Goal: Task Accomplishment & Management: Complete application form

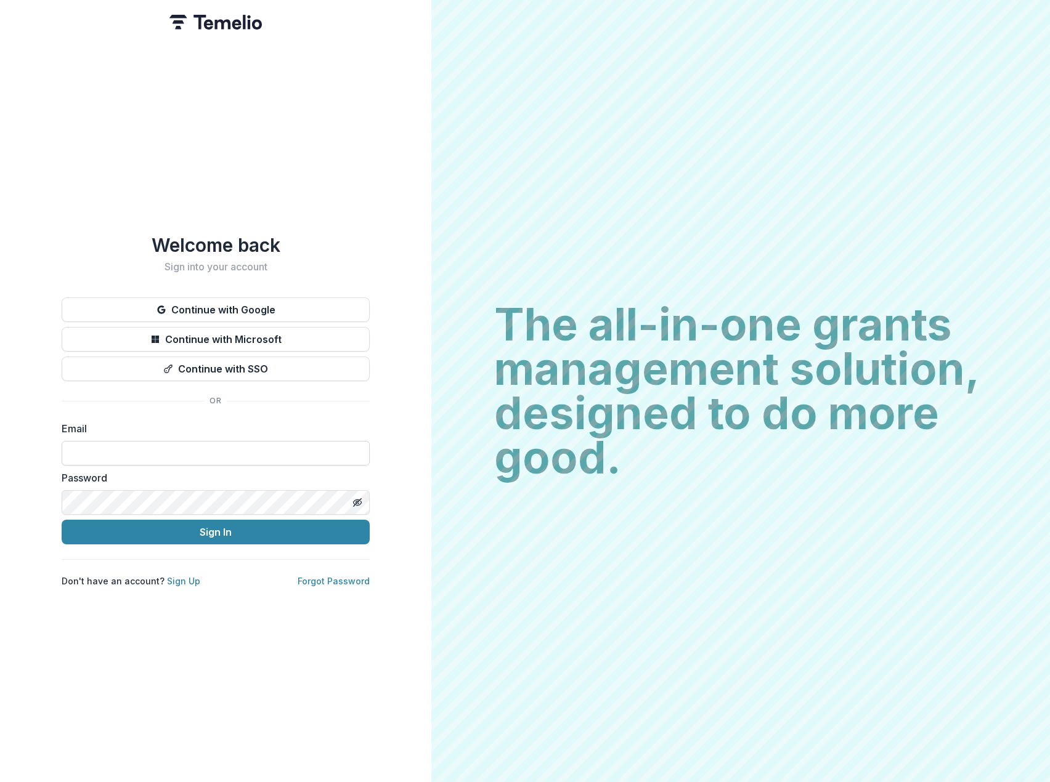
click at [175, 441] on input at bounding box center [216, 453] width 308 height 25
click at [130, 447] on input at bounding box center [216, 453] width 308 height 25
type input "**********"
click at [358, 498] on icon "Toggle password visibility" at bounding box center [357, 503] width 10 height 10
click at [235, 525] on button "Sign In" at bounding box center [216, 532] width 308 height 25
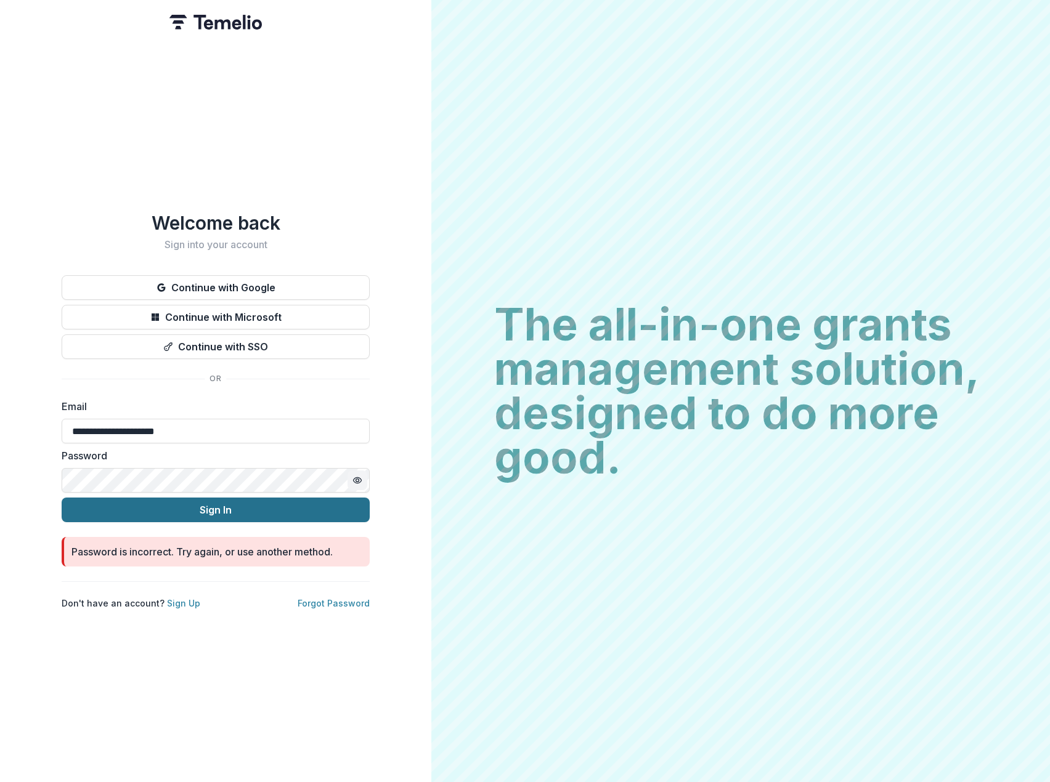
click at [230, 506] on button "Sign In" at bounding box center [216, 510] width 308 height 25
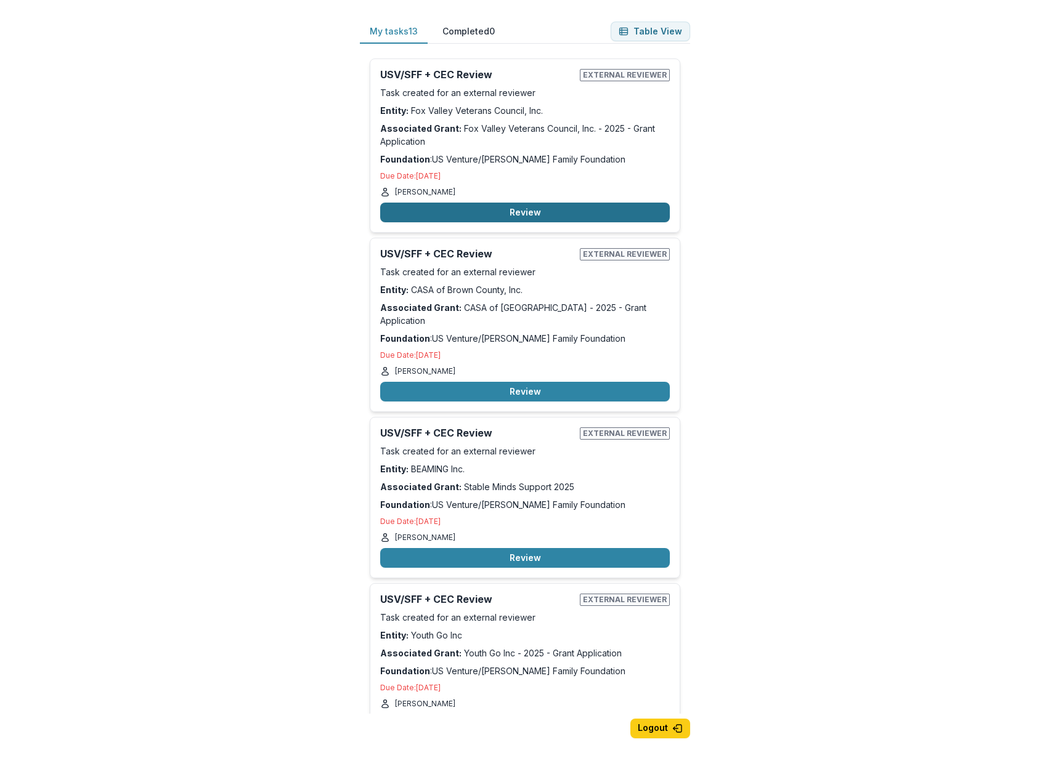
click at [538, 213] on button "Review" at bounding box center [525, 213] width 290 height 20
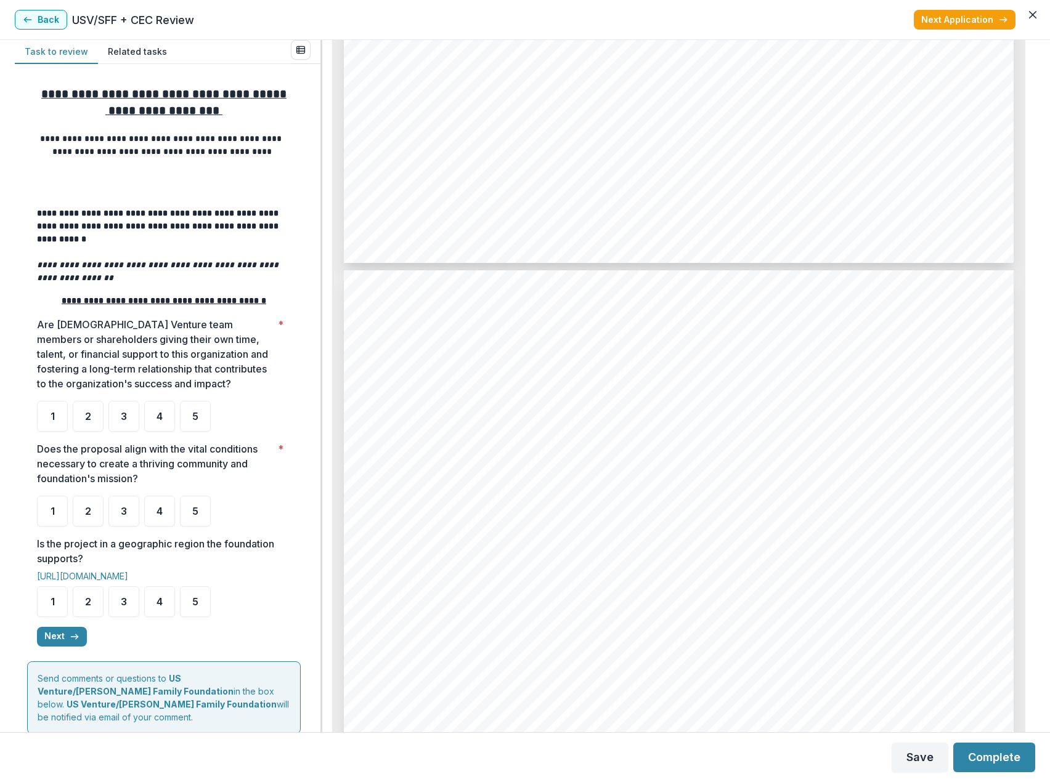
scroll to position [1786, 0]
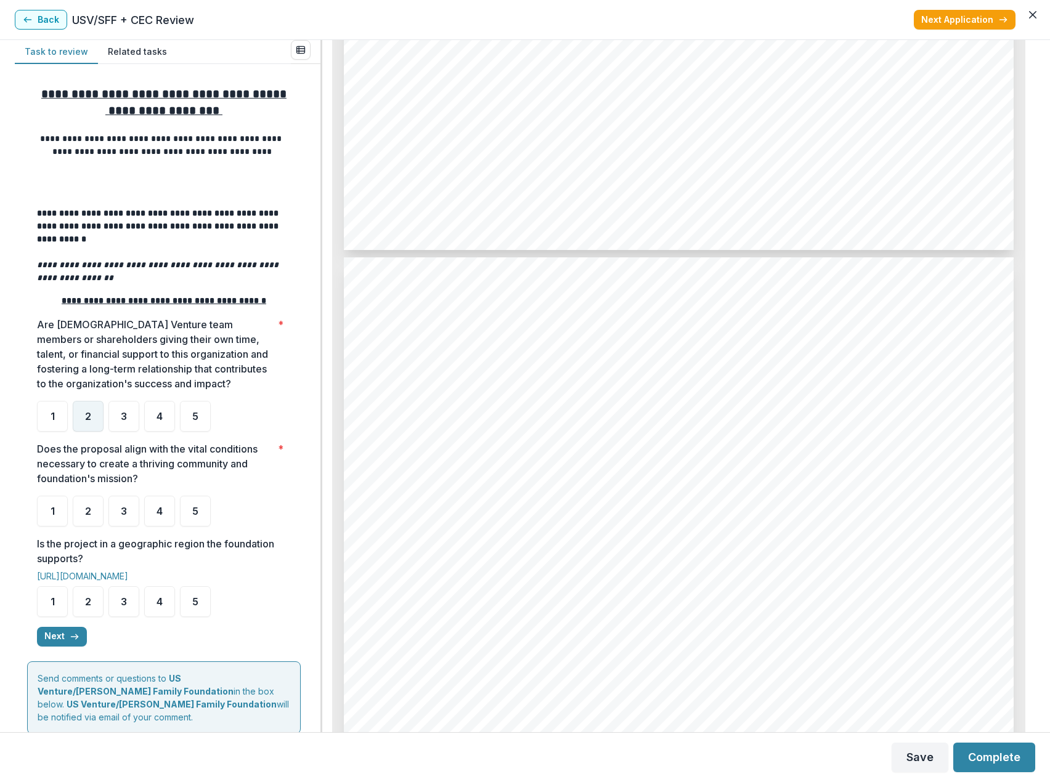
click at [88, 421] on span "2" at bounding box center [88, 417] width 6 height 10
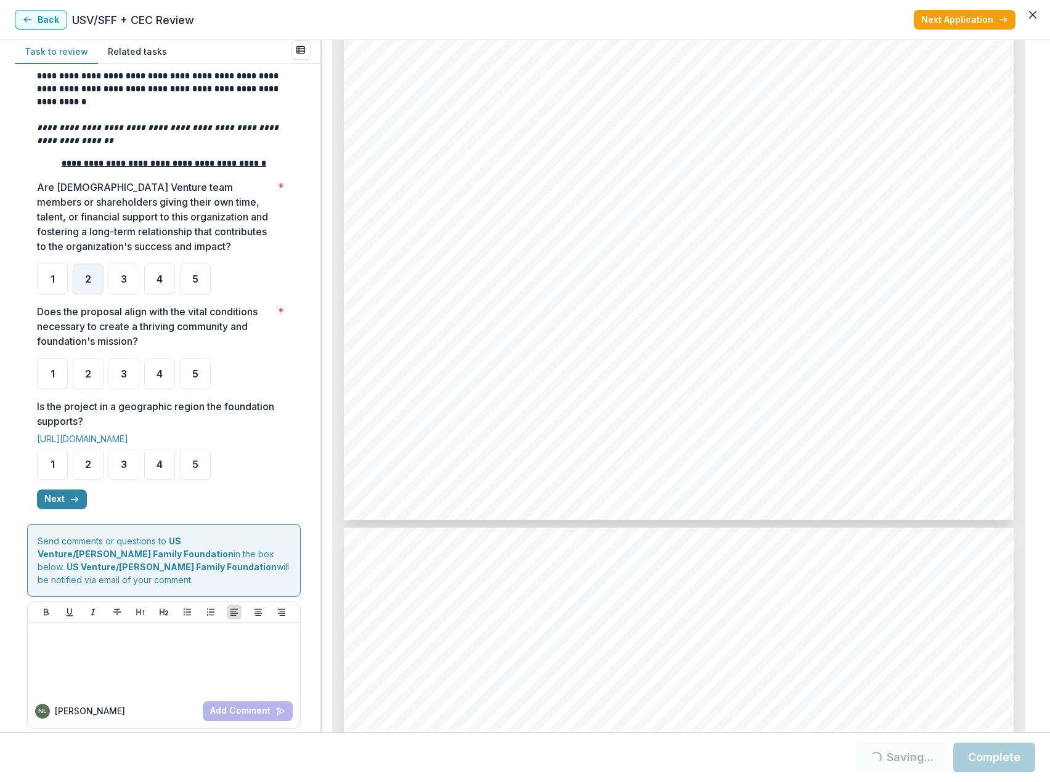
scroll to position [2526, 0]
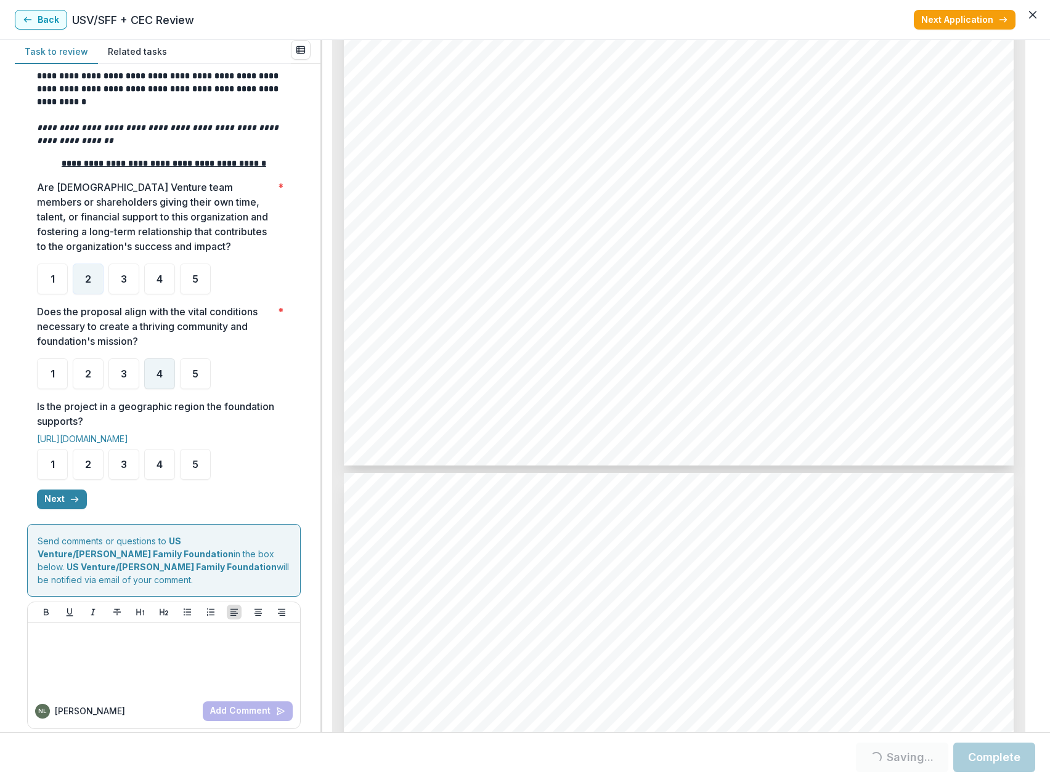
click at [161, 376] on span "4" at bounding box center [159, 374] width 6 height 10
click at [196, 468] on span "5" at bounding box center [195, 465] width 6 height 10
click at [55, 505] on button "Next" at bounding box center [62, 500] width 50 height 20
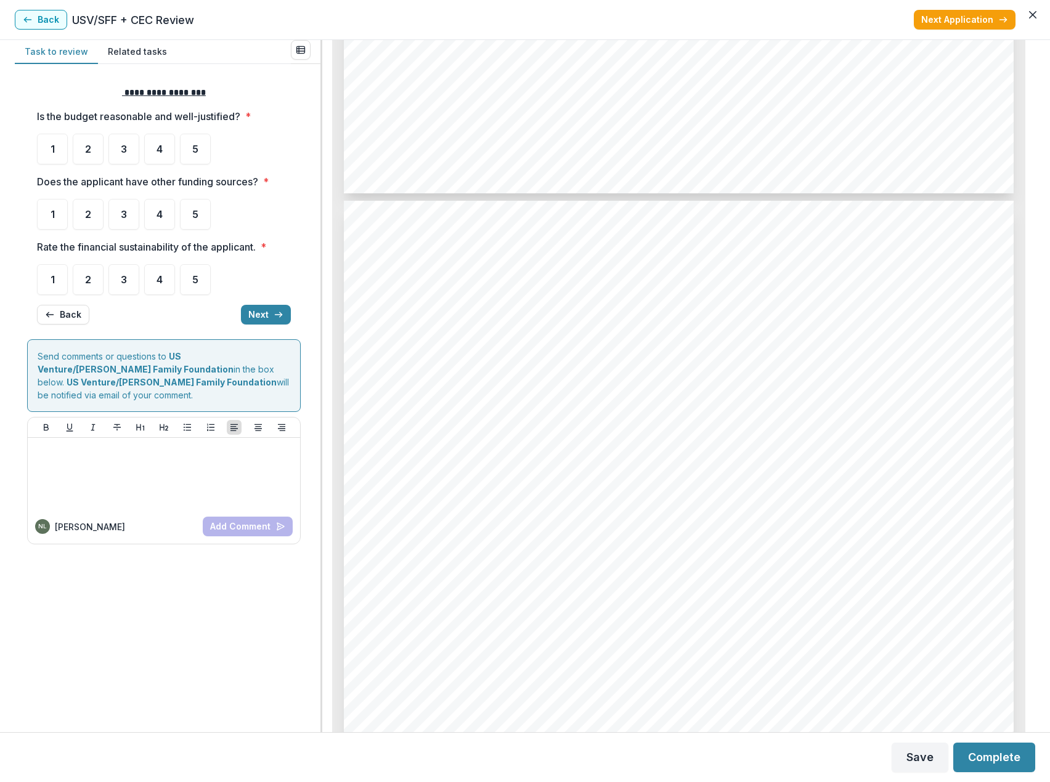
scroll to position [3758, 0]
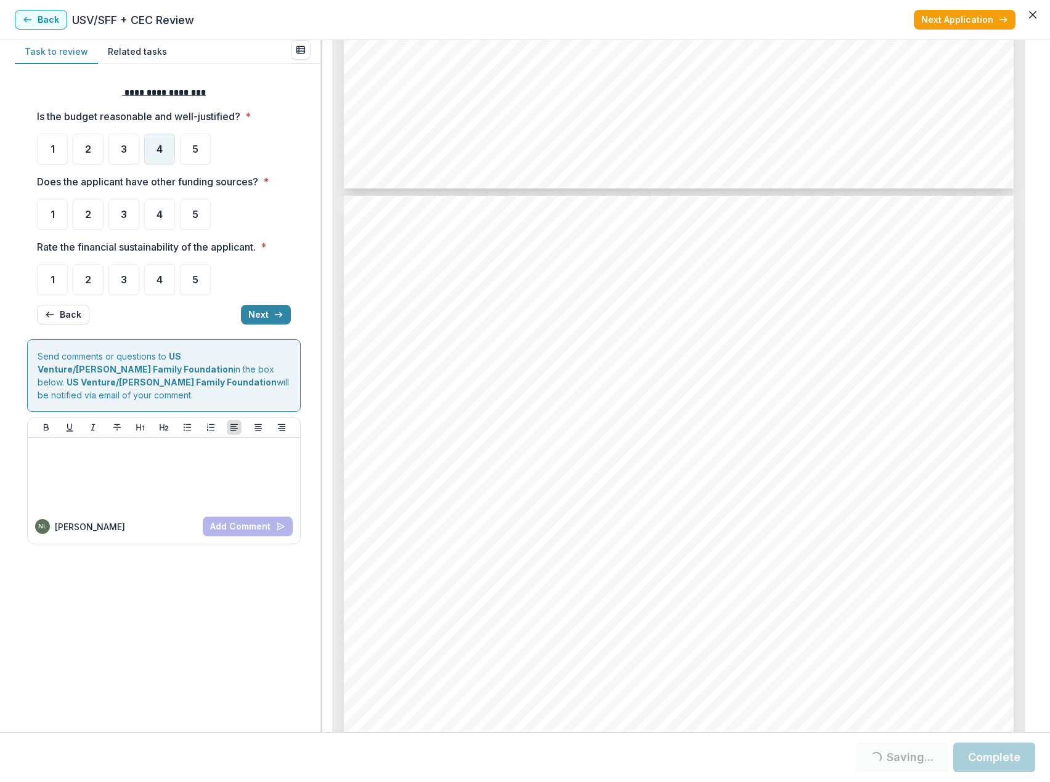
click at [155, 151] on div "4" at bounding box center [159, 149] width 31 height 31
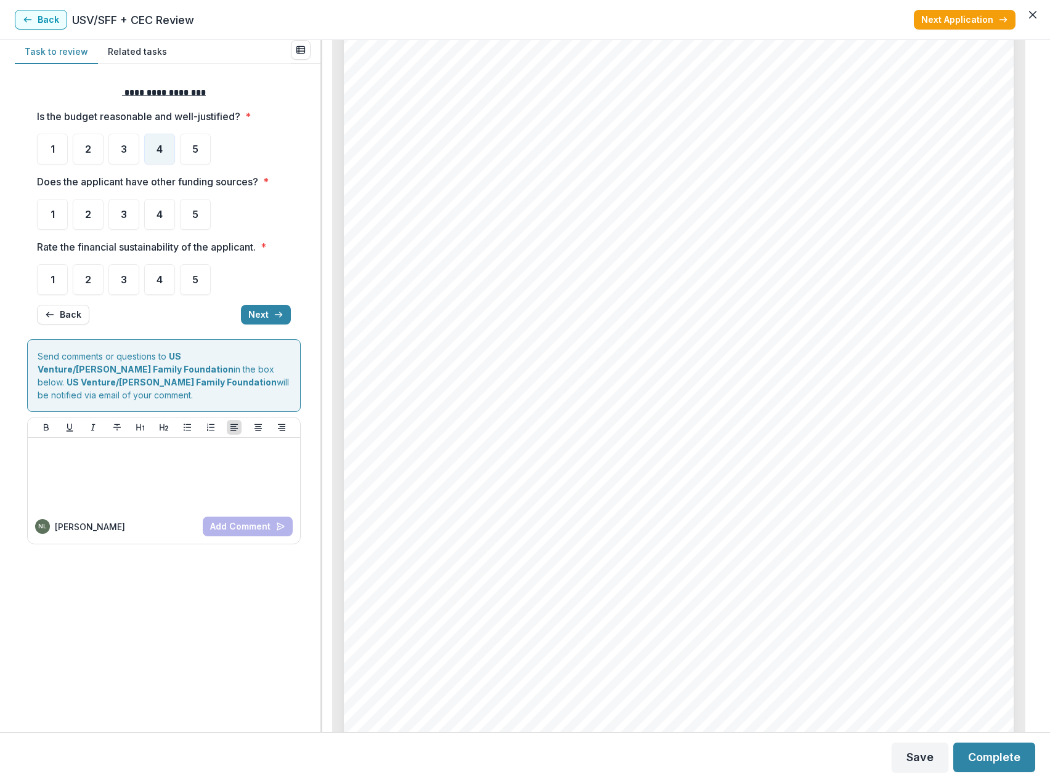
scroll to position [4066, 0]
click at [159, 213] on span "4" at bounding box center [159, 214] width 6 height 10
click at [163, 277] on span "4" at bounding box center [159, 280] width 6 height 10
click at [261, 315] on button "Next" at bounding box center [266, 315] width 50 height 20
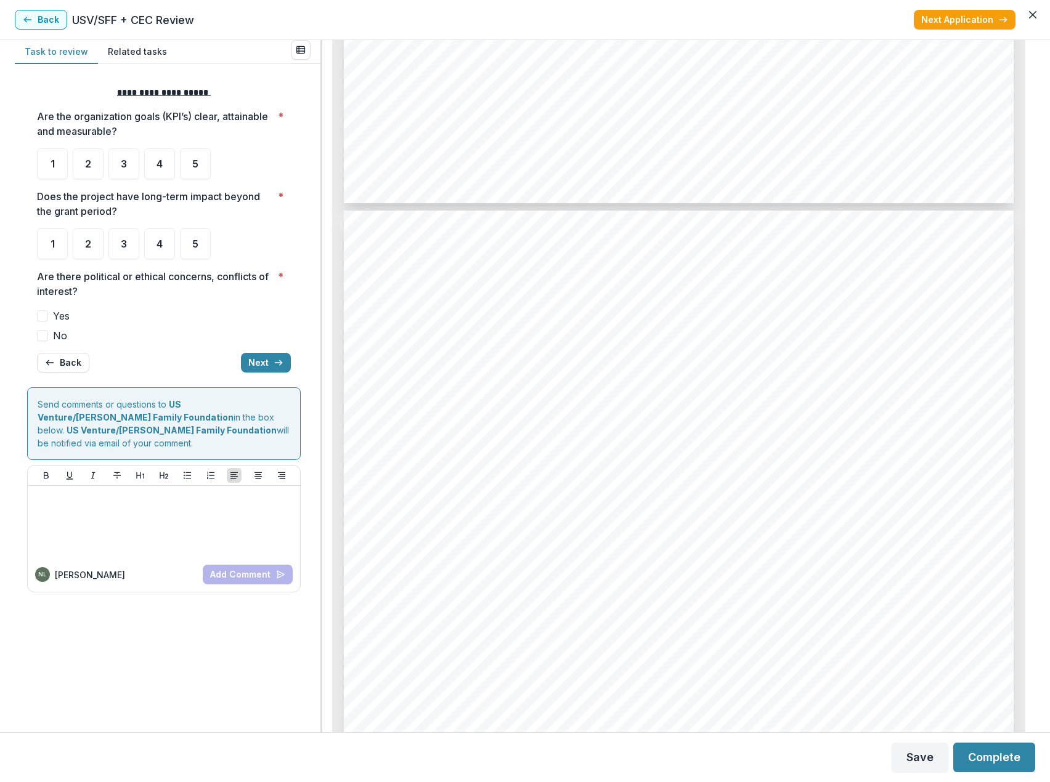
scroll to position [4805, 0]
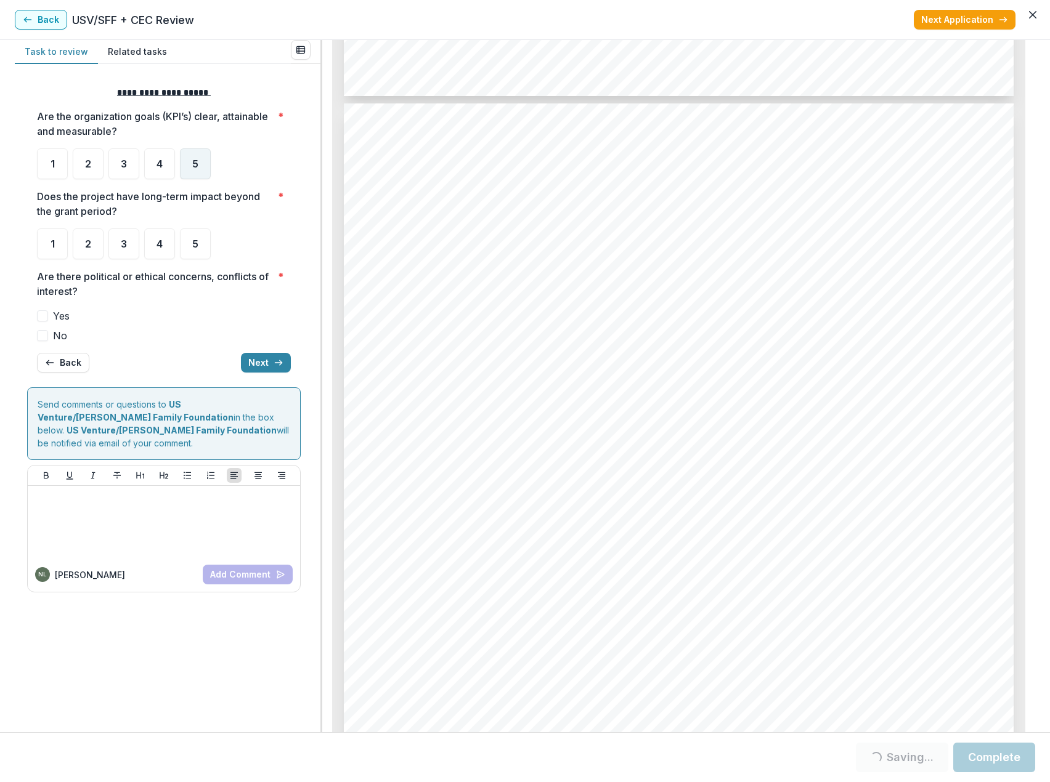
click at [192, 163] on span "5" at bounding box center [195, 164] width 6 height 10
click at [197, 244] on span "5" at bounding box center [195, 244] width 6 height 10
click at [197, 164] on span "5" at bounding box center [195, 164] width 6 height 10
click at [195, 167] on span "5" at bounding box center [195, 164] width 6 height 10
click at [197, 169] on span "5" at bounding box center [195, 164] width 6 height 10
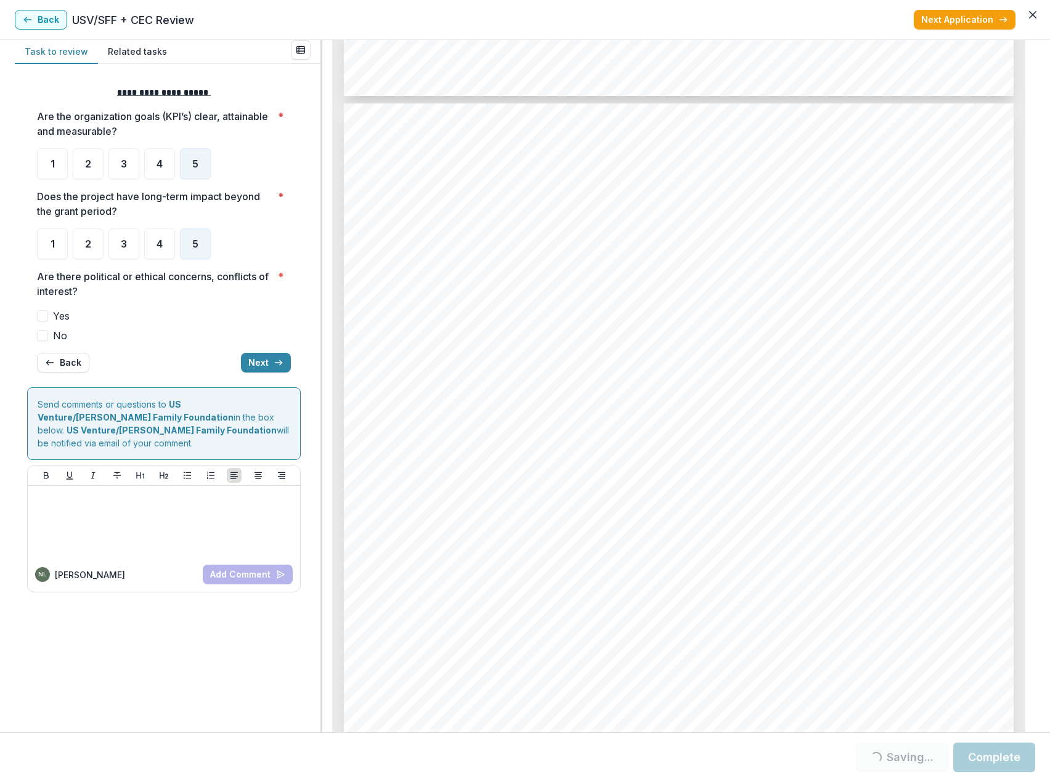
click at [46, 338] on span at bounding box center [42, 335] width 11 height 11
click at [42, 337] on span at bounding box center [42, 335] width 11 height 11
click at [256, 362] on button "Next" at bounding box center [266, 363] width 50 height 20
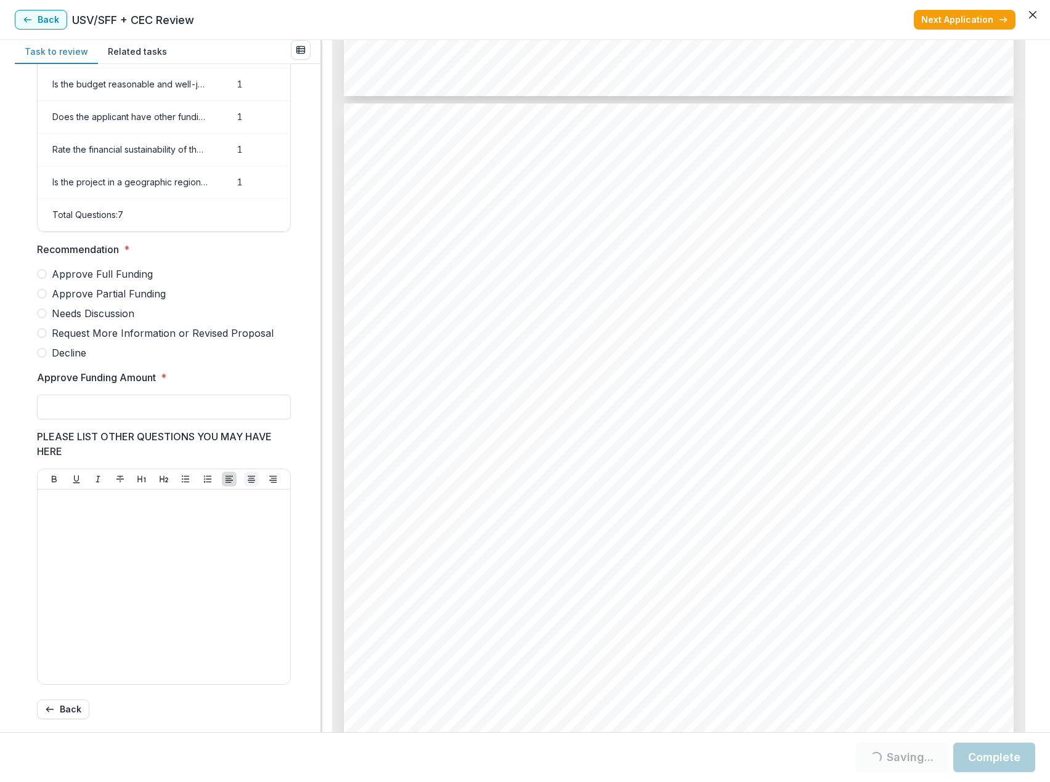
scroll to position [185, 0]
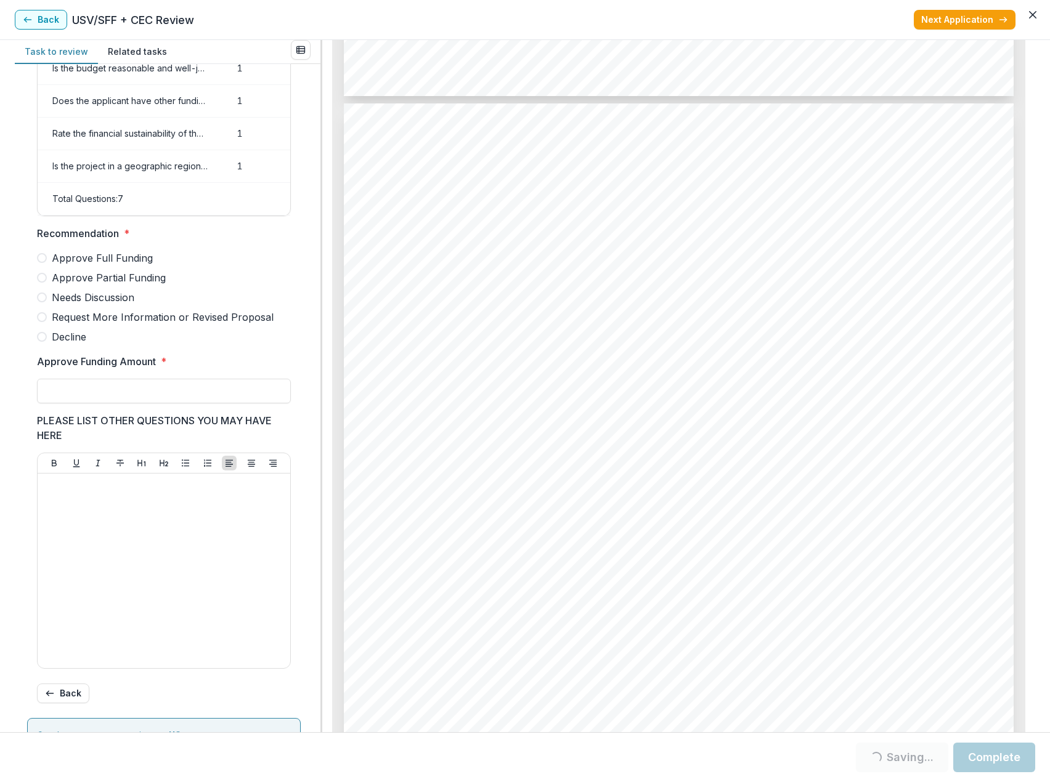
click at [42, 283] on span at bounding box center [42, 278] width 10 height 10
click at [185, 396] on input "Approve Funding Amount *" at bounding box center [164, 391] width 254 height 25
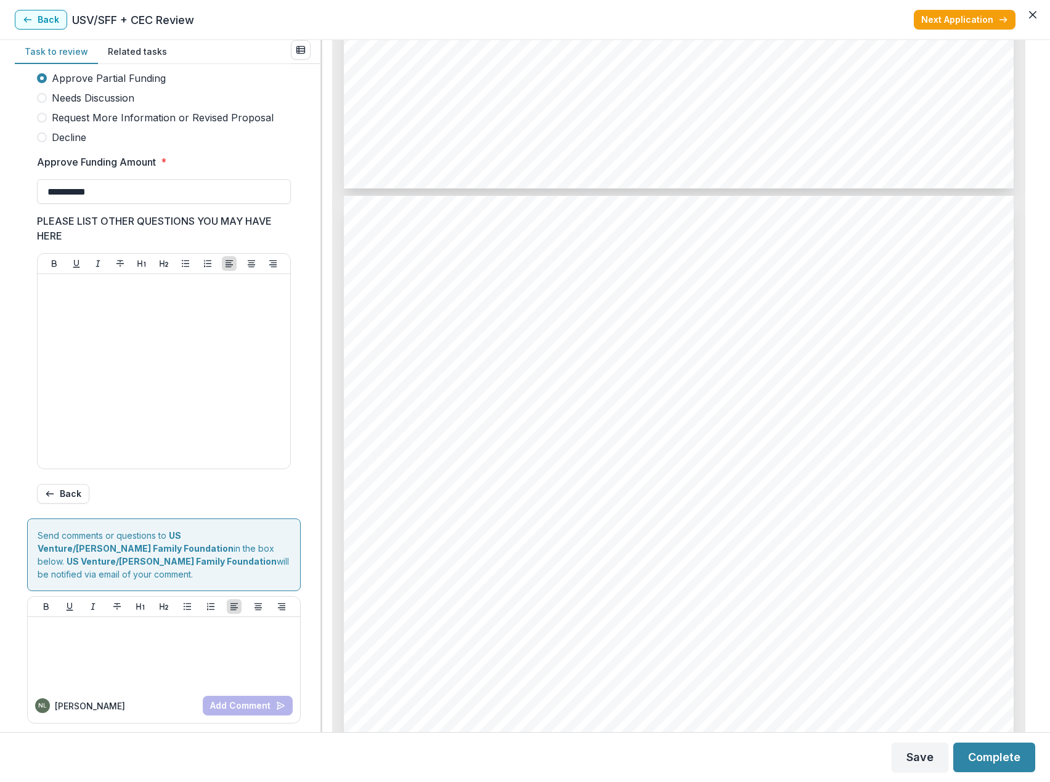
scroll to position [7993, 0]
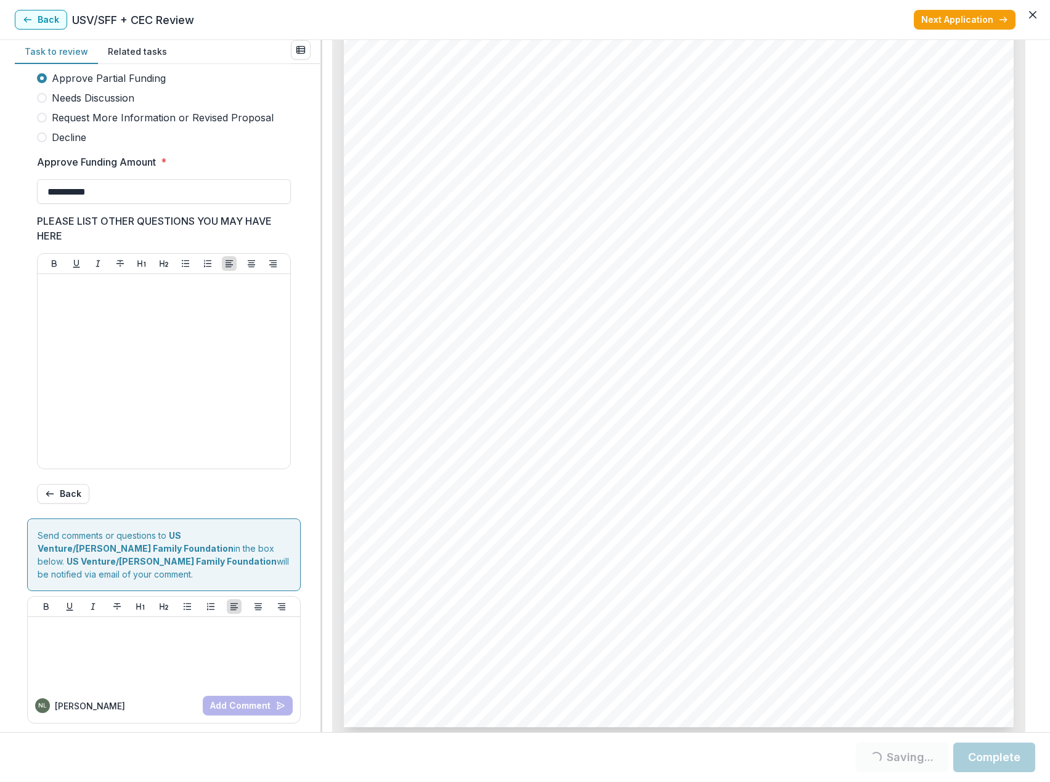
type input "*******"
click at [991, 758] on button "Complete" at bounding box center [994, 758] width 82 height 30
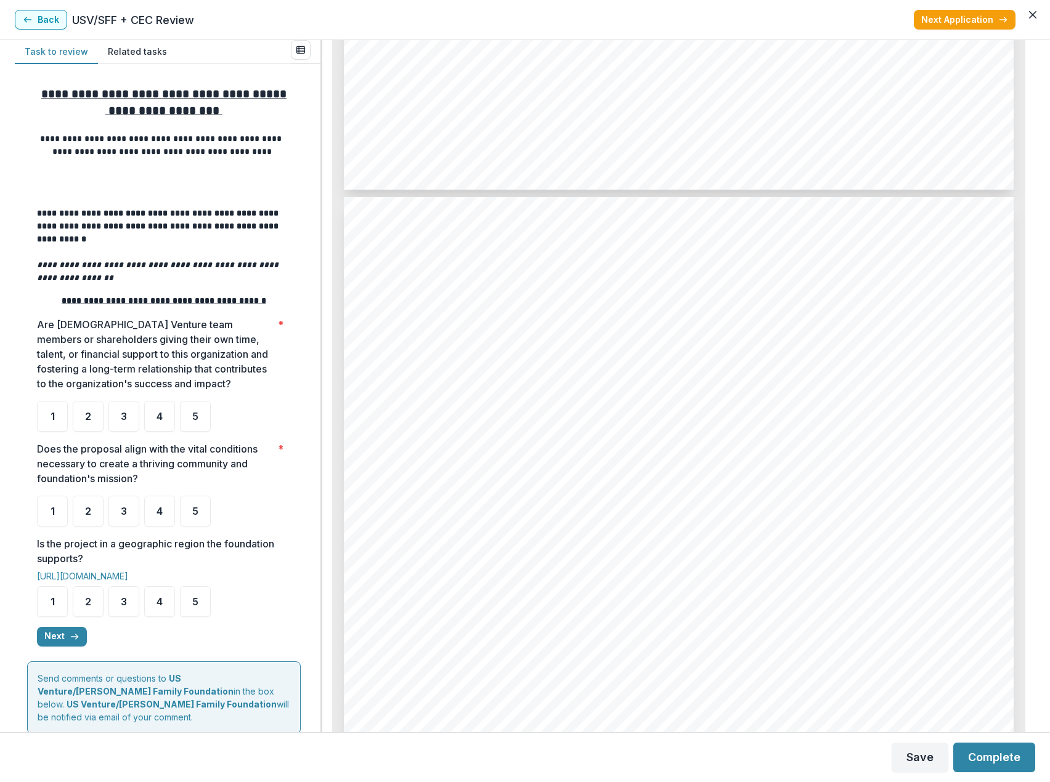
scroll to position [1848, 0]
click at [126, 421] on span "3" at bounding box center [124, 417] width 6 height 10
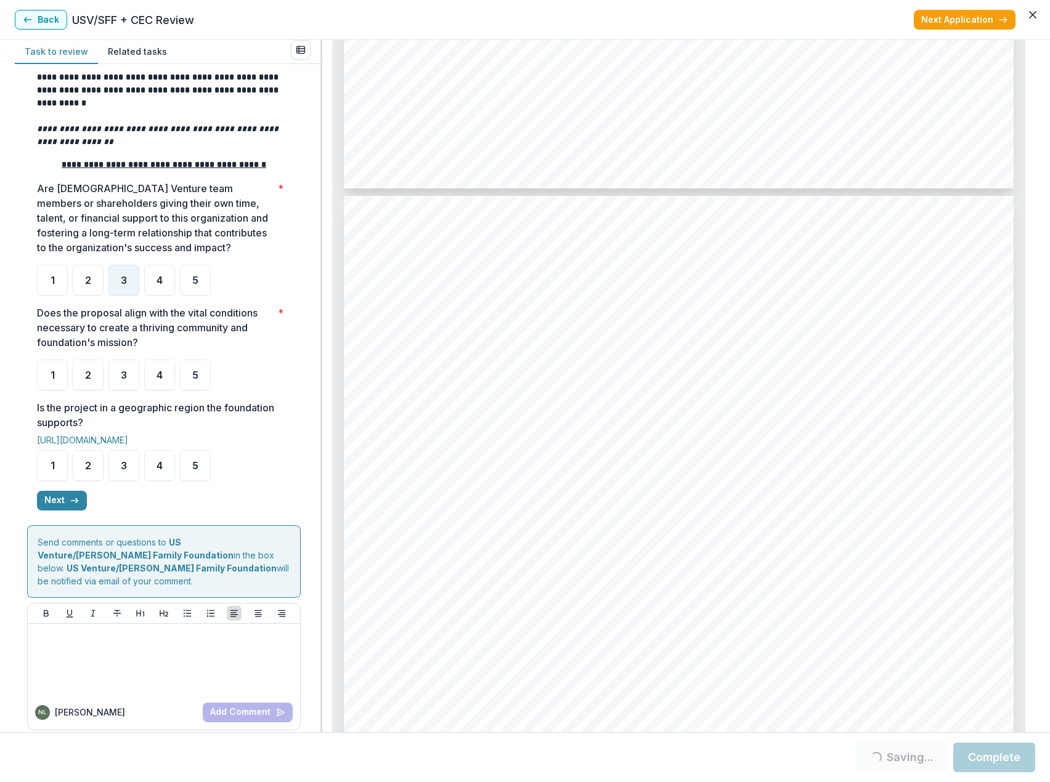
scroll to position [137, 0]
click at [198, 379] on span "5" at bounding box center [195, 374] width 6 height 10
click at [202, 383] on div "5" at bounding box center [195, 374] width 31 height 31
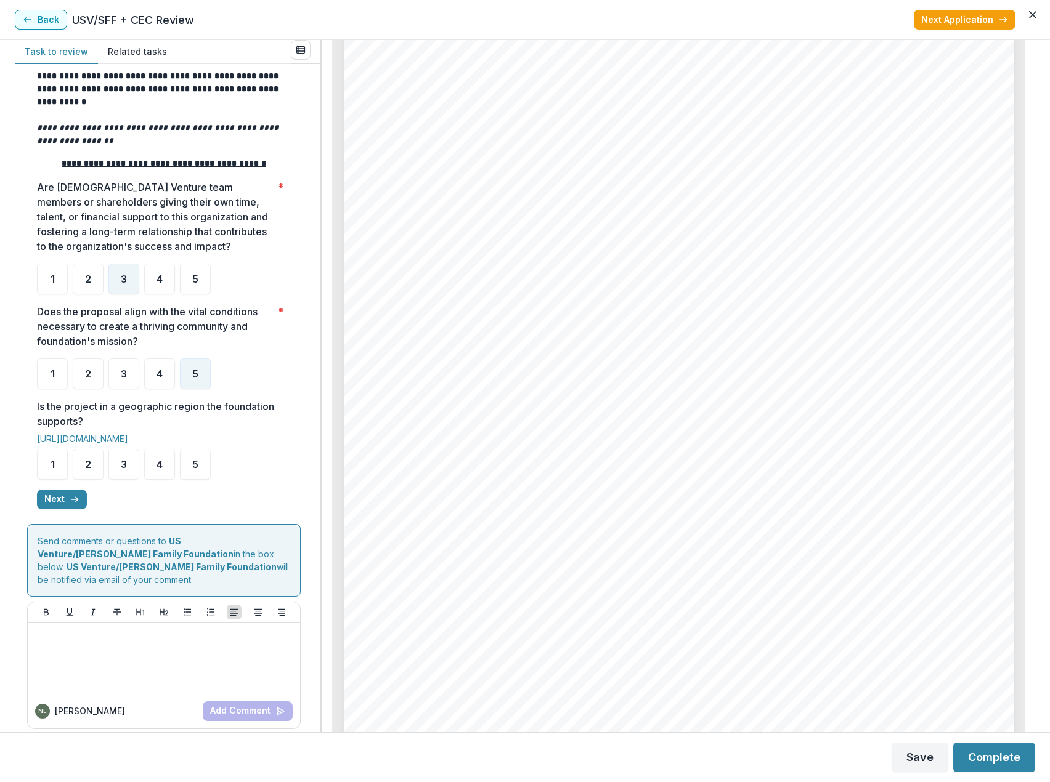
scroll to position [2094, 0]
click at [204, 479] on div "5" at bounding box center [195, 464] width 31 height 31
click at [200, 475] on div "5" at bounding box center [195, 464] width 31 height 31
click at [55, 505] on button "Next" at bounding box center [62, 500] width 50 height 20
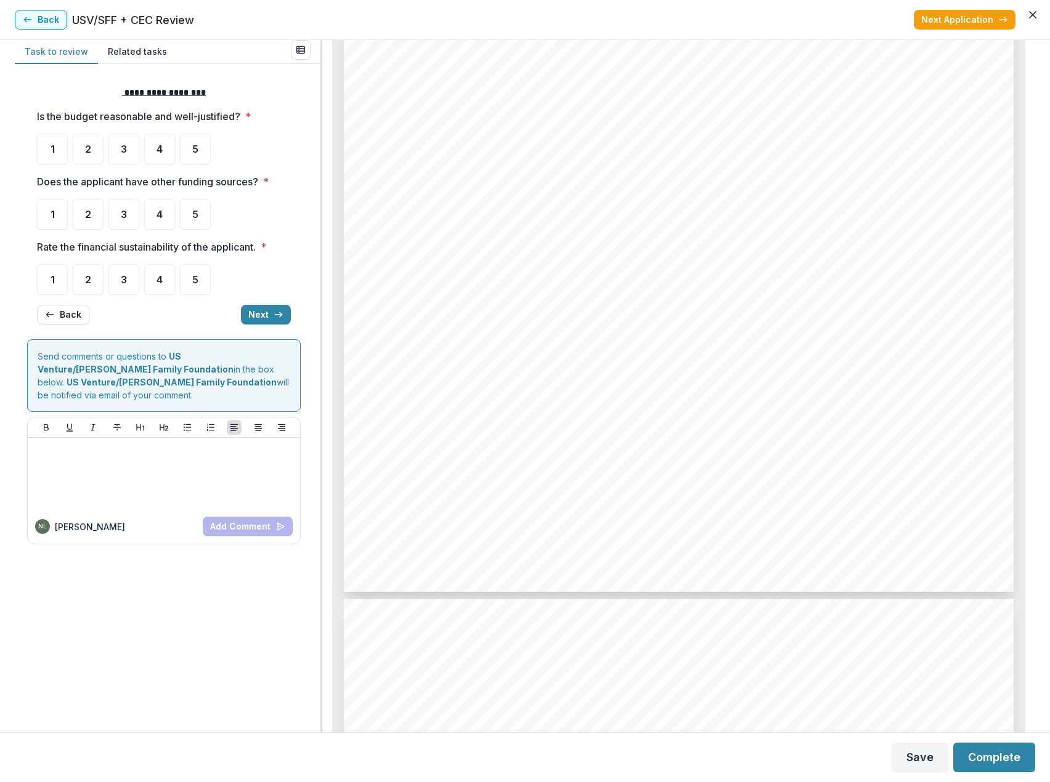
scroll to position [3388, 0]
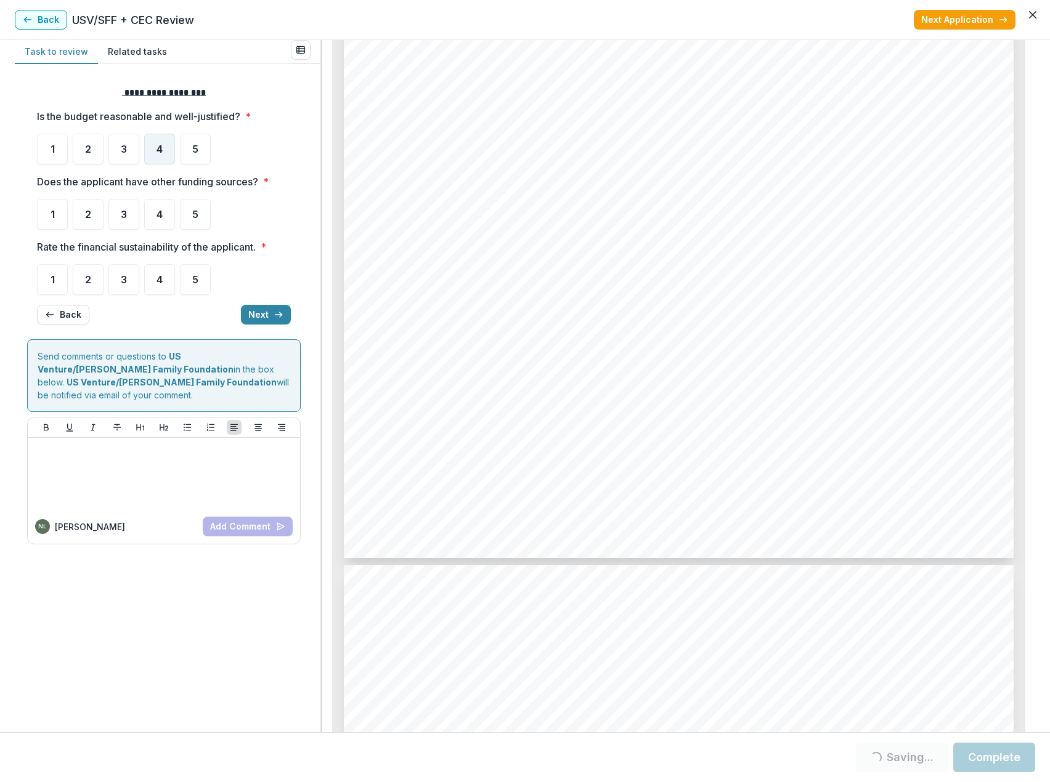
click at [158, 146] on span "4" at bounding box center [159, 149] width 6 height 10
click at [159, 153] on span "4" at bounding box center [159, 149] width 6 height 10
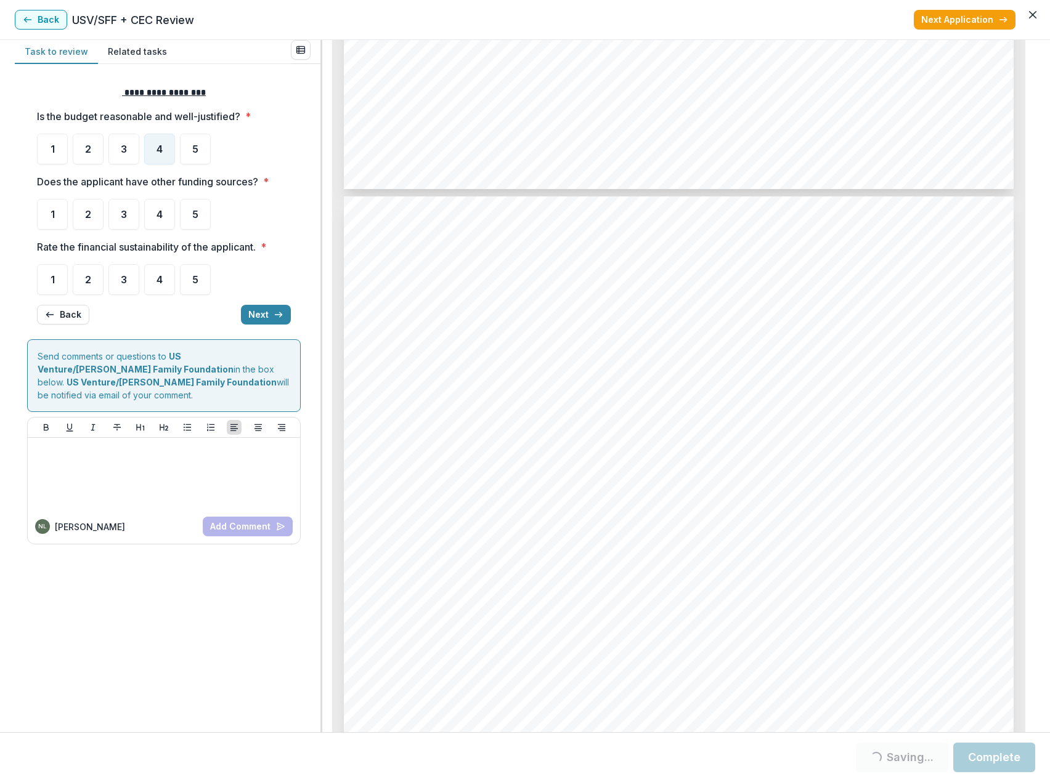
scroll to position [3758, 0]
click at [164, 217] on div "4" at bounding box center [159, 214] width 31 height 31
click at [163, 219] on div "4" at bounding box center [159, 214] width 31 height 31
click at [161, 219] on span "4" at bounding box center [159, 214] width 6 height 10
click at [190, 285] on div "5" at bounding box center [195, 279] width 31 height 31
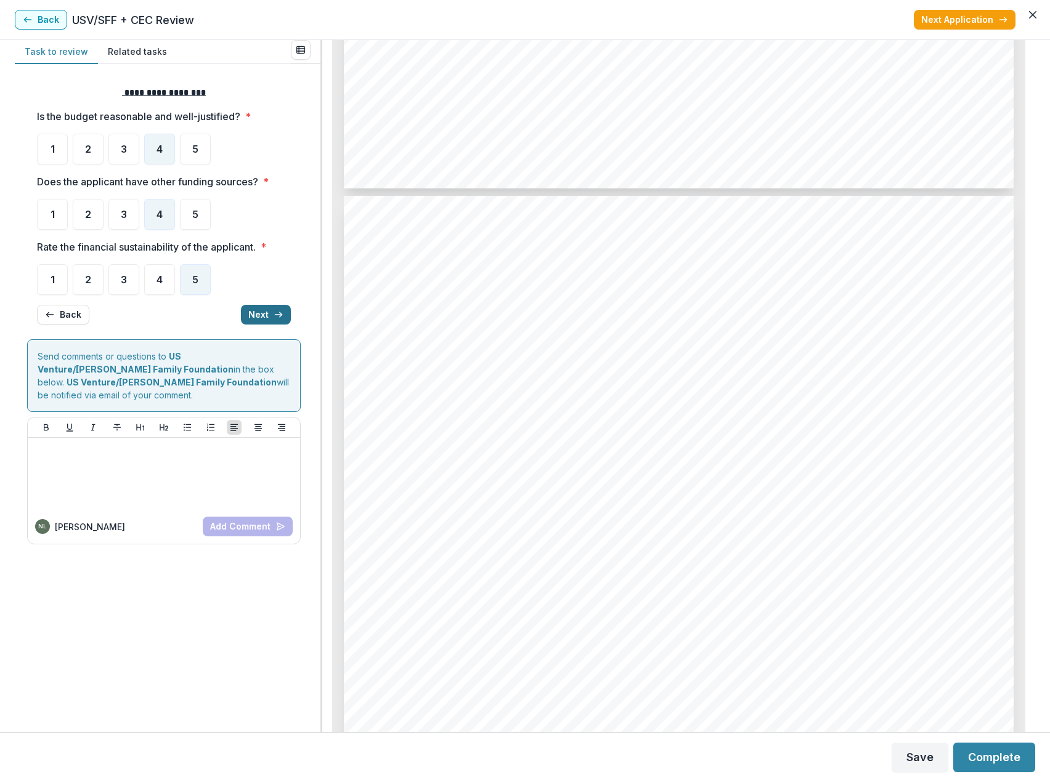
click at [268, 312] on button "Next" at bounding box center [266, 315] width 50 height 20
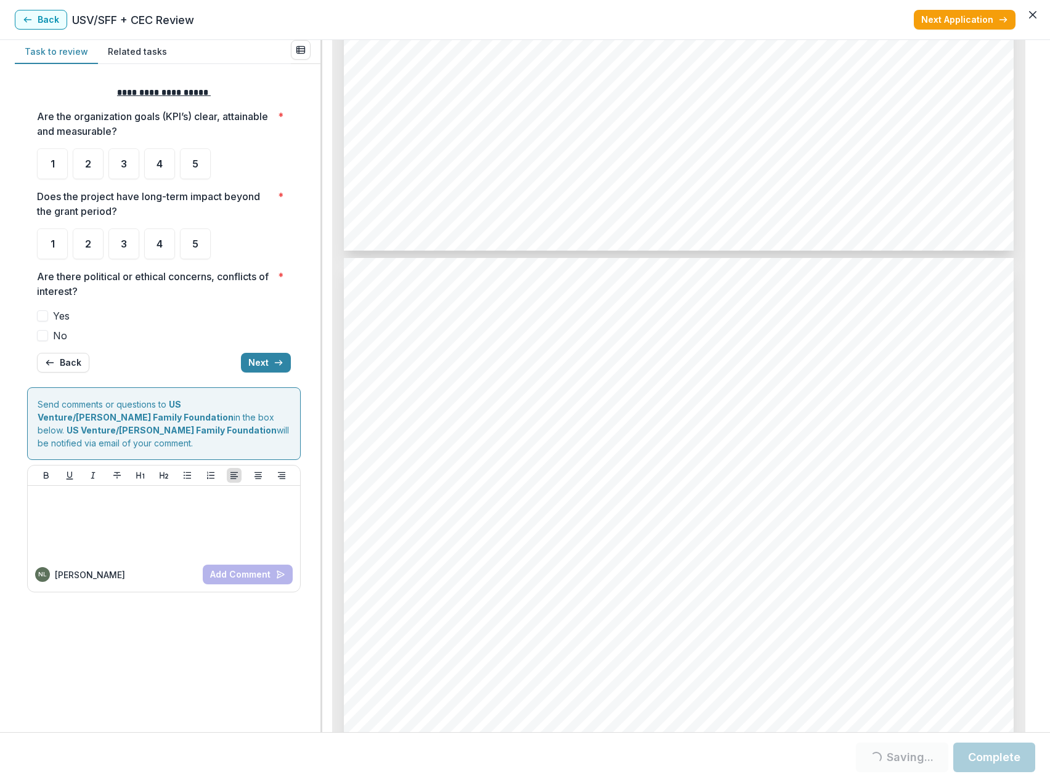
scroll to position [4682, 0]
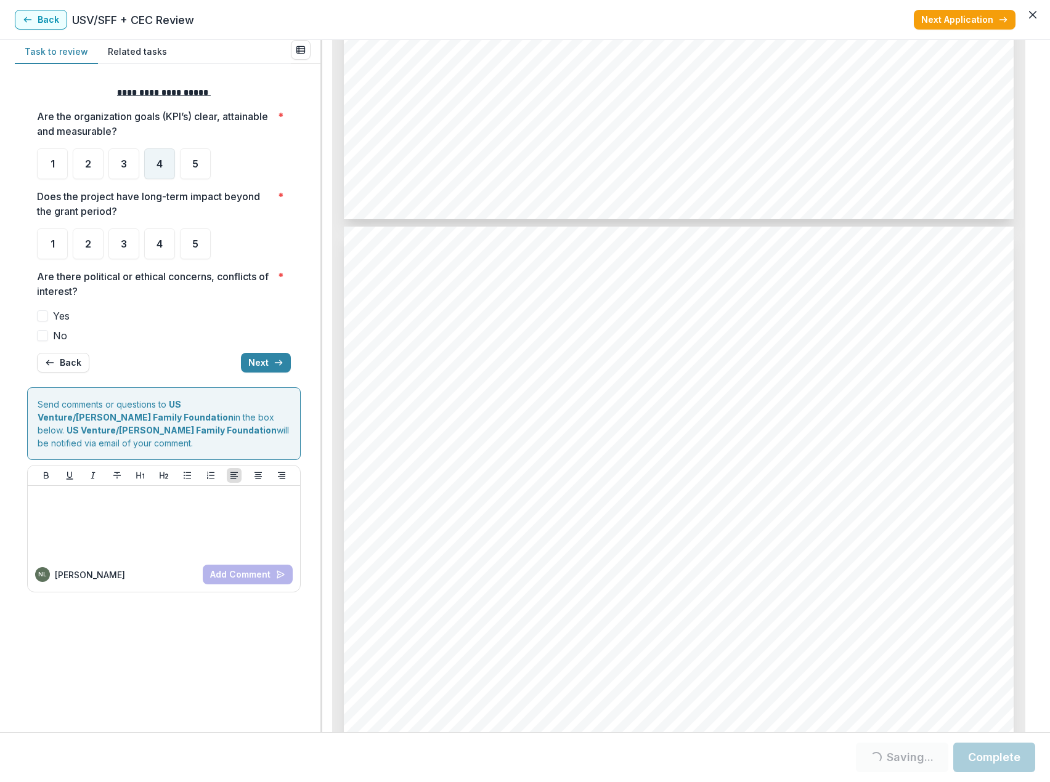
click at [158, 164] on span "4" at bounding box center [159, 164] width 6 height 10
click at [156, 163] on span "4" at bounding box center [159, 164] width 6 height 10
click at [200, 252] on div "5" at bounding box center [195, 244] width 31 height 31
click at [45, 335] on span at bounding box center [42, 335] width 11 height 11
click at [272, 367] on button "Next" at bounding box center [266, 363] width 50 height 20
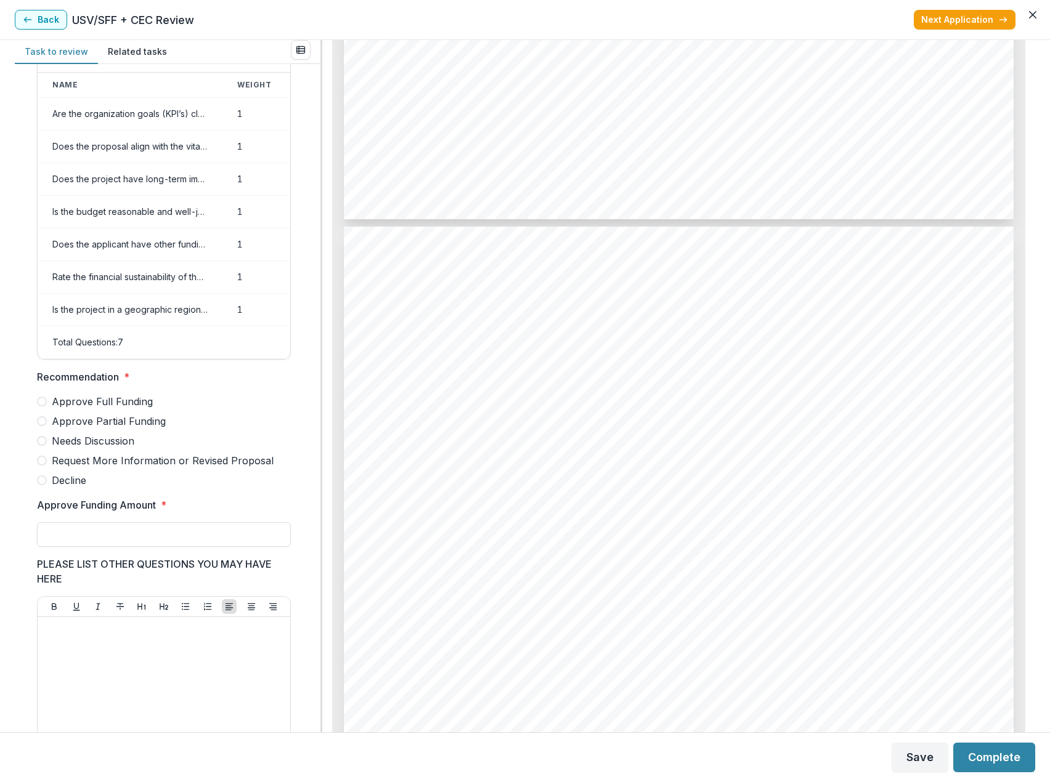
scroll to position [15, 0]
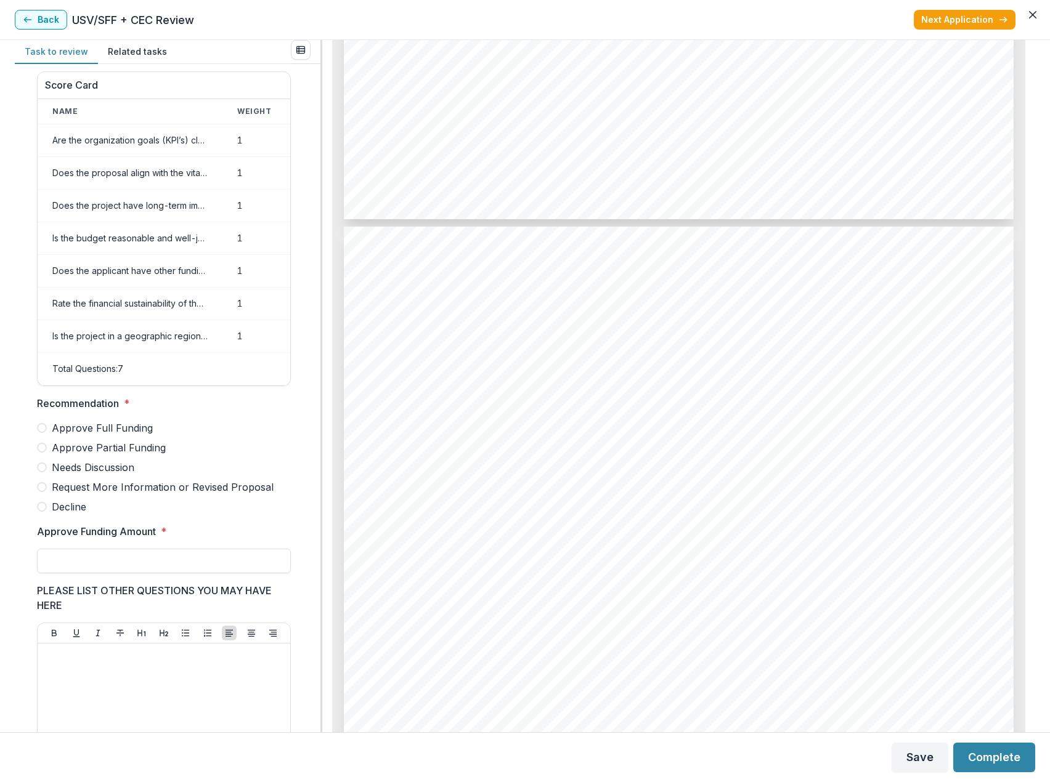
click at [42, 453] on span at bounding box center [42, 448] width 10 height 10
click at [106, 570] on input "Approve Funding Amount *" at bounding box center [164, 561] width 254 height 25
type input "*******"
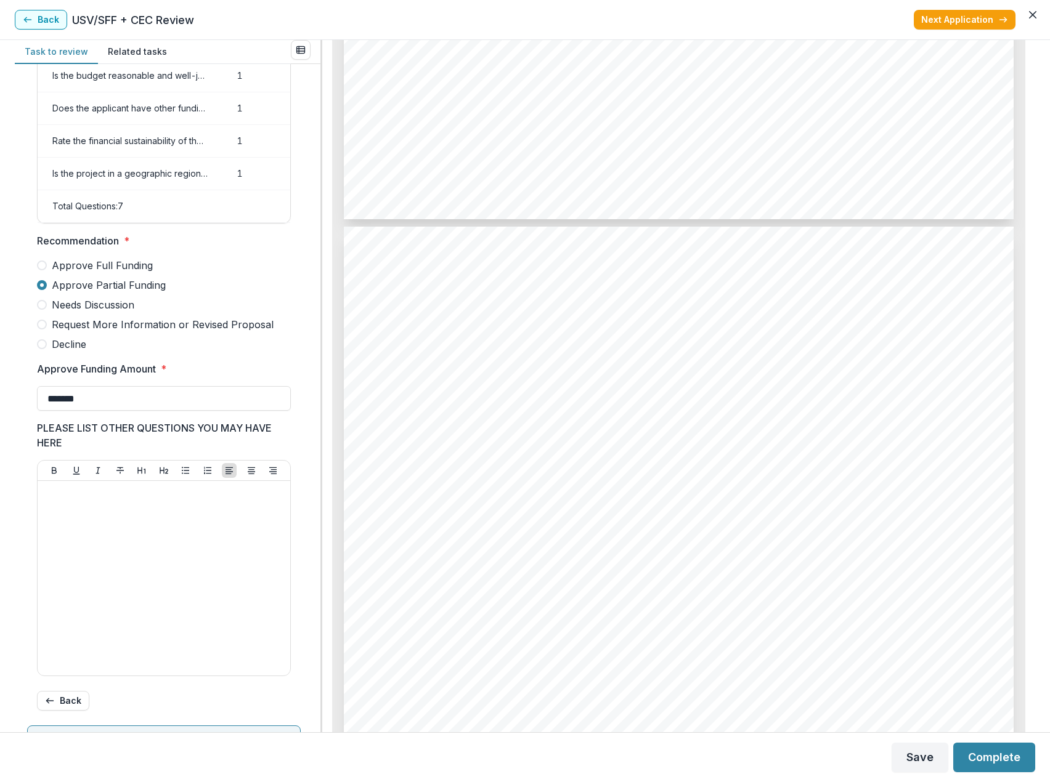
scroll to position [384, 0]
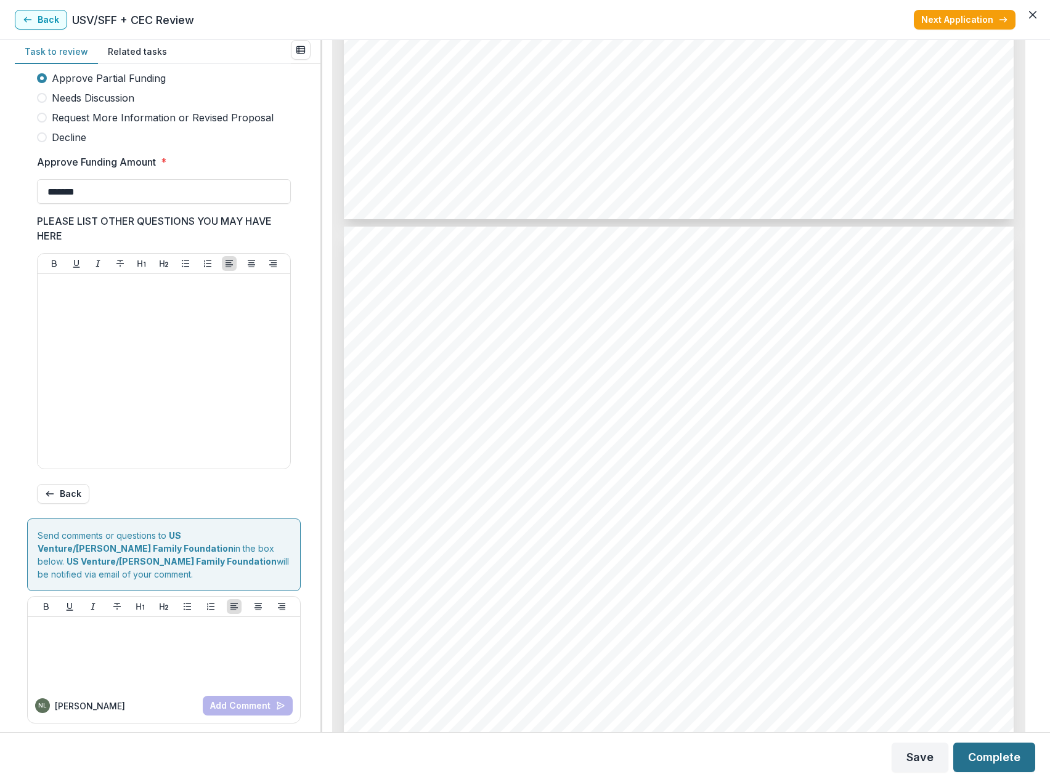
click at [997, 754] on button "Complete" at bounding box center [994, 758] width 82 height 30
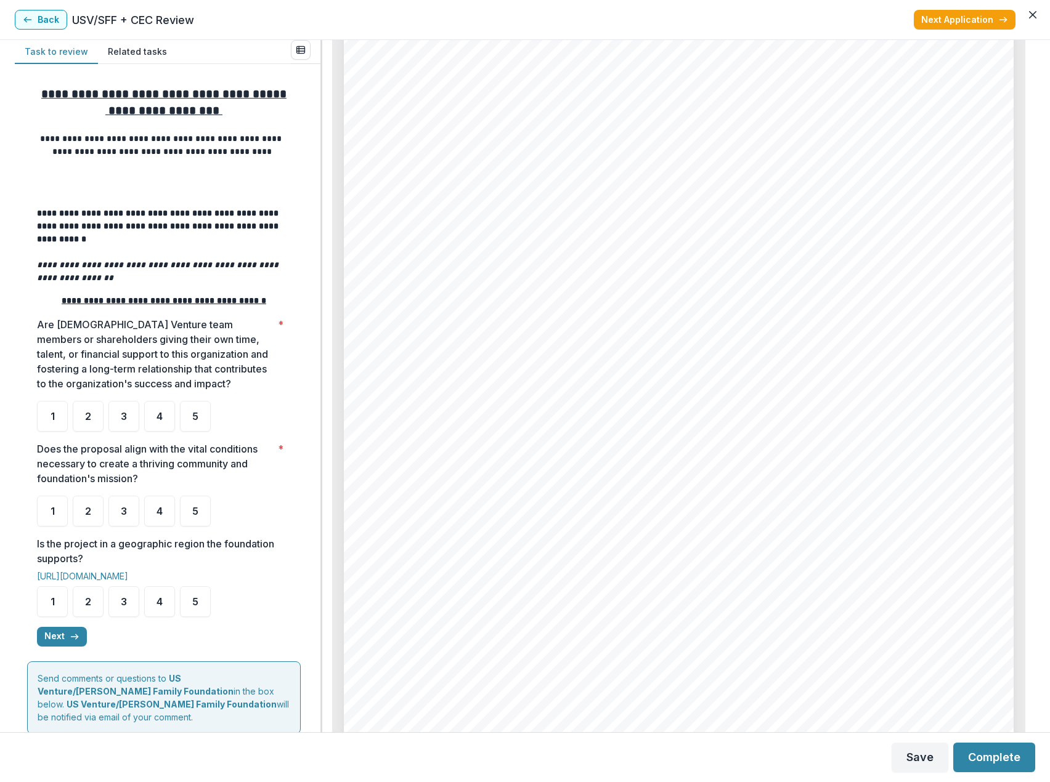
scroll to position [4066, 0]
click at [197, 421] on span "5" at bounding box center [195, 417] width 6 height 10
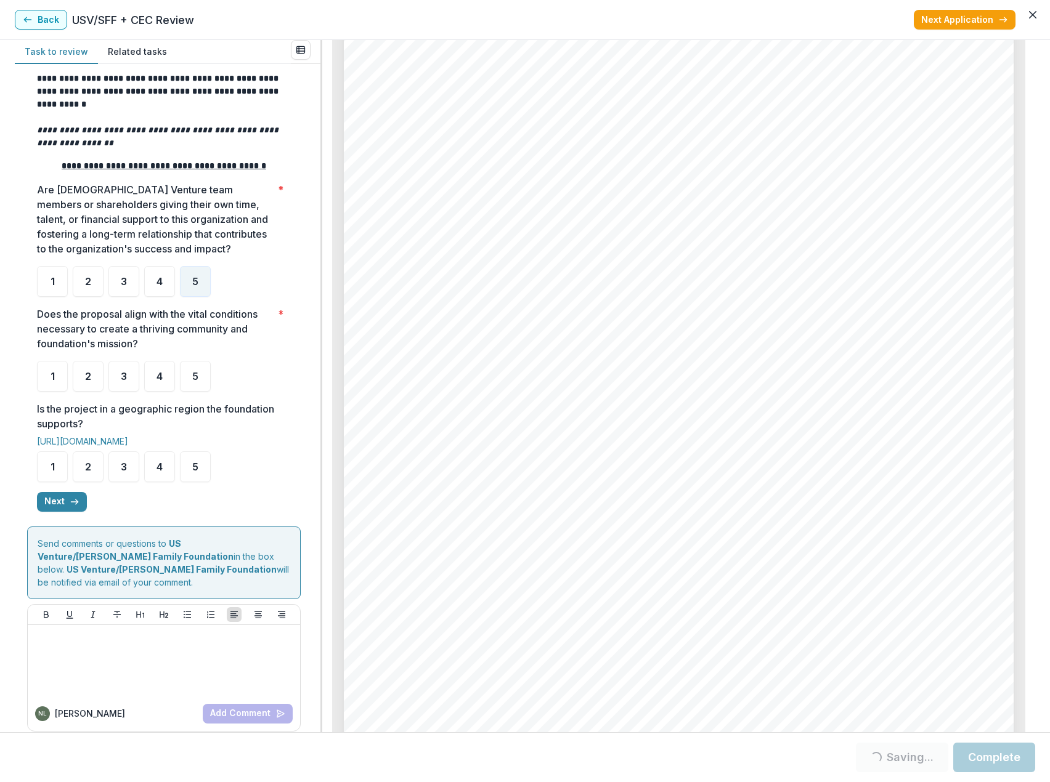
scroll to position [137, 0]
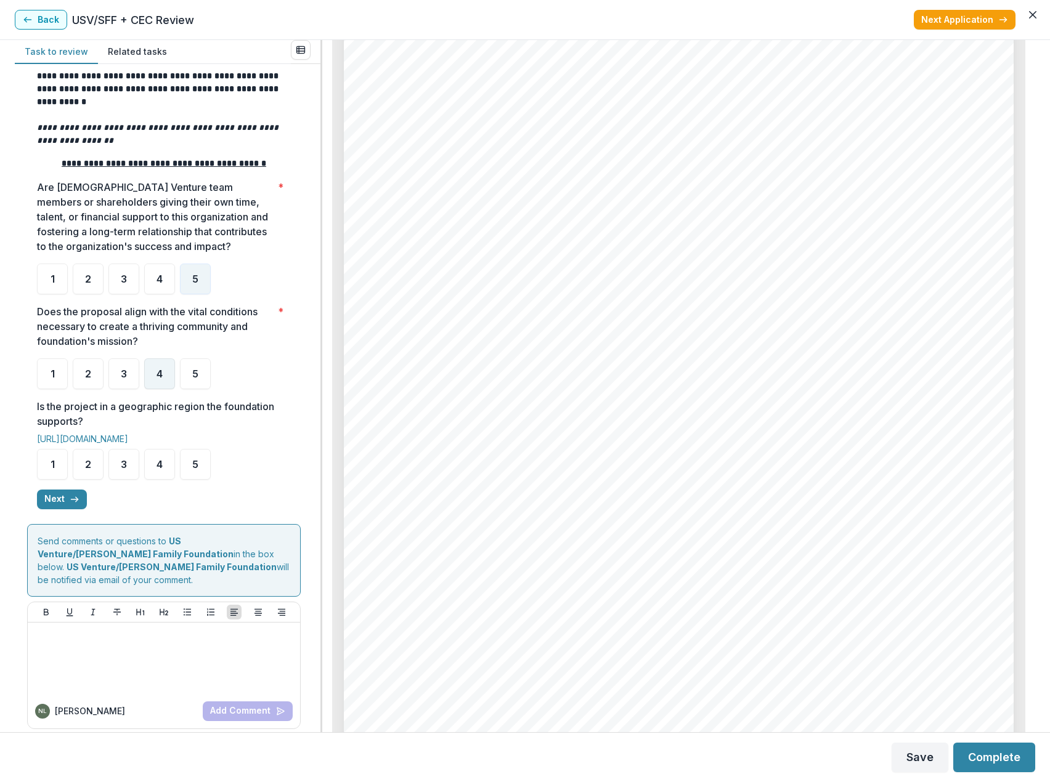
click at [165, 380] on div "4" at bounding box center [159, 374] width 31 height 31
click at [190, 382] on div "5" at bounding box center [195, 374] width 31 height 31
click at [193, 469] on span "5" at bounding box center [195, 465] width 6 height 10
click at [195, 469] on span "5" at bounding box center [195, 465] width 6 height 10
click at [160, 379] on span "4" at bounding box center [159, 374] width 6 height 10
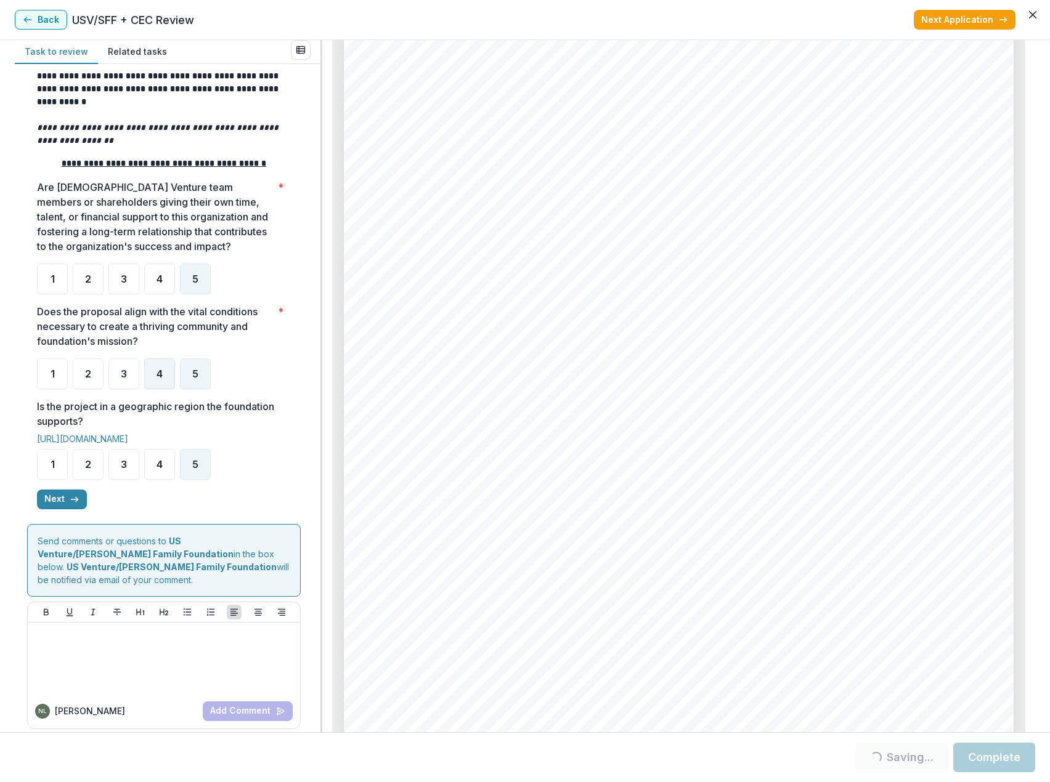
click at [153, 386] on div "4" at bounding box center [159, 374] width 31 height 31
click at [174, 376] on div "4" at bounding box center [159, 374] width 31 height 31
click at [162, 386] on div "4" at bounding box center [159, 374] width 31 height 31
click at [70, 504] on icon "button" at bounding box center [75, 500] width 10 height 10
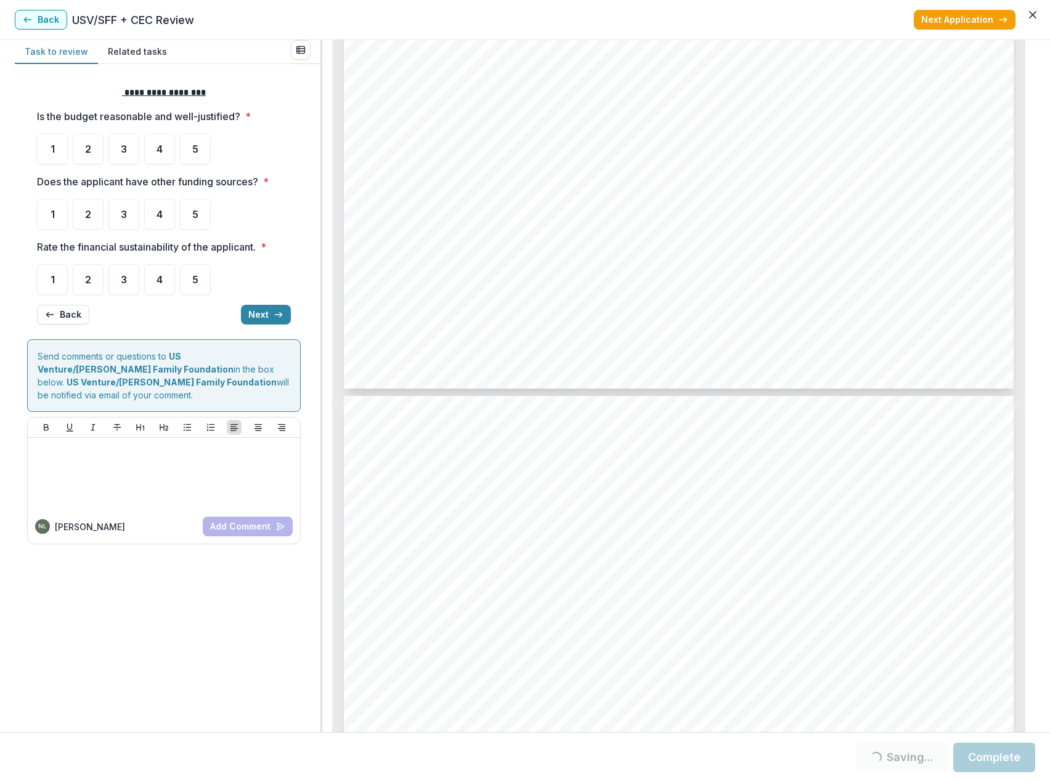
scroll to position [4389, 0]
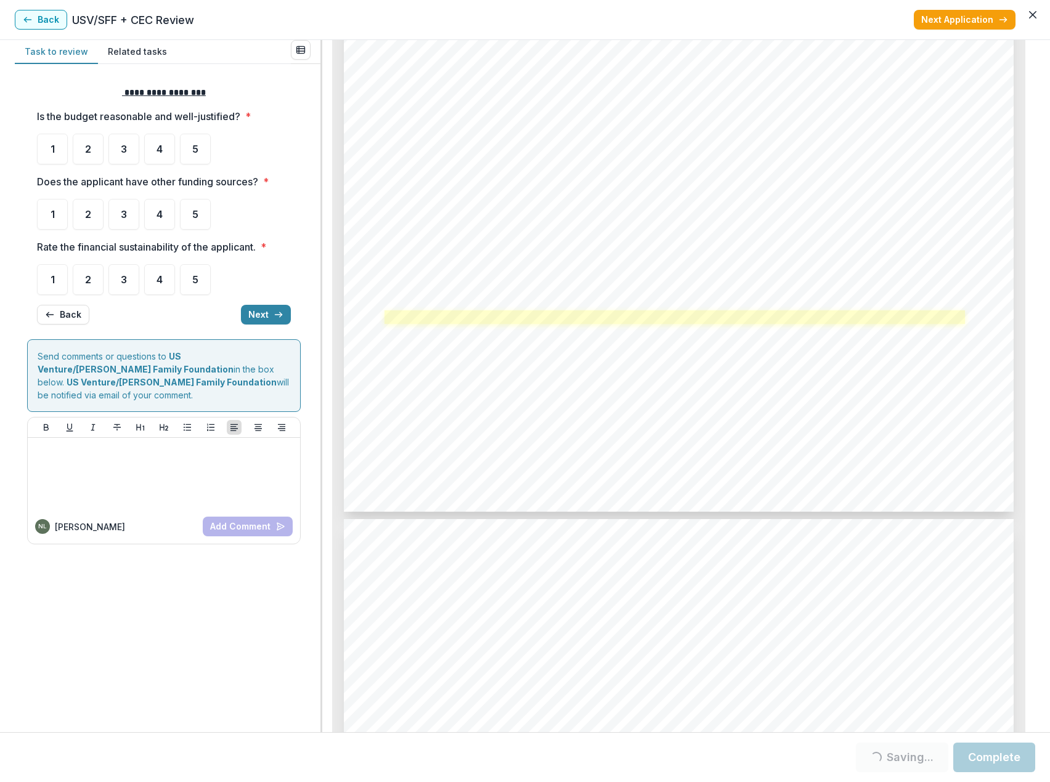
click at [640, 320] on link at bounding box center [674, 317] width 580 height 14
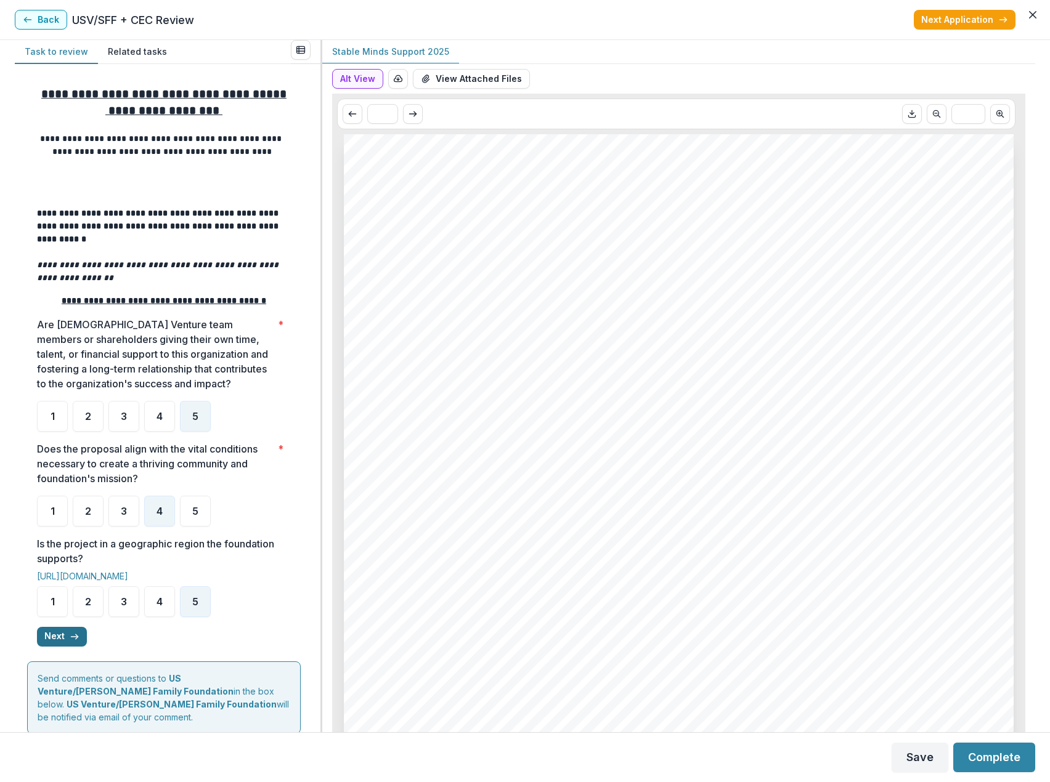
click at [67, 642] on button "Next" at bounding box center [62, 637] width 50 height 20
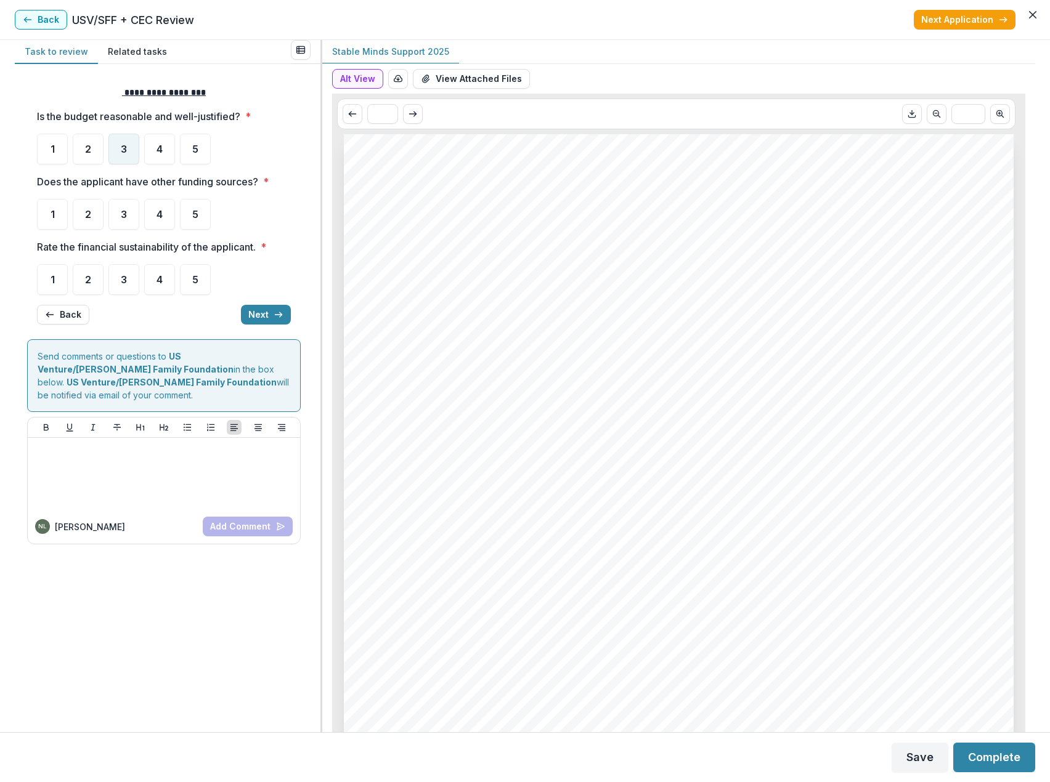
click at [123, 145] on span "3" at bounding box center [124, 149] width 6 height 10
click at [124, 214] on span "3" at bounding box center [124, 214] width 6 height 10
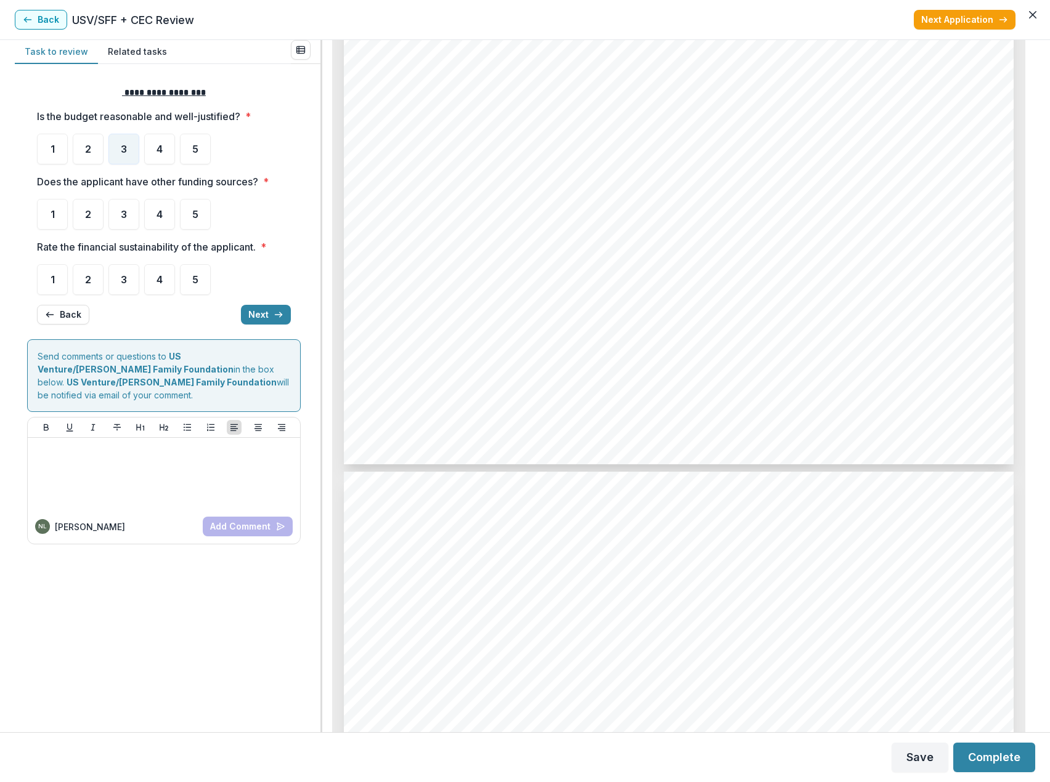
scroll to position [4435, 0]
click at [121, 213] on span "3" at bounding box center [124, 214] width 6 height 10
click at [122, 217] on span "3" at bounding box center [124, 214] width 6 height 10
click at [121, 281] on span "3" at bounding box center [124, 280] width 6 height 10
click at [124, 288] on div "3" at bounding box center [123, 279] width 31 height 31
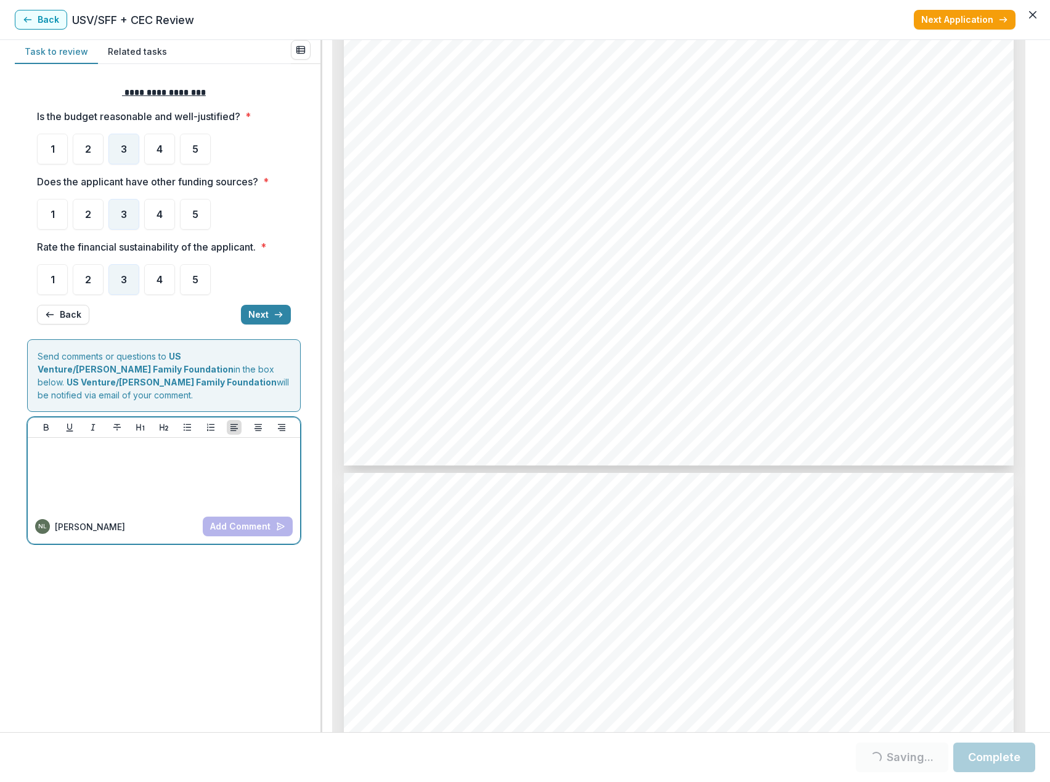
click at [108, 448] on div at bounding box center [164, 474] width 262 height 62
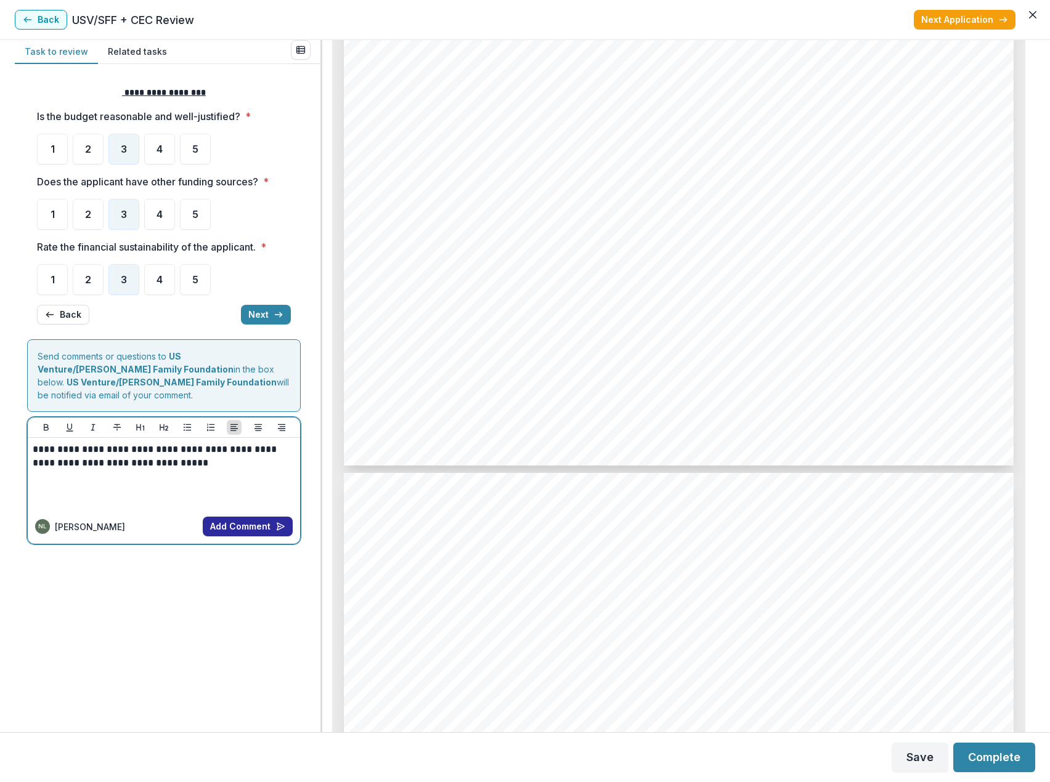
click at [243, 517] on button "Add Comment" at bounding box center [248, 527] width 90 height 20
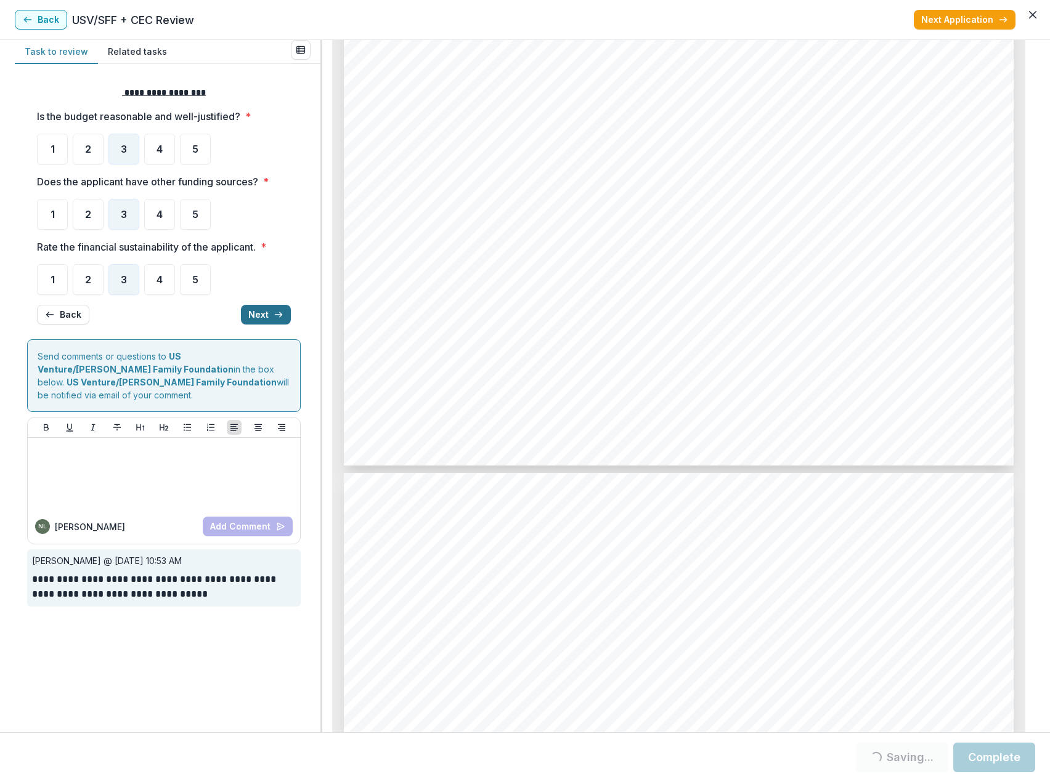
click at [252, 313] on button "Next" at bounding box center [266, 315] width 50 height 20
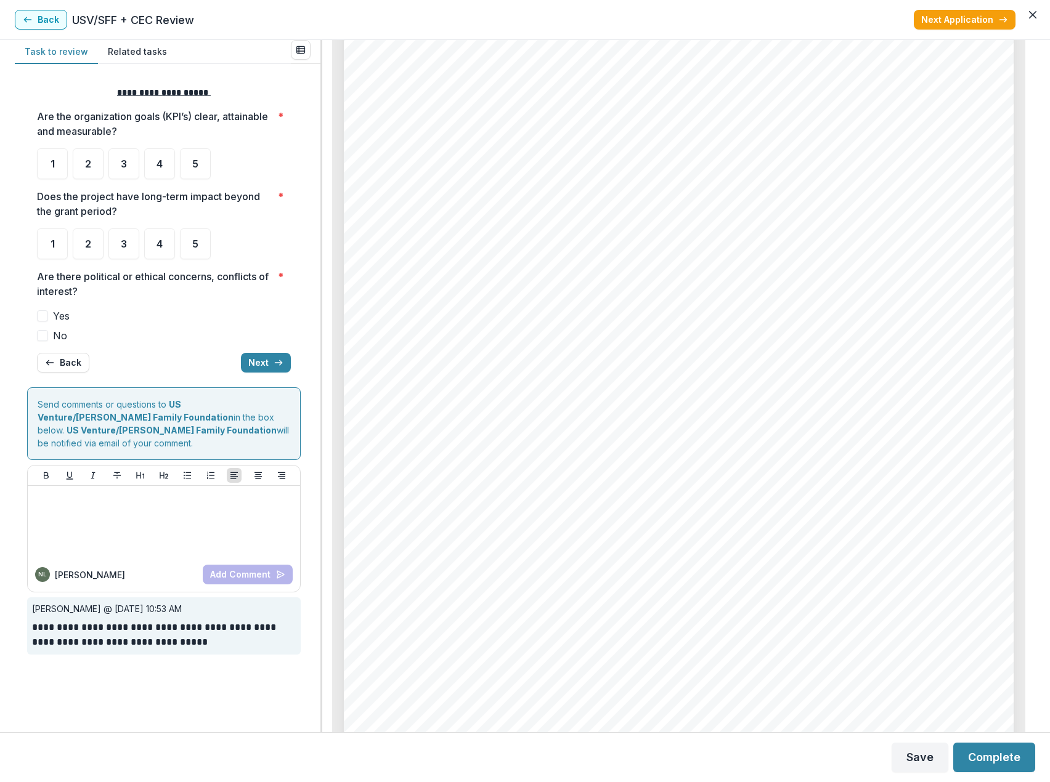
scroll to position [4004, 0]
click at [197, 166] on span "5" at bounding box center [195, 164] width 6 height 10
click at [198, 250] on div "5" at bounding box center [195, 244] width 31 height 31
click at [43, 339] on span at bounding box center [42, 335] width 11 height 11
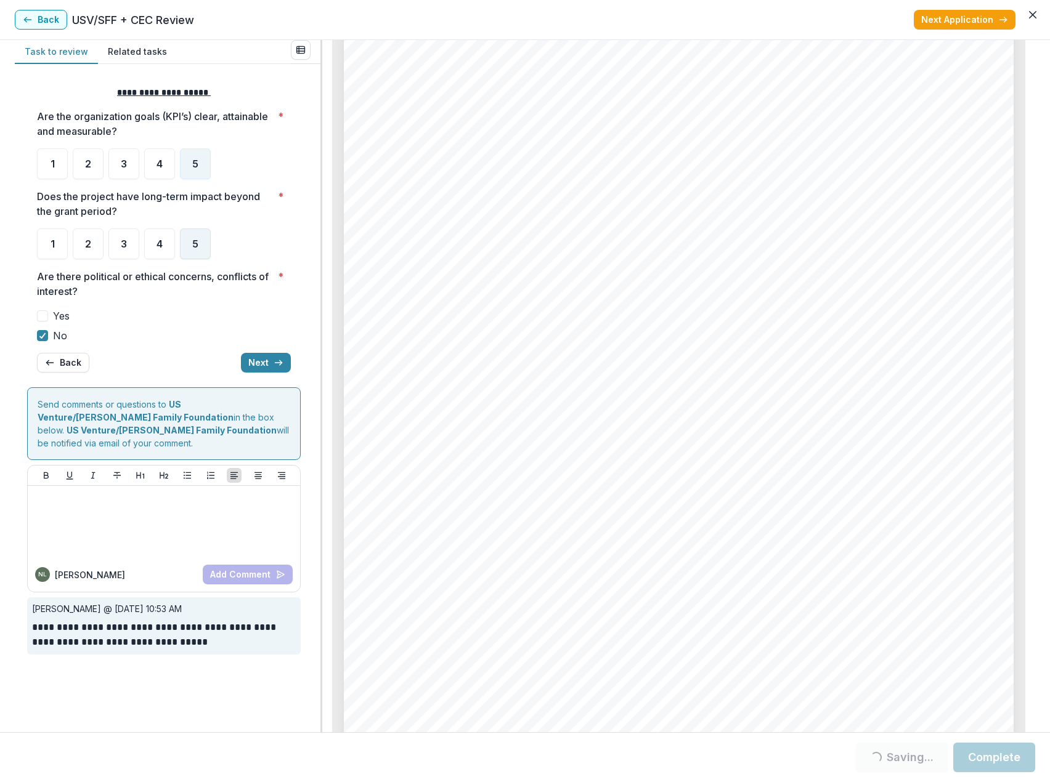
click at [197, 254] on div "5" at bounding box center [195, 244] width 31 height 31
drag, startPoint x: 198, startPoint y: 246, endPoint x: 214, endPoint y: 248, distance: 15.4
click at [198, 246] on div "5" at bounding box center [195, 244] width 31 height 31
click at [264, 363] on button "Next" at bounding box center [266, 363] width 50 height 20
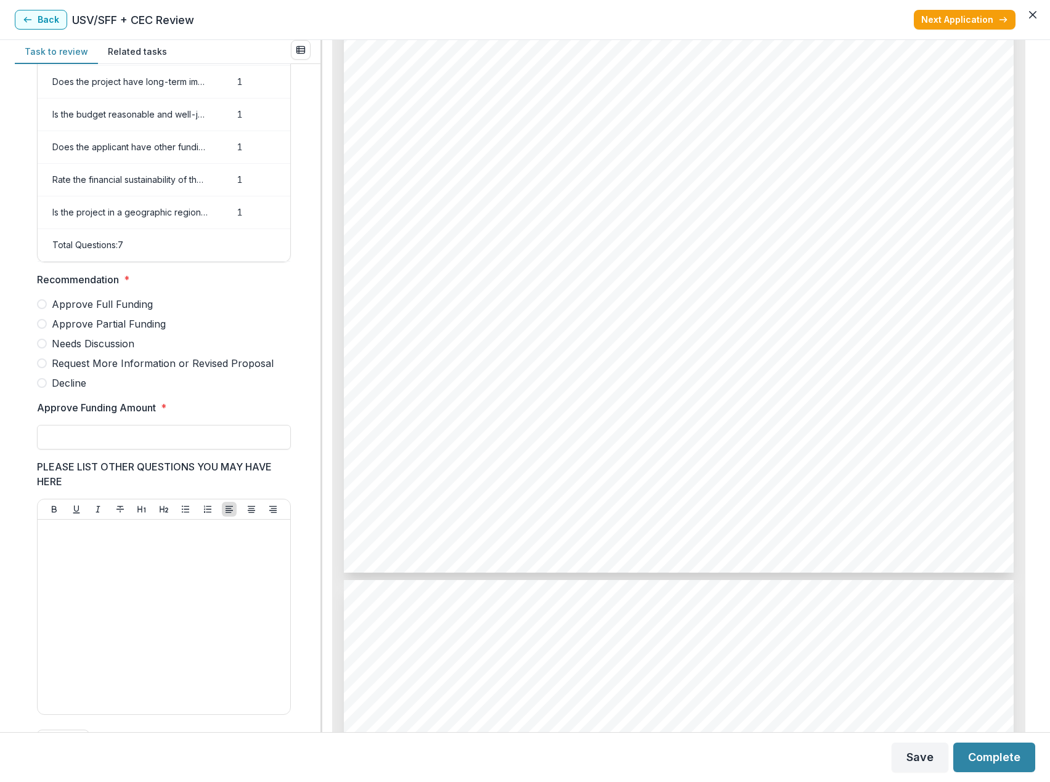
scroll to position [4435, 0]
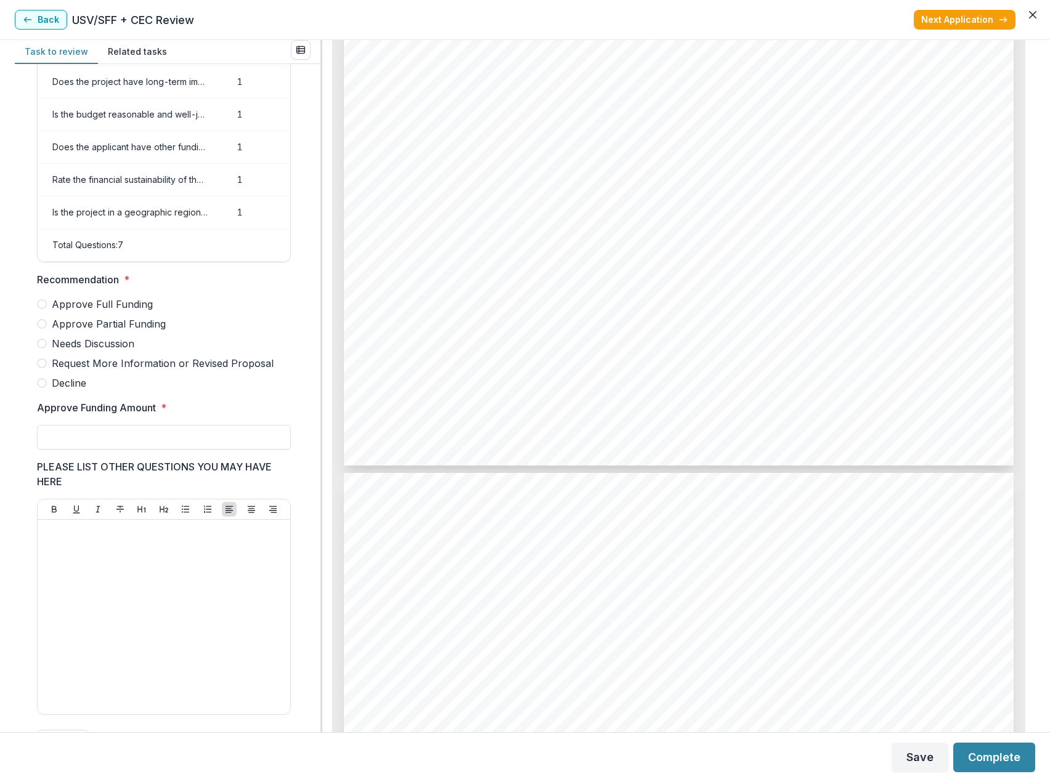
click at [41, 349] on span at bounding box center [42, 344] width 10 height 10
click at [115, 448] on input "Approve Funding Amount *" at bounding box center [164, 437] width 254 height 25
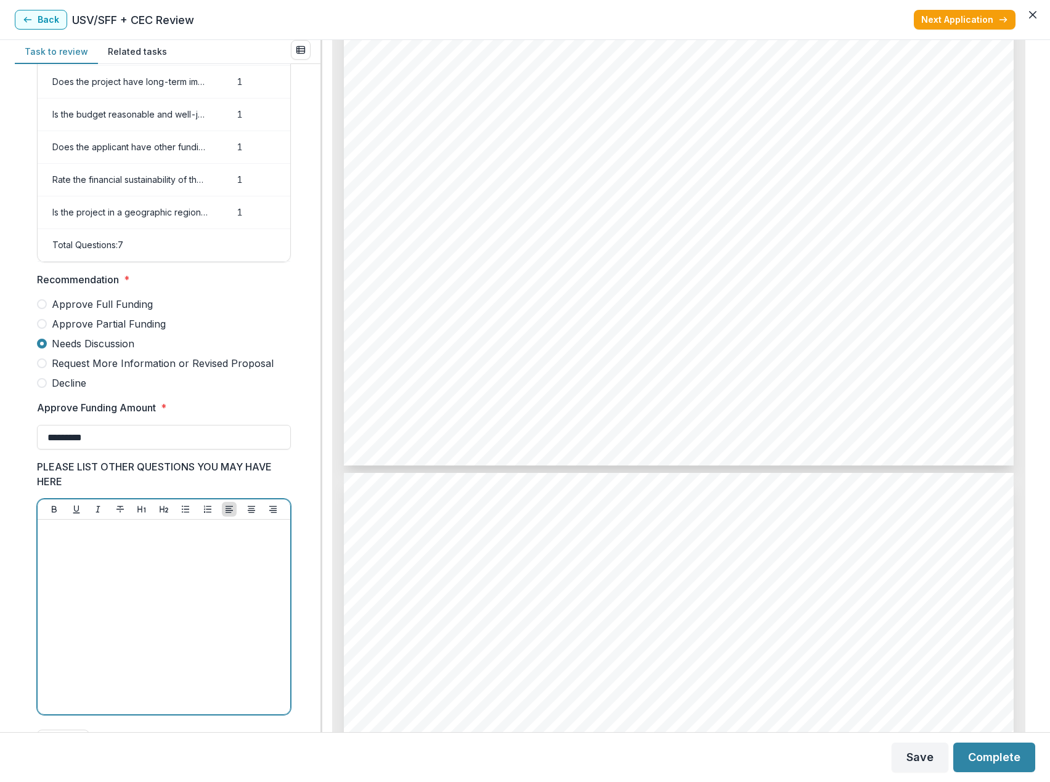
type input "******"
click at [220, 549] on div at bounding box center [164, 617] width 243 height 185
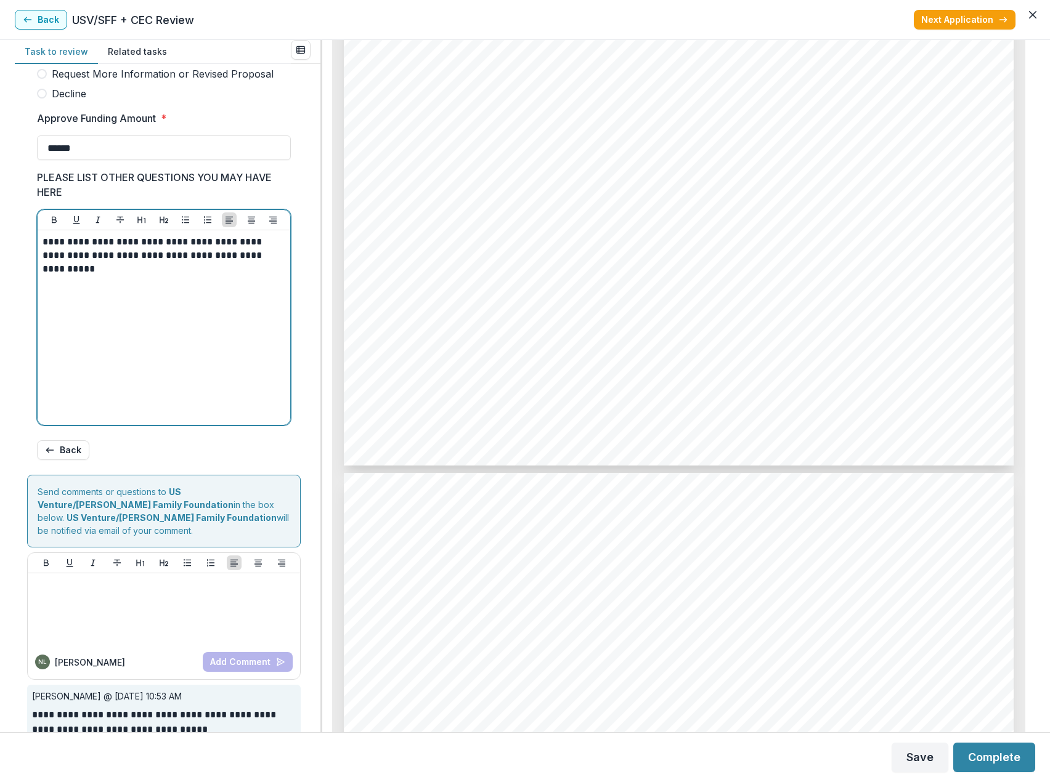
scroll to position [447, 0]
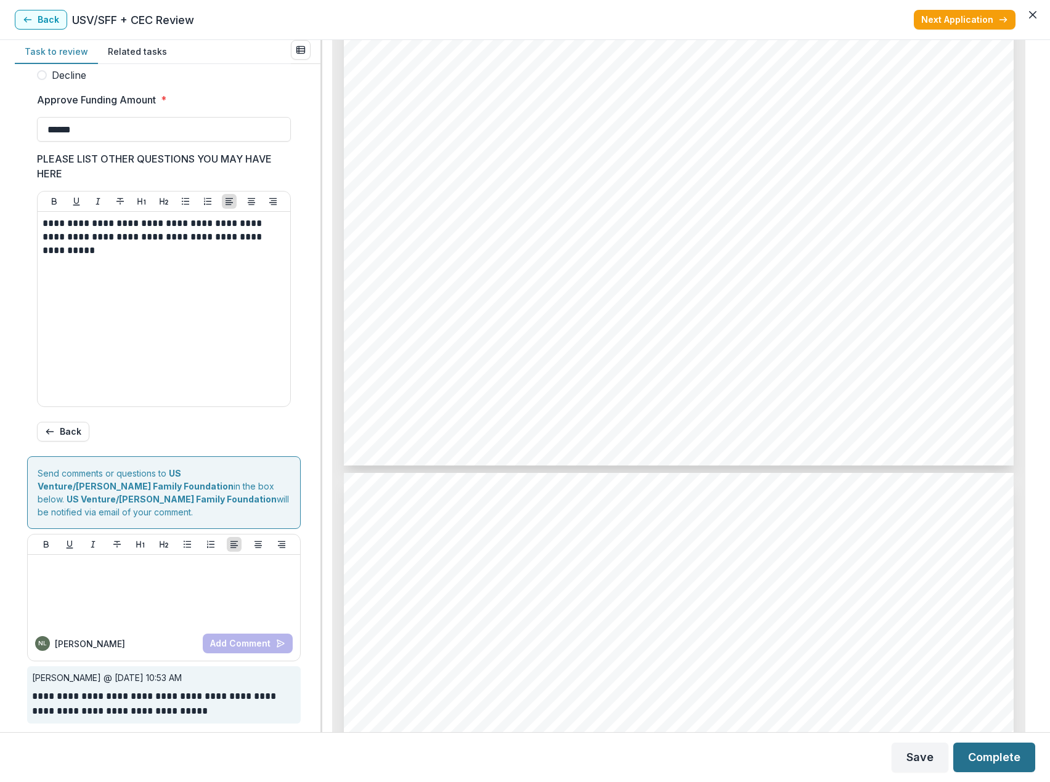
click at [996, 766] on button "Complete" at bounding box center [994, 758] width 82 height 30
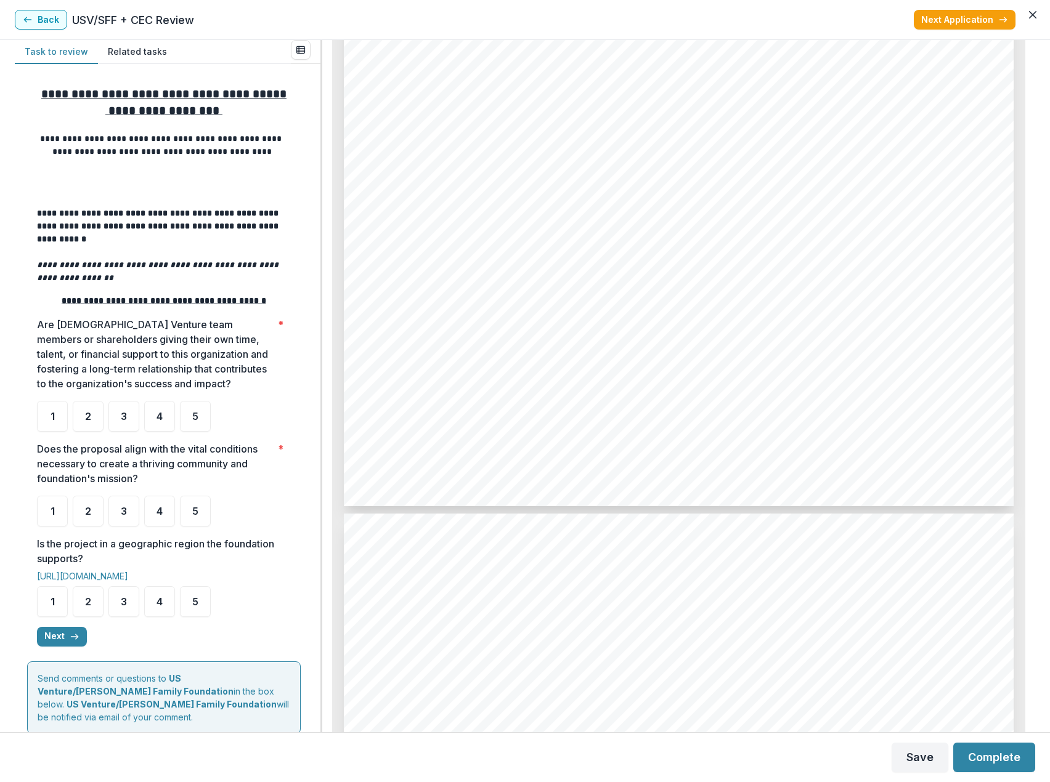
scroll to position [1540, 0]
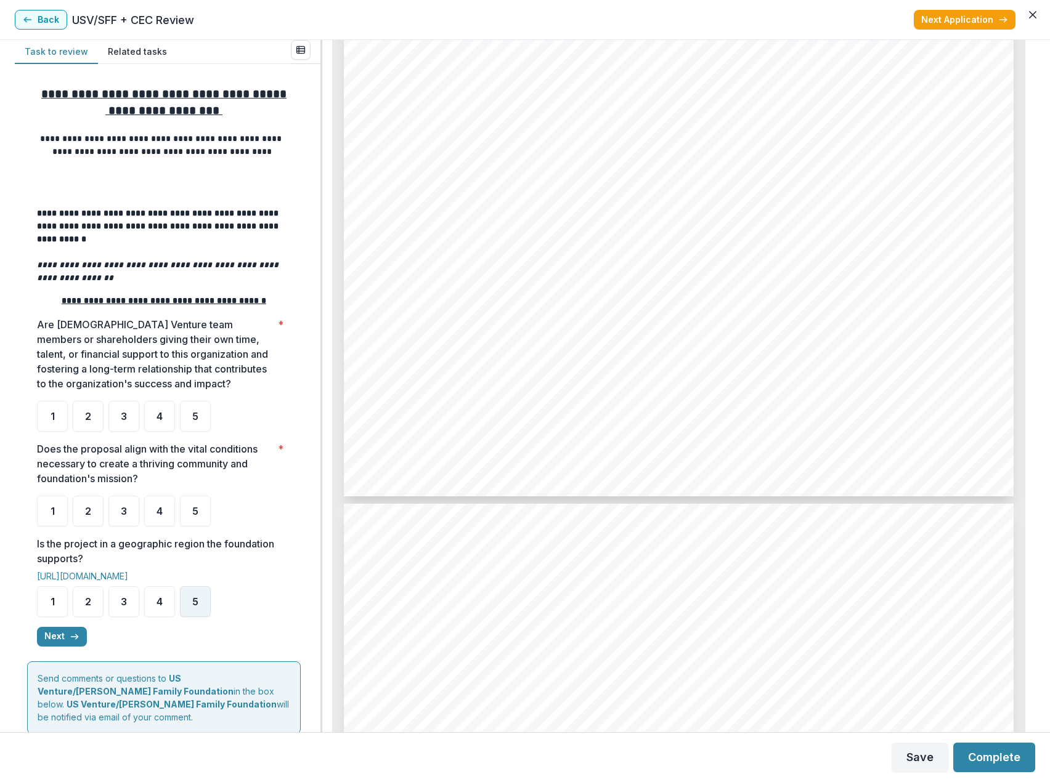
click at [198, 606] on span "5" at bounding box center [195, 602] width 6 height 10
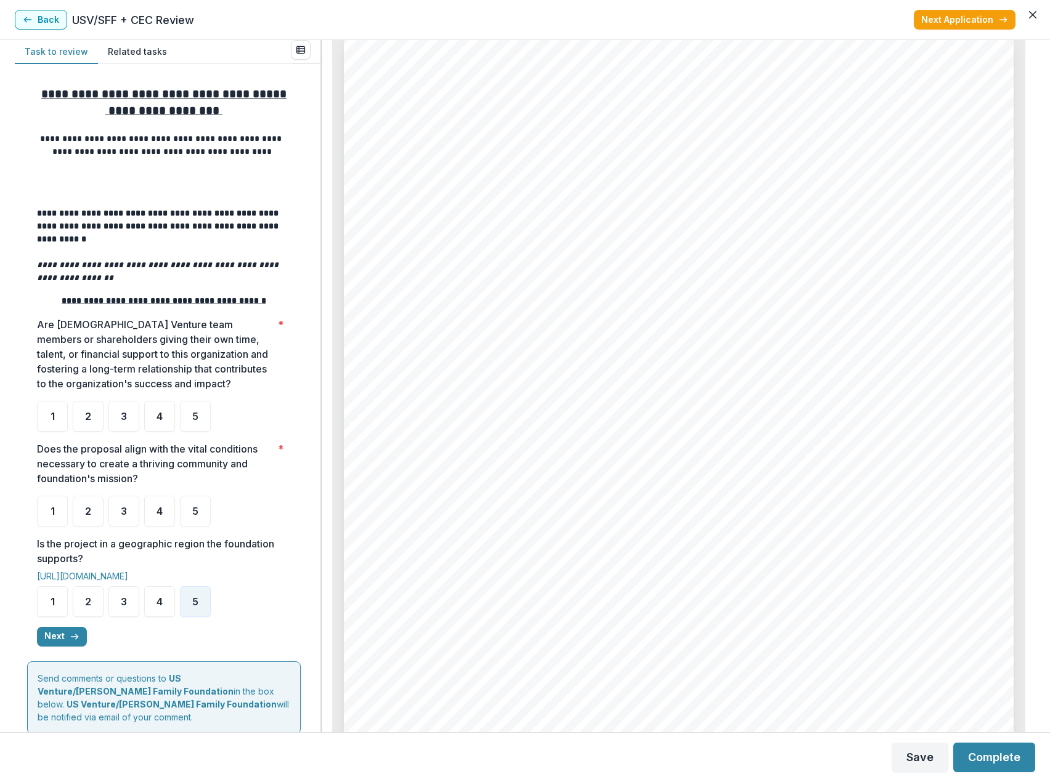
scroll to position [2033, 0]
click at [191, 421] on div "5" at bounding box center [195, 416] width 31 height 31
click at [197, 421] on span "5" at bounding box center [195, 417] width 6 height 10
click at [201, 515] on div "5" at bounding box center [195, 511] width 31 height 31
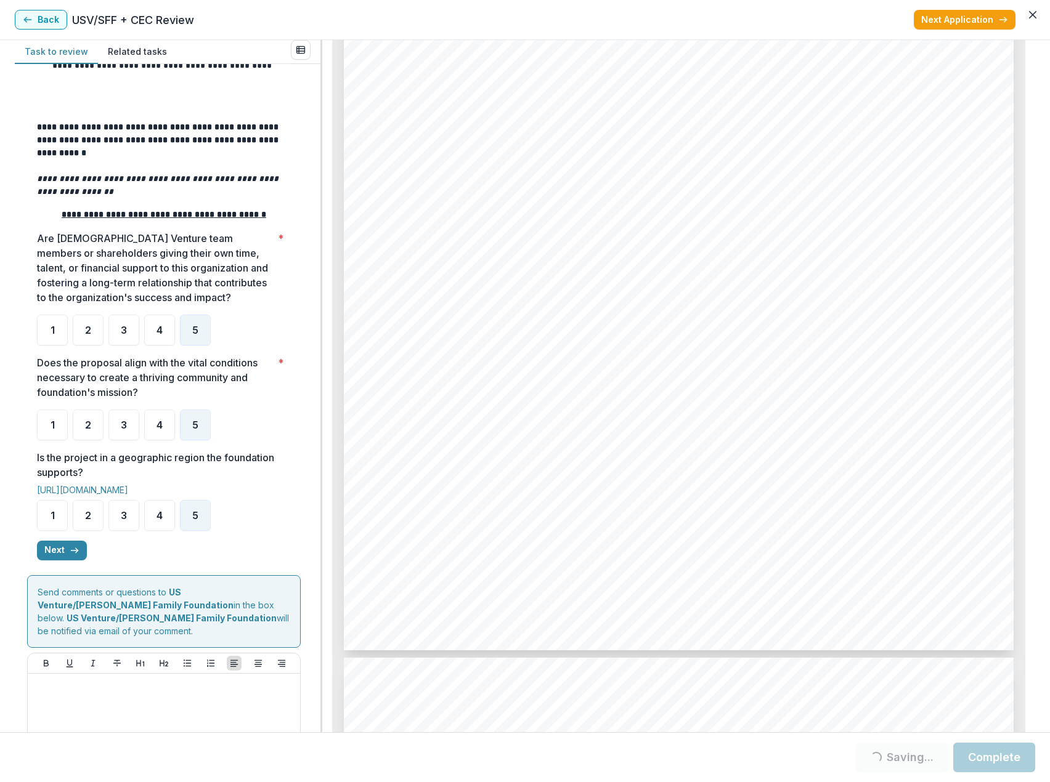
scroll to position [137, 0]
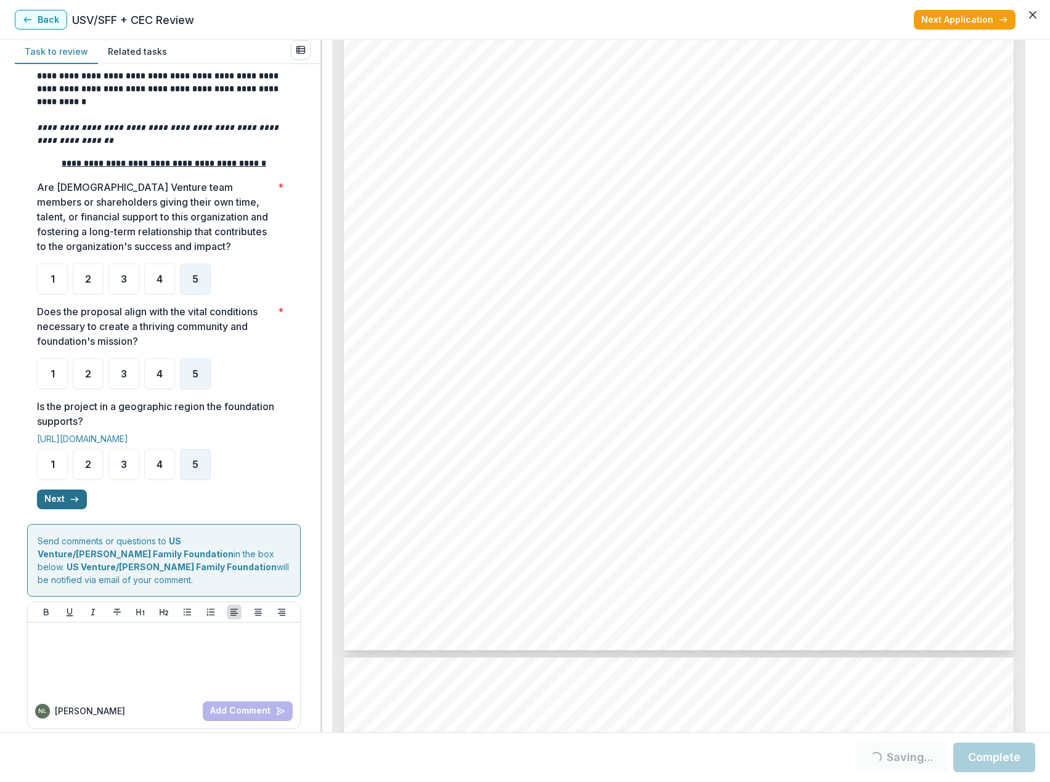
click at [65, 506] on button "Next" at bounding box center [62, 500] width 50 height 20
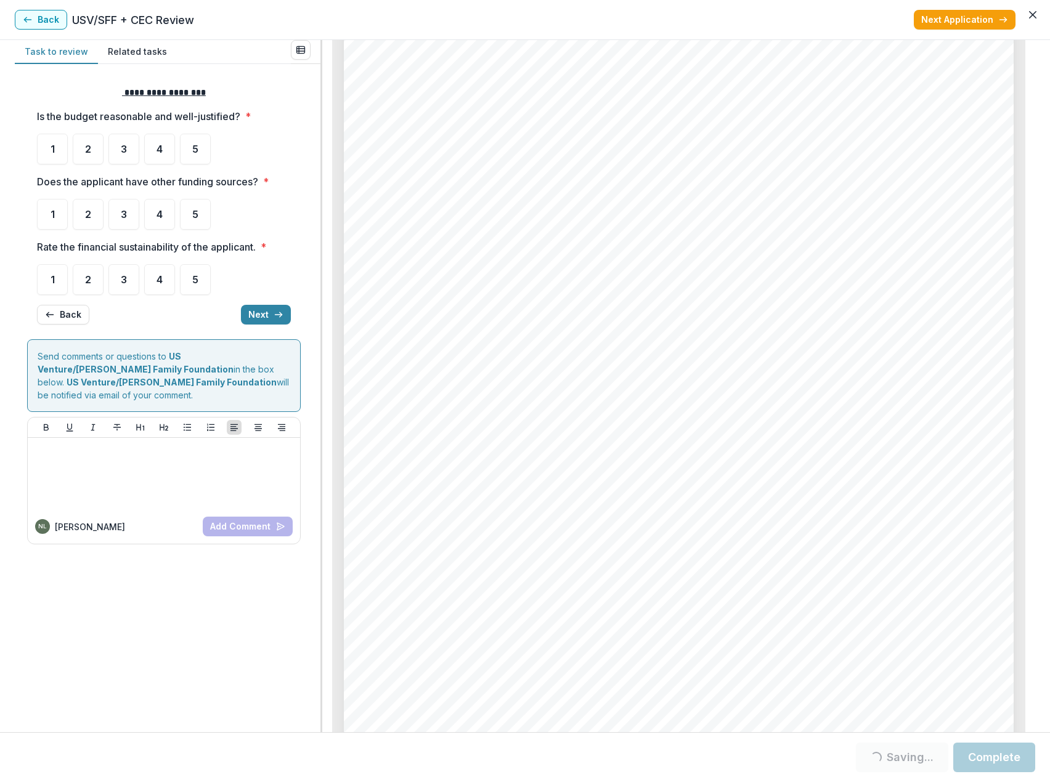
scroll to position [4127, 0]
click at [161, 149] on span "4" at bounding box center [159, 149] width 6 height 10
click at [158, 152] on span "4" at bounding box center [159, 149] width 6 height 10
click at [191, 216] on div "5" at bounding box center [195, 214] width 31 height 31
click at [165, 283] on div "4" at bounding box center [159, 279] width 31 height 31
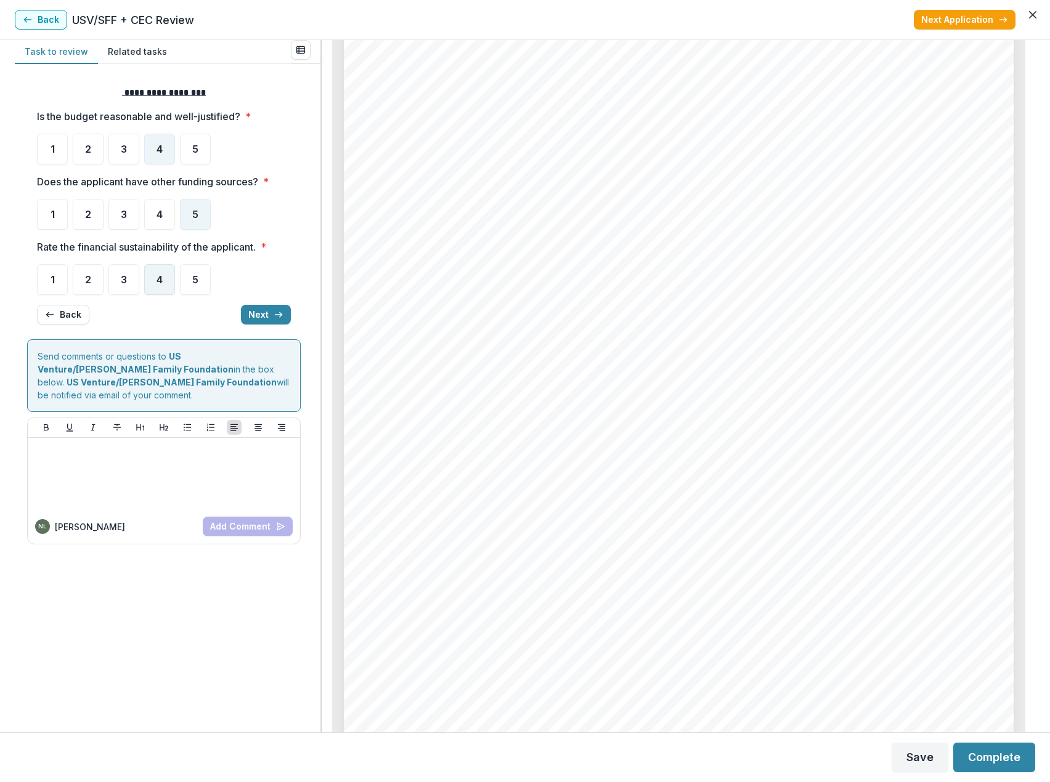
click at [162, 282] on span "4" at bounding box center [159, 280] width 6 height 10
click at [274, 321] on button "Next" at bounding box center [266, 315] width 50 height 20
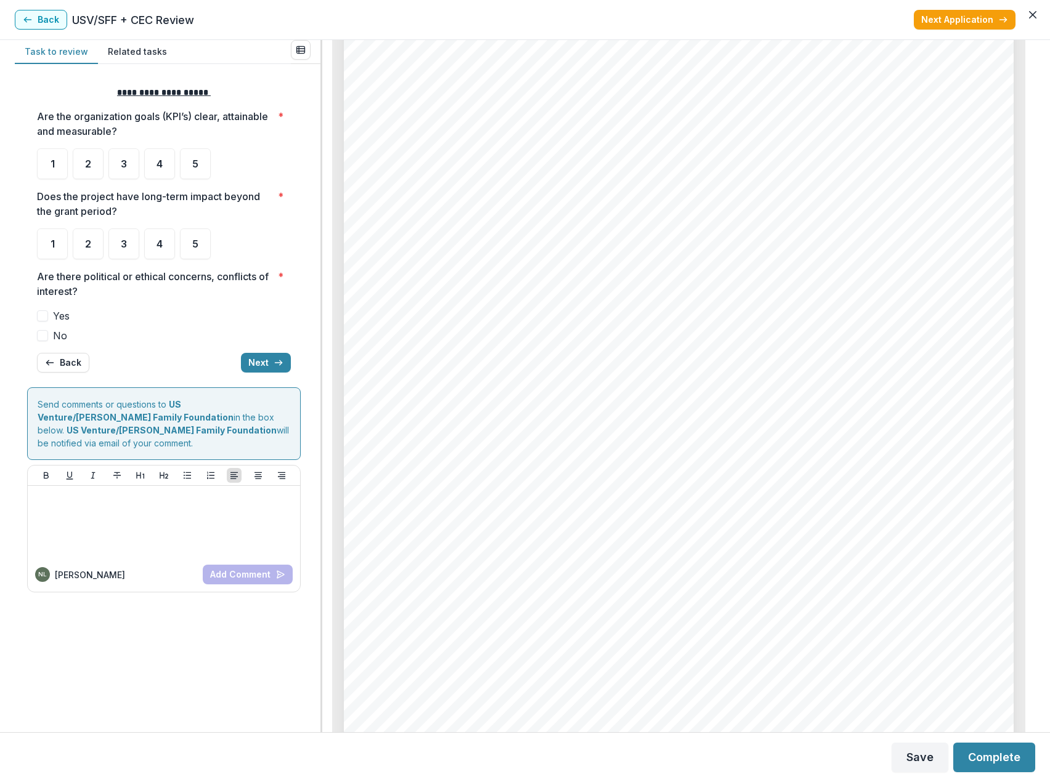
scroll to position [5051, 0]
click at [158, 164] on span "4" at bounding box center [159, 164] width 6 height 10
click at [162, 167] on span "4" at bounding box center [159, 164] width 6 height 10
click at [196, 246] on span "5" at bounding box center [195, 244] width 6 height 10
click at [45, 337] on span at bounding box center [42, 335] width 11 height 11
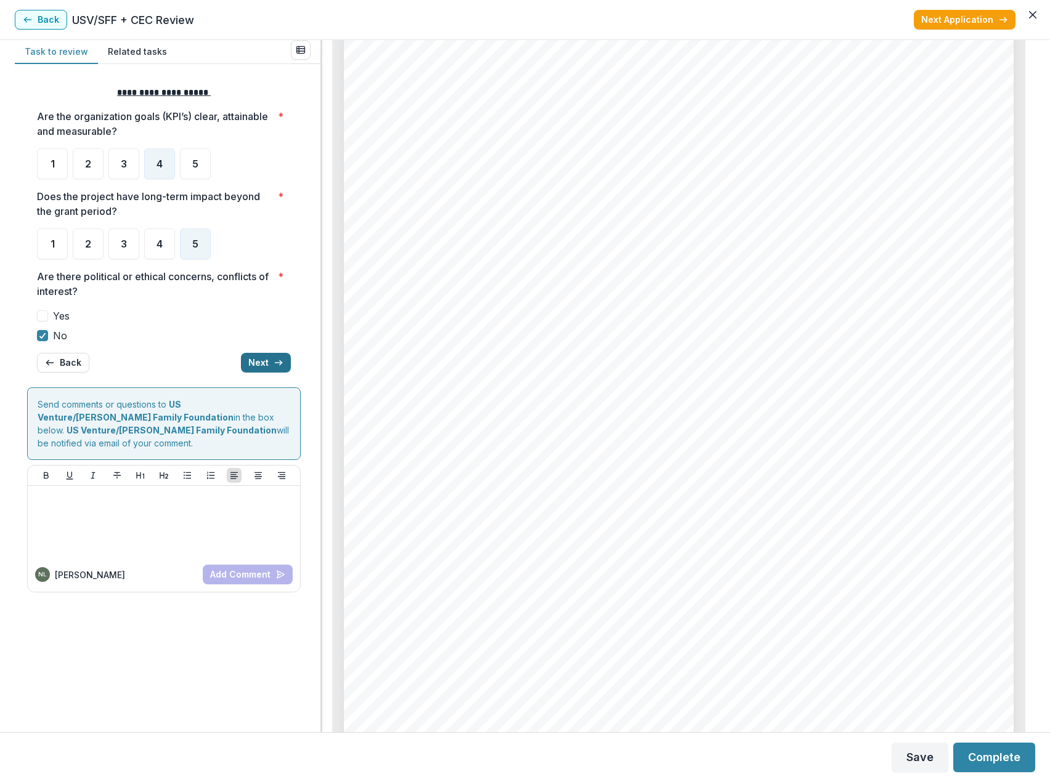
click at [266, 364] on button "Next" at bounding box center [266, 363] width 50 height 20
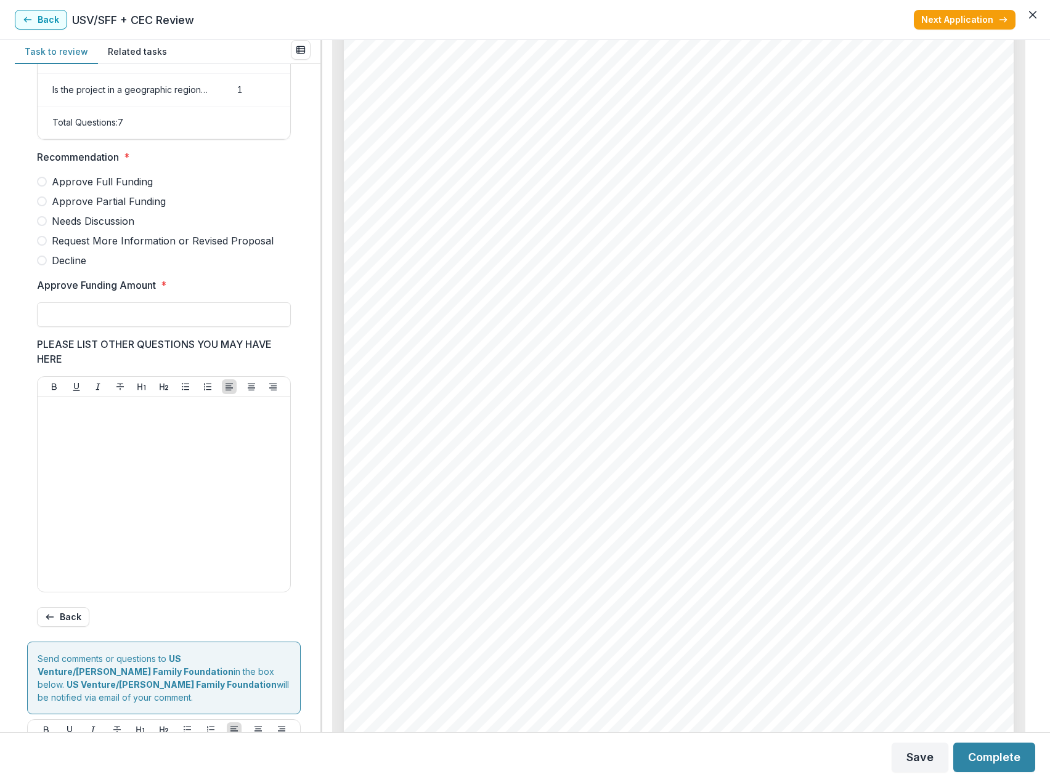
scroll to position [0, 0]
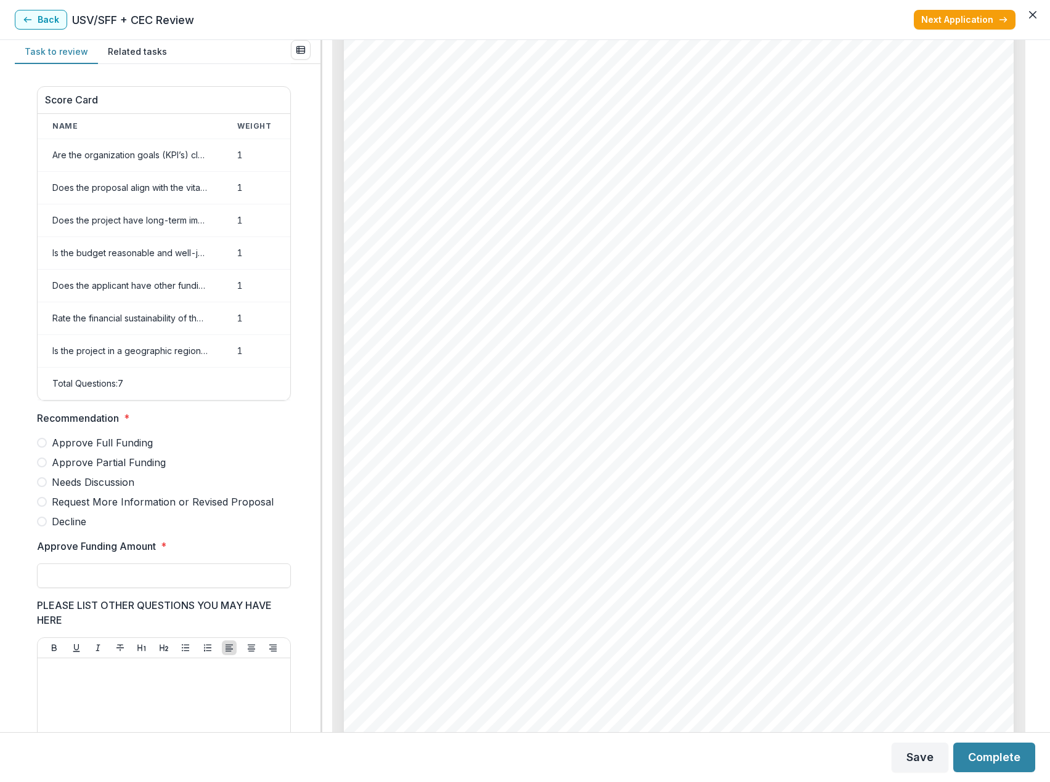
click at [43, 468] on span at bounding box center [42, 463] width 10 height 10
click at [94, 586] on input "Approve Funding Amount *" at bounding box center [164, 576] width 254 height 25
type input "******"
click at [139, 677] on p at bounding box center [164, 670] width 243 height 14
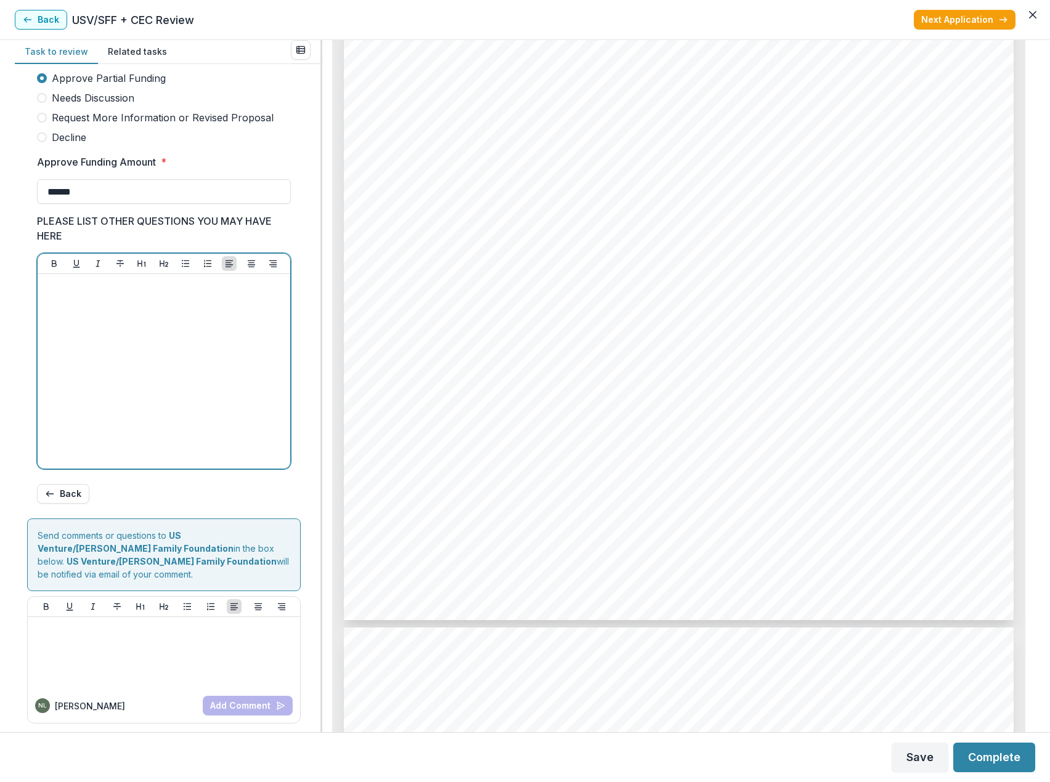
scroll to position [5236, 0]
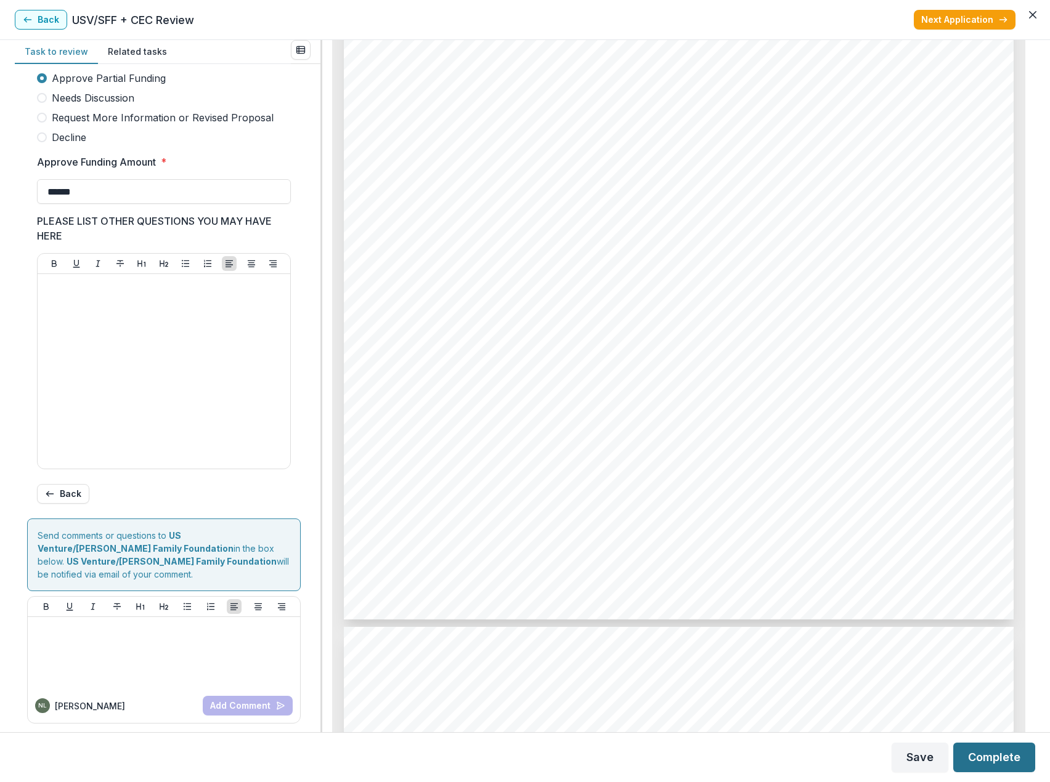
click at [994, 760] on button "Complete" at bounding box center [994, 758] width 82 height 30
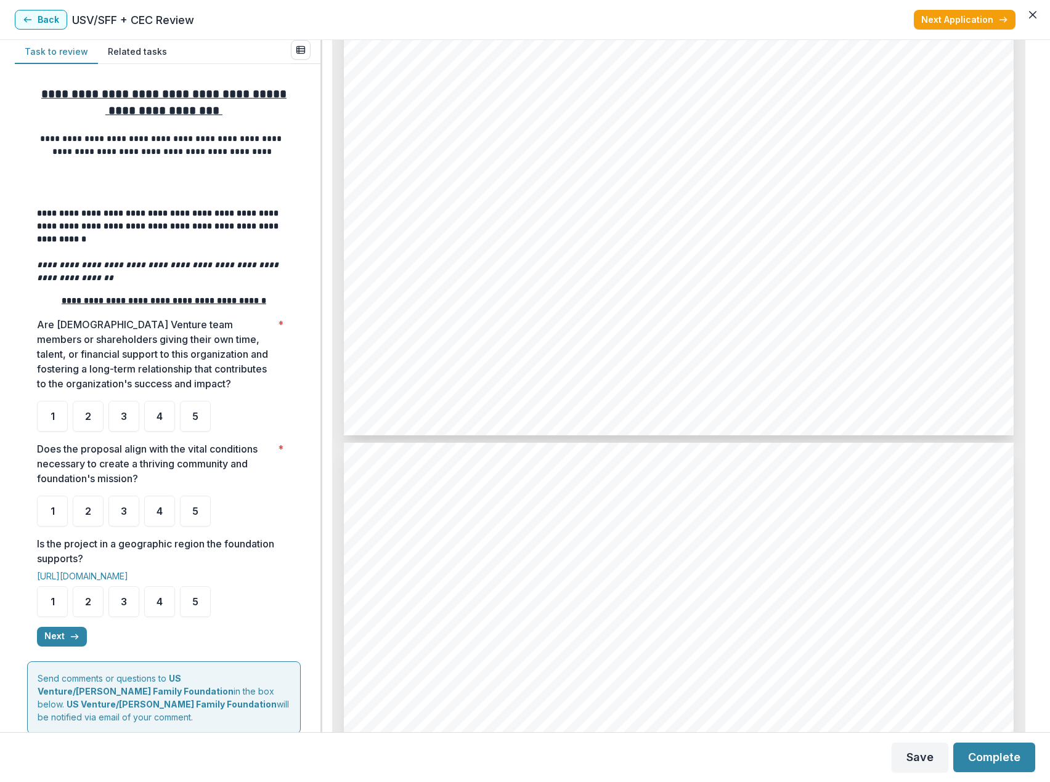
scroll to position [1602, 0]
click at [155, 423] on div "4" at bounding box center [159, 416] width 31 height 31
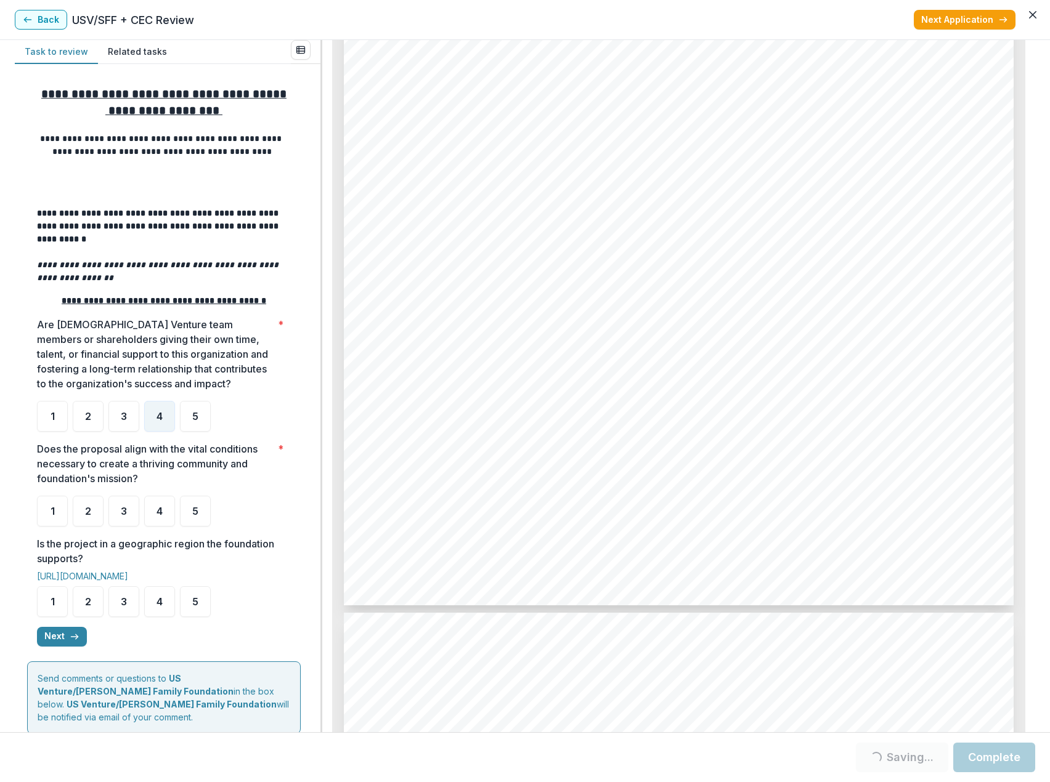
scroll to position [2649, 0]
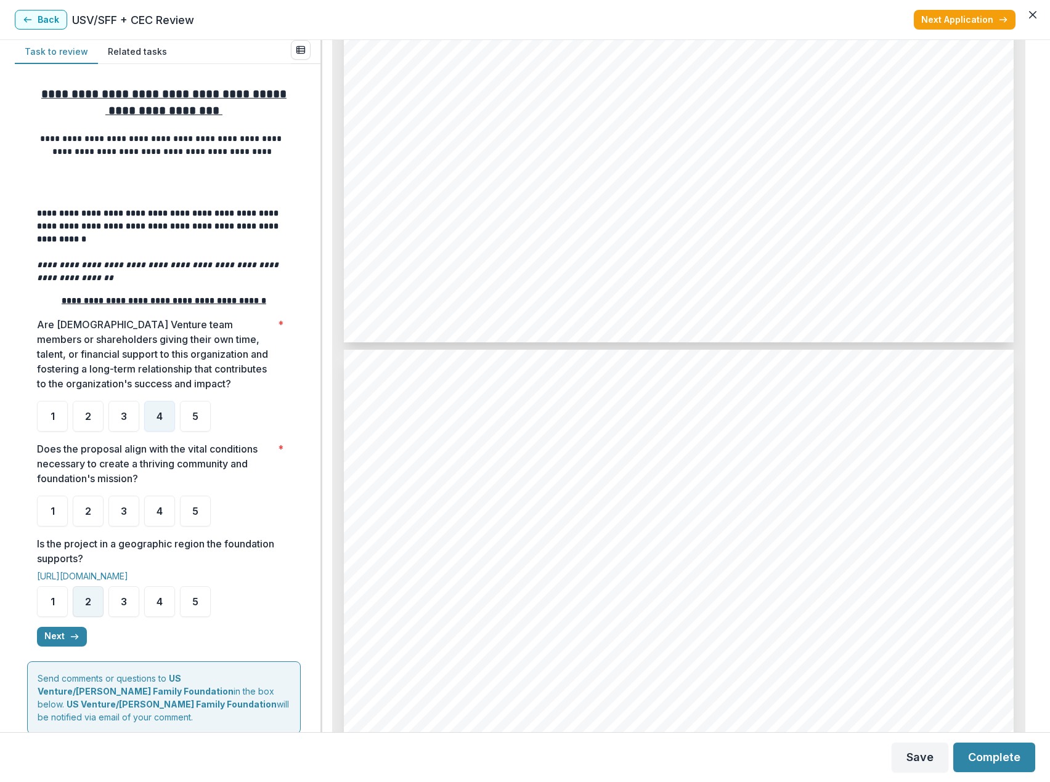
click at [89, 607] on span "2" at bounding box center [88, 602] width 6 height 10
click at [165, 514] on div "4" at bounding box center [159, 511] width 31 height 31
click at [55, 641] on button "Next" at bounding box center [62, 637] width 50 height 20
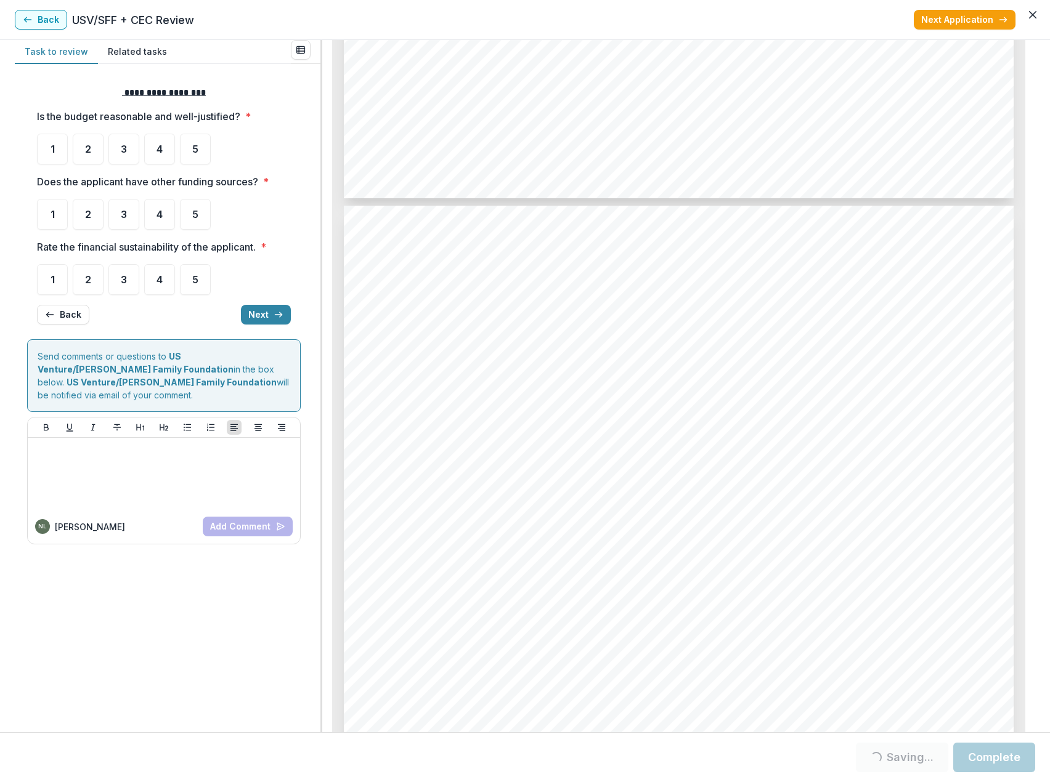
scroll to position [3819, 0]
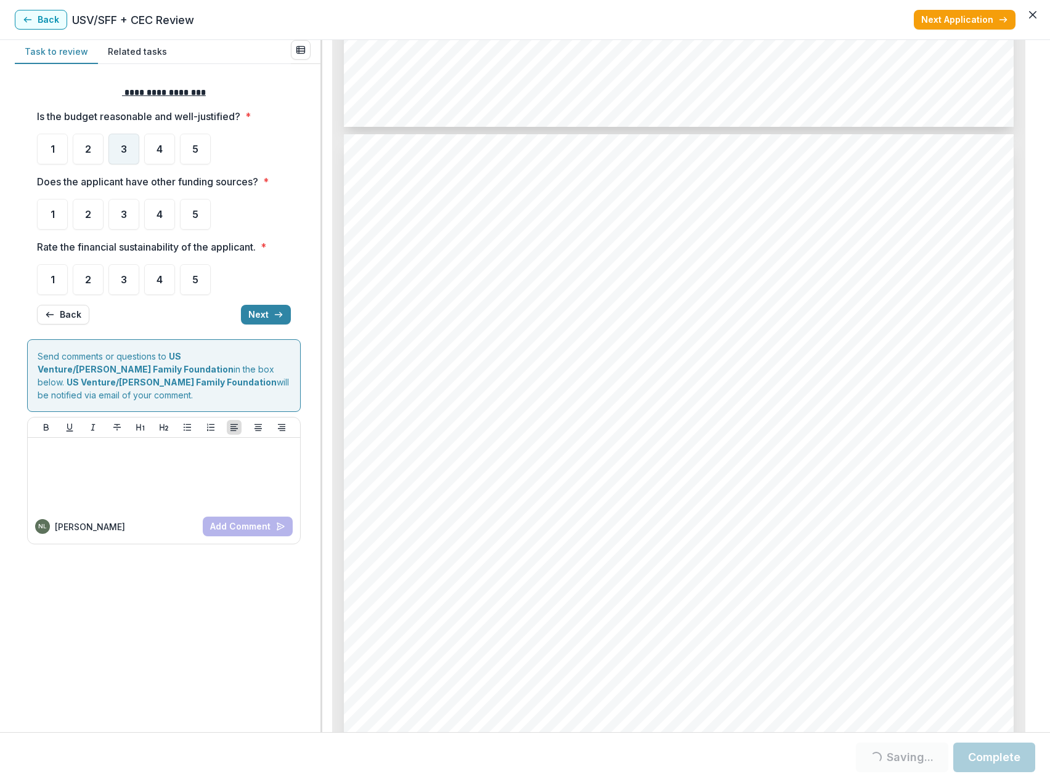
click at [122, 150] on span "3" at bounding box center [124, 149] width 6 height 10
click at [126, 217] on span "3" at bounding box center [124, 214] width 6 height 10
click at [126, 223] on div "3" at bounding box center [123, 214] width 31 height 31
click at [115, 224] on div "3" at bounding box center [123, 214] width 31 height 31
click at [121, 283] on span "3" at bounding box center [124, 280] width 6 height 10
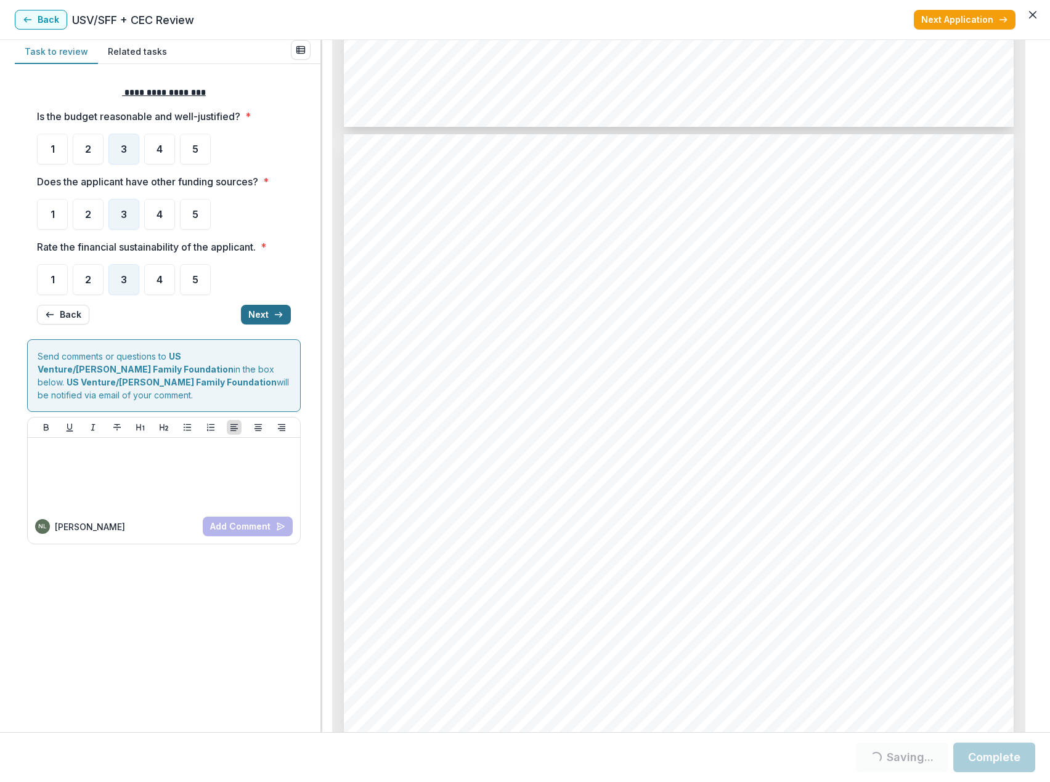
click at [277, 312] on icon "button" at bounding box center [279, 315] width 10 height 10
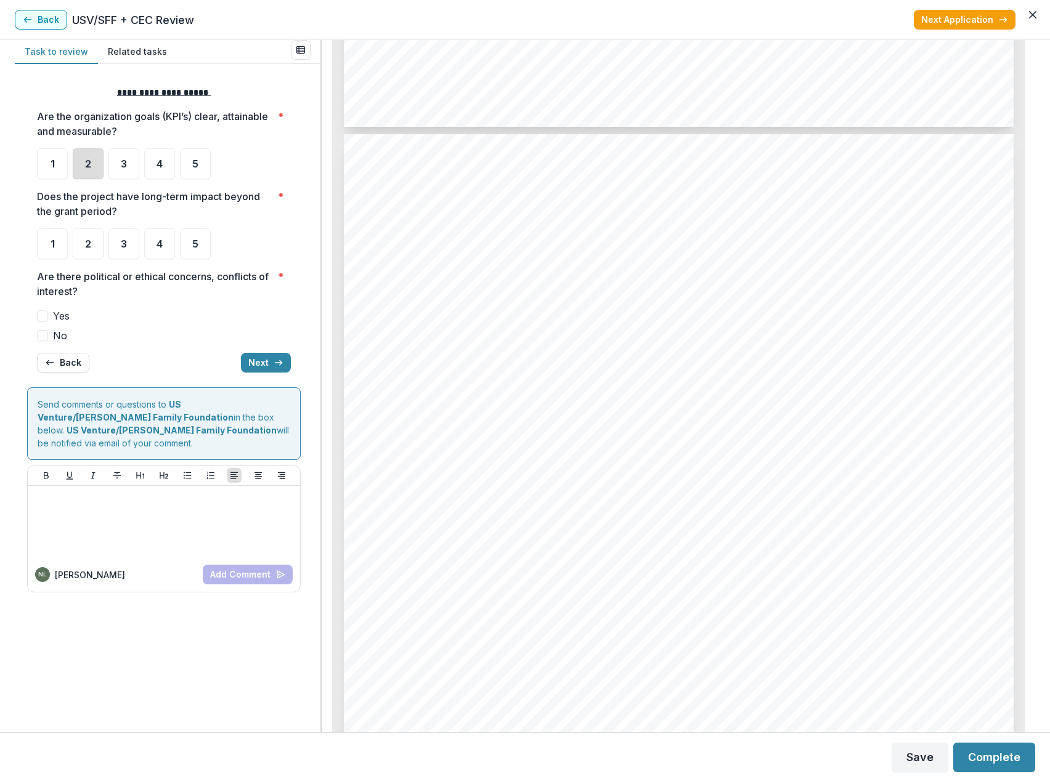
click at [92, 164] on div "2" at bounding box center [88, 163] width 31 height 31
click at [154, 246] on div "4" at bounding box center [159, 244] width 31 height 31
click at [44, 337] on span at bounding box center [42, 335] width 11 height 11
click at [152, 246] on div "4" at bounding box center [159, 244] width 31 height 31
click at [262, 365] on button "Next" at bounding box center [266, 363] width 50 height 20
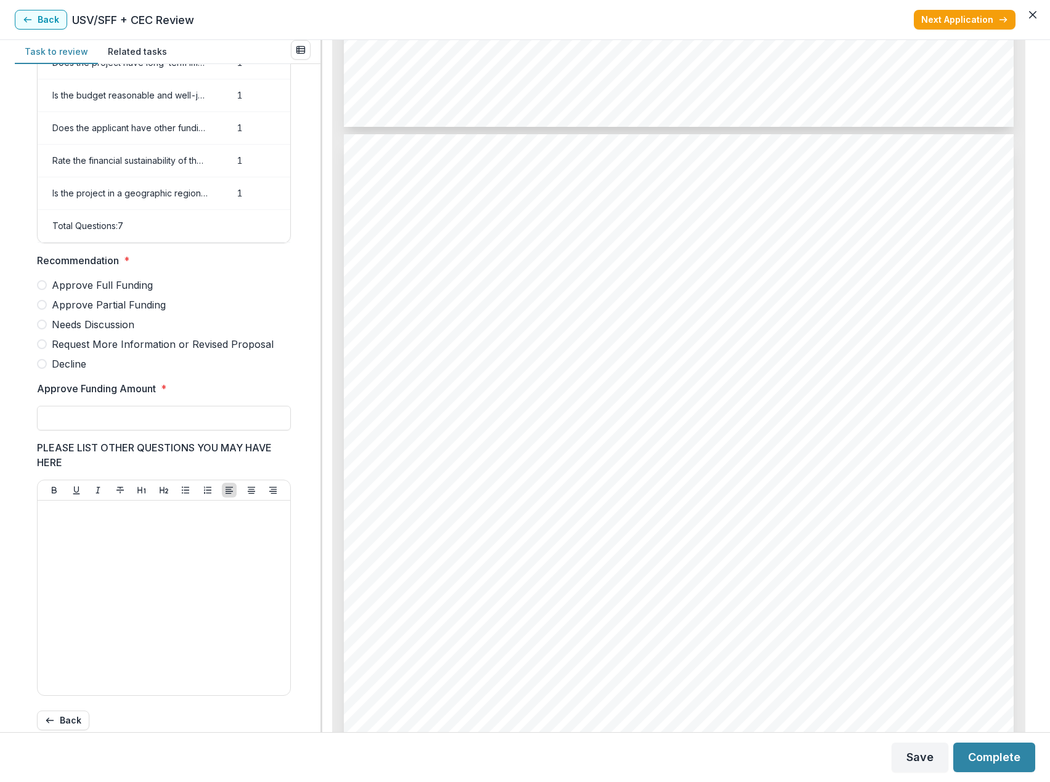
scroll to position [76, 0]
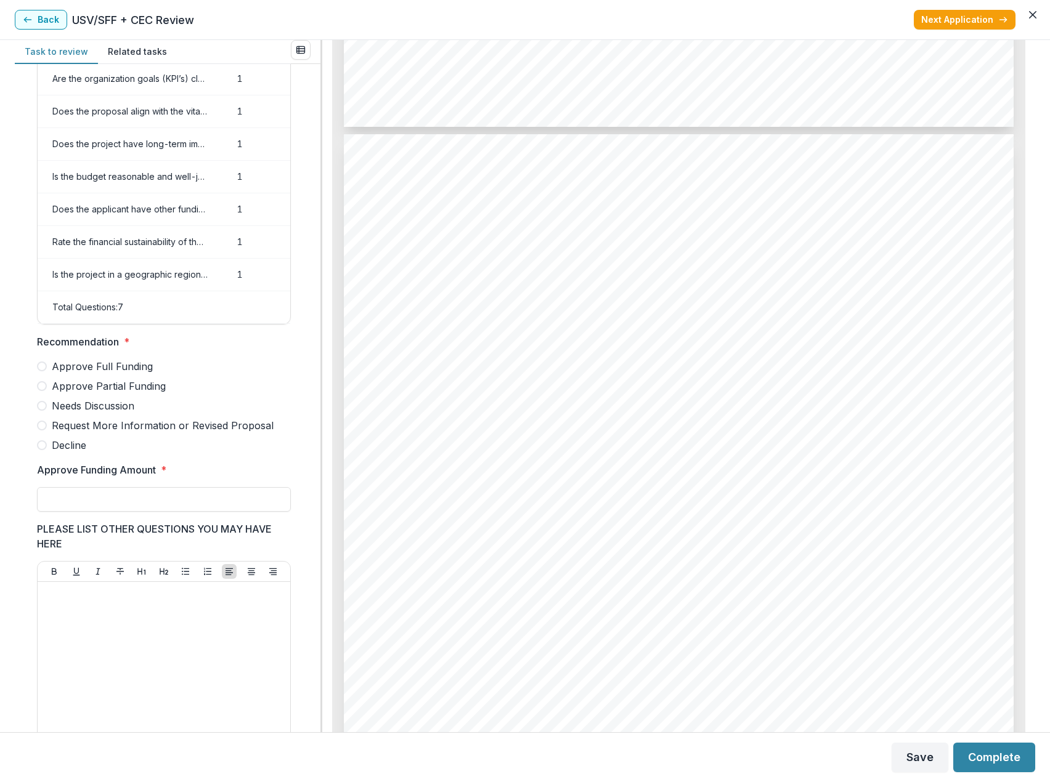
click at [70, 453] on span "Decline" at bounding box center [69, 445] width 34 height 15
click at [116, 511] on input "Approve Funding Amount *" at bounding box center [164, 499] width 254 height 25
type input "**"
click at [121, 623] on div at bounding box center [164, 679] width 243 height 185
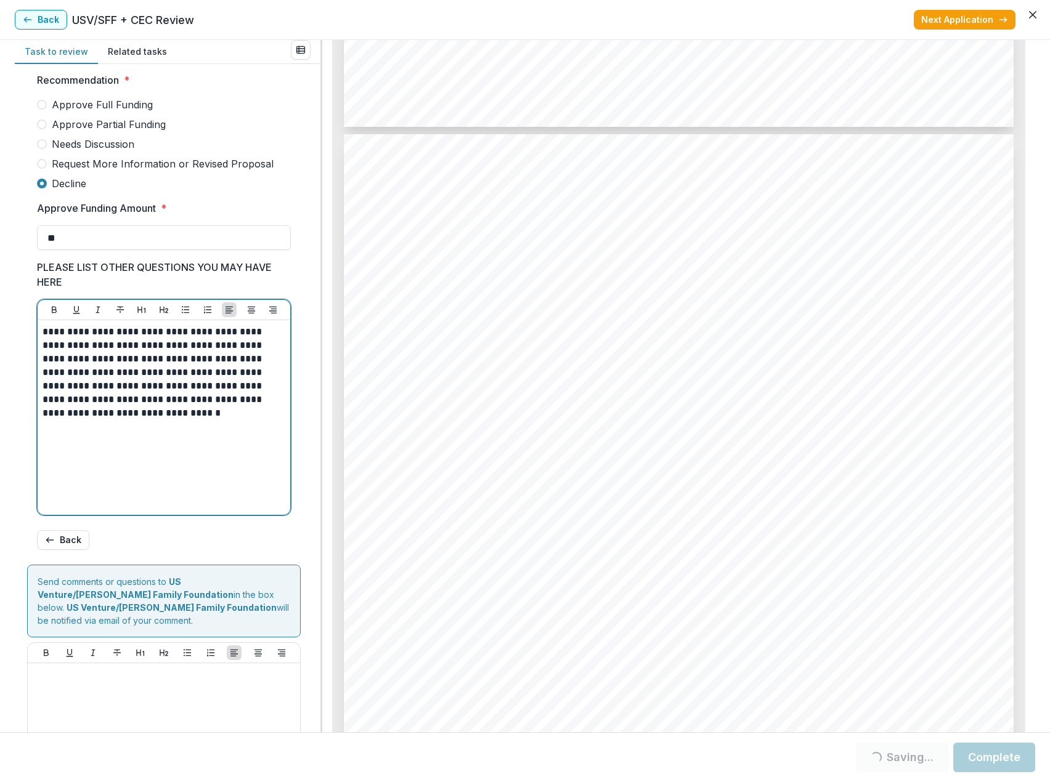
scroll to position [384, 0]
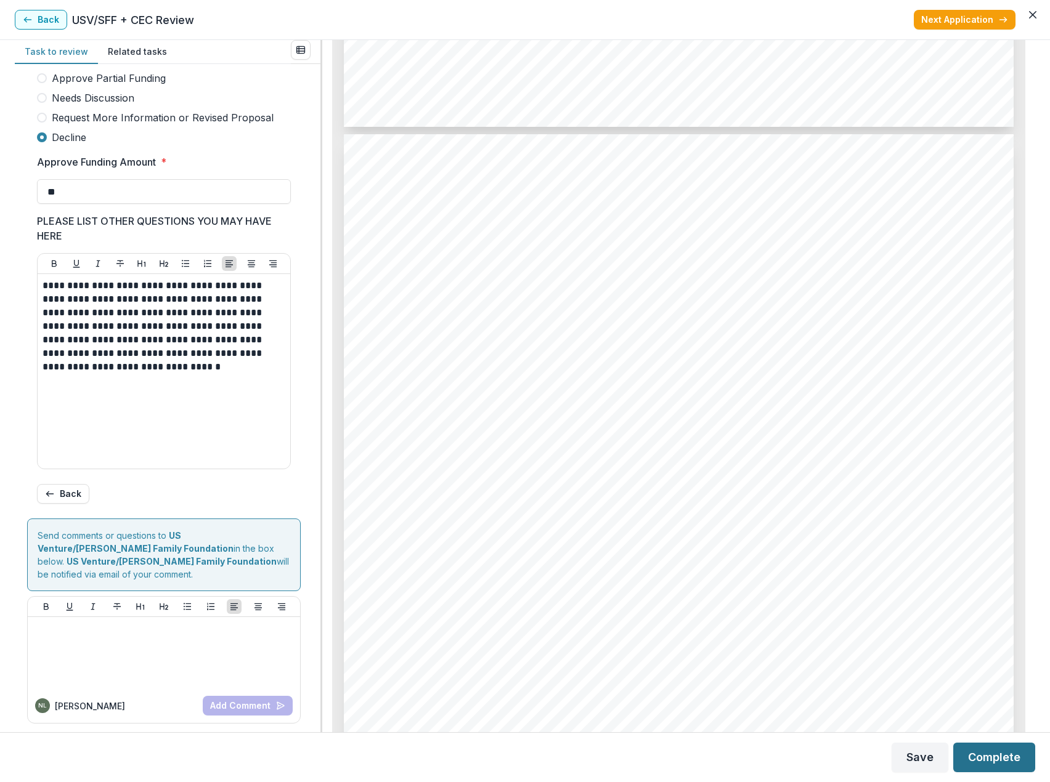
click at [1005, 762] on button "Complete" at bounding box center [994, 758] width 82 height 30
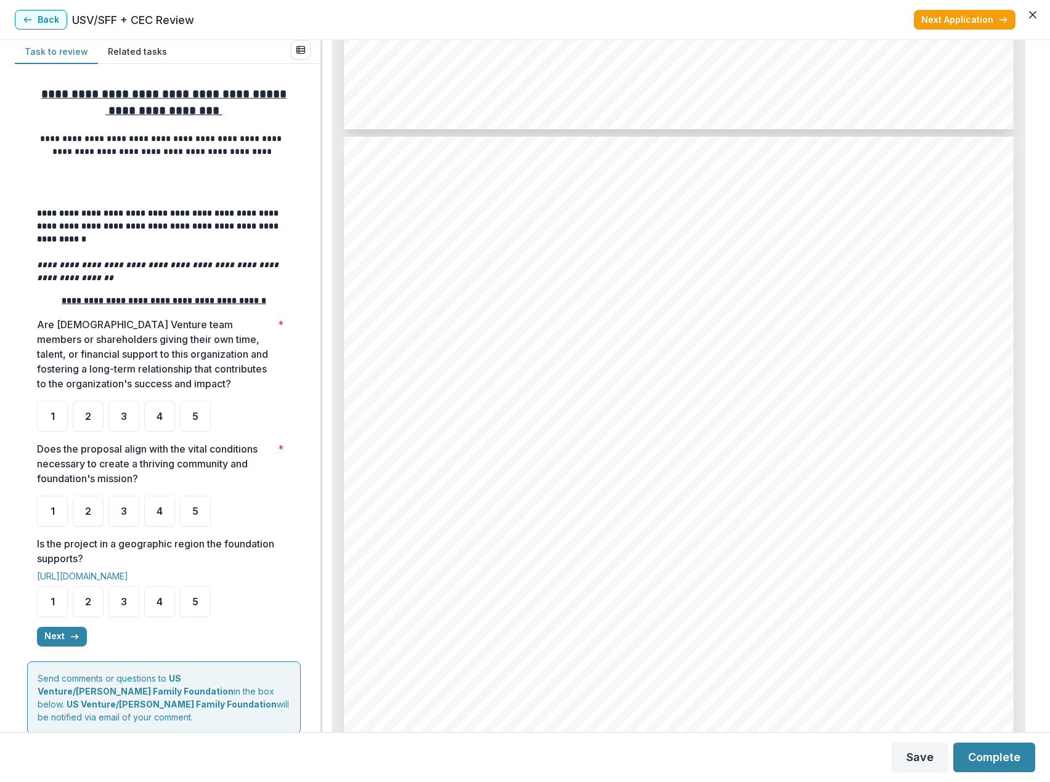
scroll to position [1910, 0]
click at [192, 424] on div "5" at bounding box center [195, 416] width 31 height 31
click at [197, 516] on span "5" at bounding box center [195, 511] width 6 height 10
click at [194, 607] on span "5" at bounding box center [195, 602] width 6 height 10
click at [200, 524] on div "5" at bounding box center [195, 511] width 31 height 31
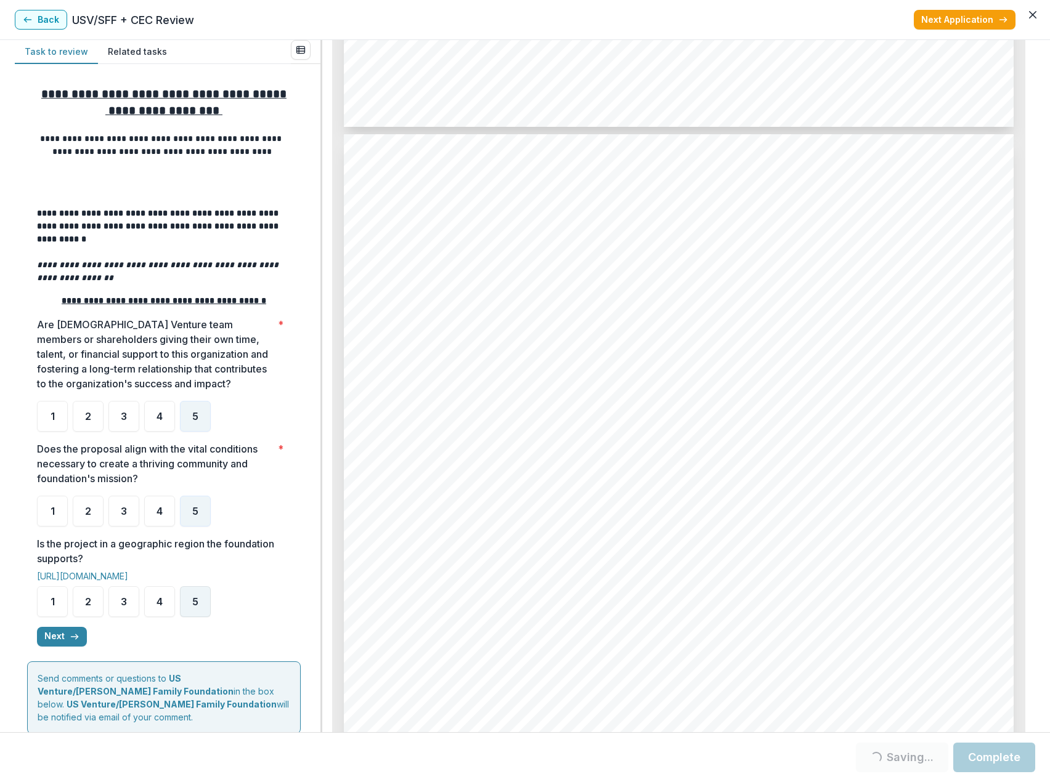
click at [198, 604] on div "5" at bounding box center [195, 601] width 31 height 31
click at [76, 639] on polyline "button" at bounding box center [77, 637] width 2 height 5
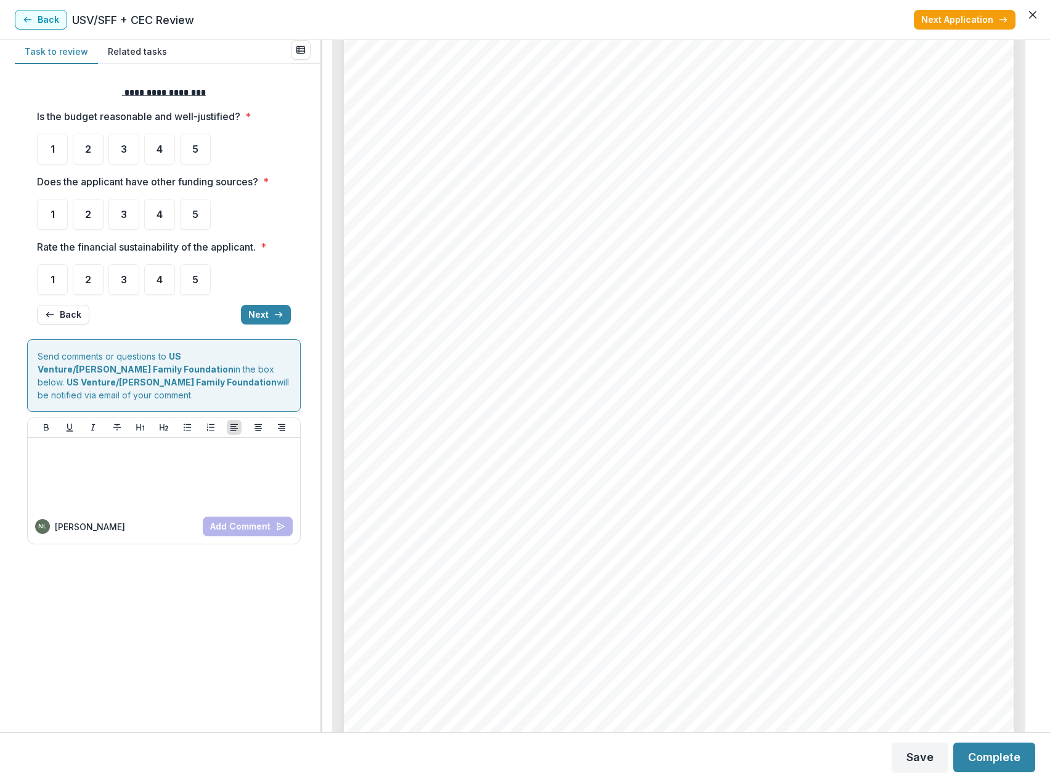
scroll to position [4066, 0]
click at [193, 148] on span "5" at bounding box center [195, 149] width 6 height 10
click at [200, 214] on div "5" at bounding box center [195, 214] width 31 height 31
click at [198, 278] on span "5" at bounding box center [195, 280] width 6 height 10
click at [190, 216] on div "5" at bounding box center [195, 214] width 31 height 31
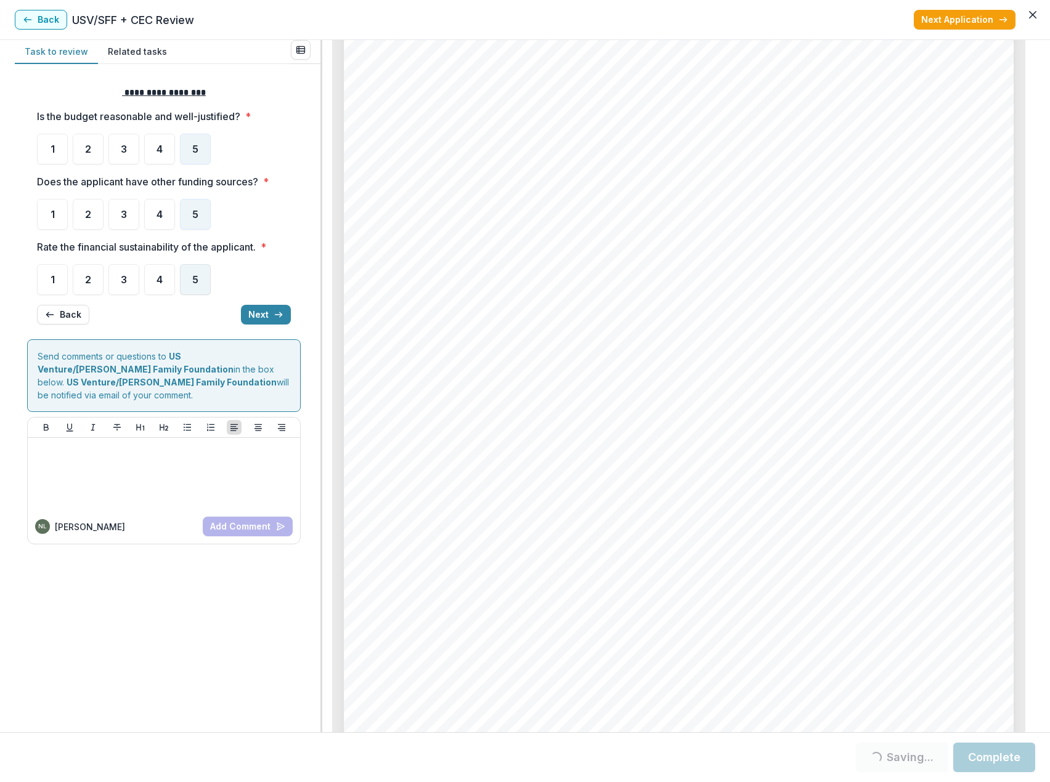
click at [196, 282] on span "5" at bounding box center [195, 280] width 6 height 10
click at [267, 315] on button "Next" at bounding box center [266, 315] width 50 height 20
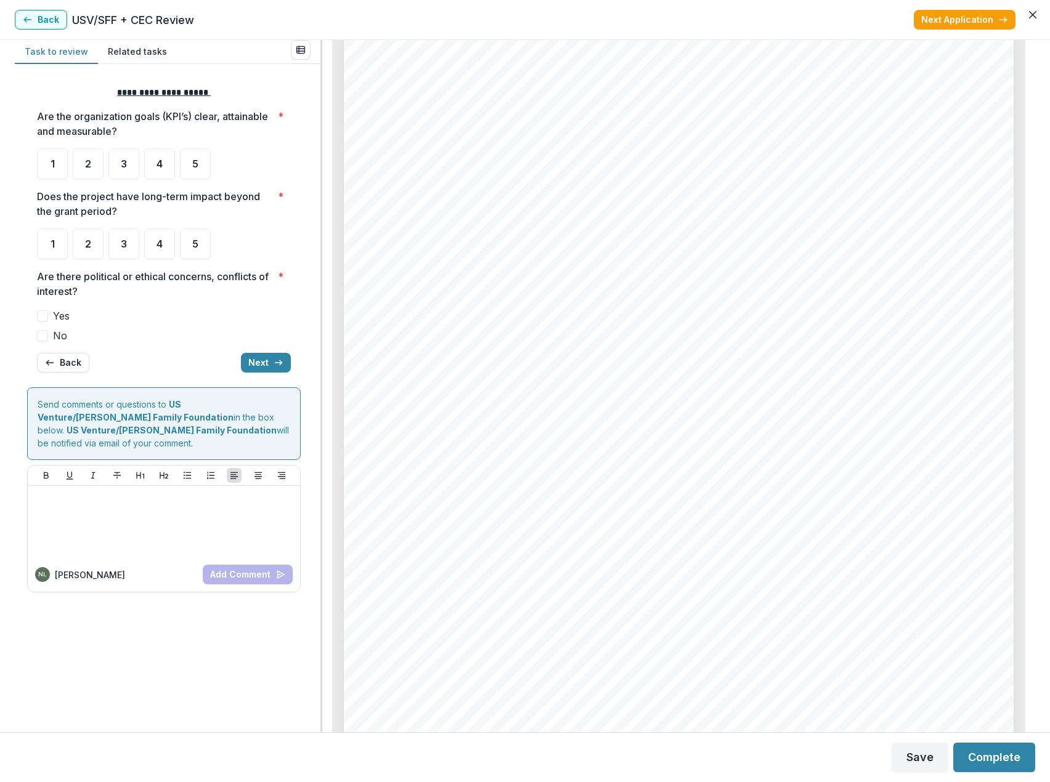
scroll to position [5852, 0]
click at [164, 163] on div "4" at bounding box center [159, 163] width 31 height 31
click at [197, 241] on span "5" at bounding box center [195, 244] width 6 height 10
click at [51, 338] on label "No" at bounding box center [164, 335] width 254 height 15
click at [189, 251] on div "5" at bounding box center [195, 244] width 31 height 31
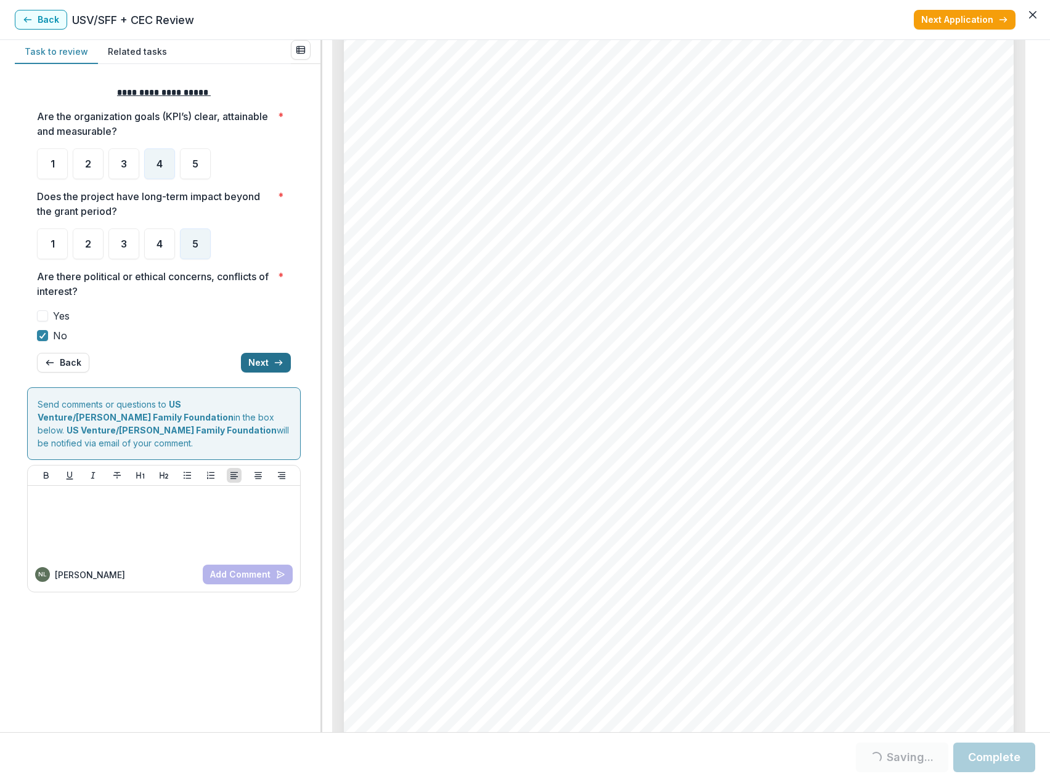
click at [270, 363] on button "Next" at bounding box center [266, 363] width 50 height 20
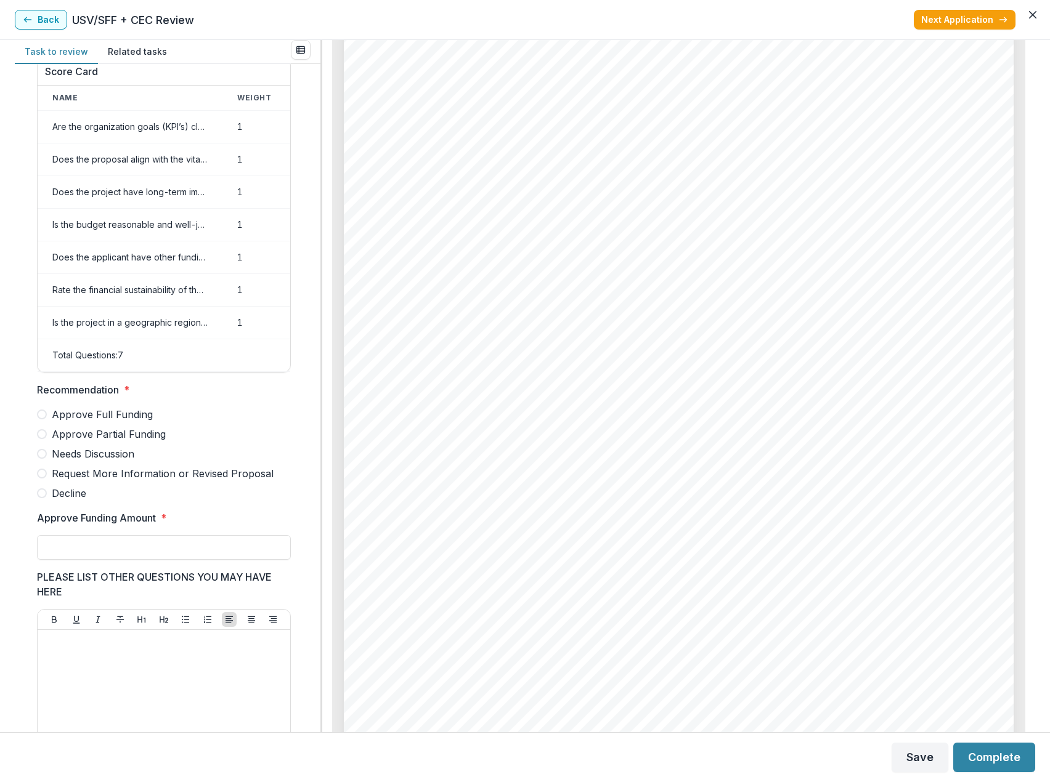
scroll to position [15, 0]
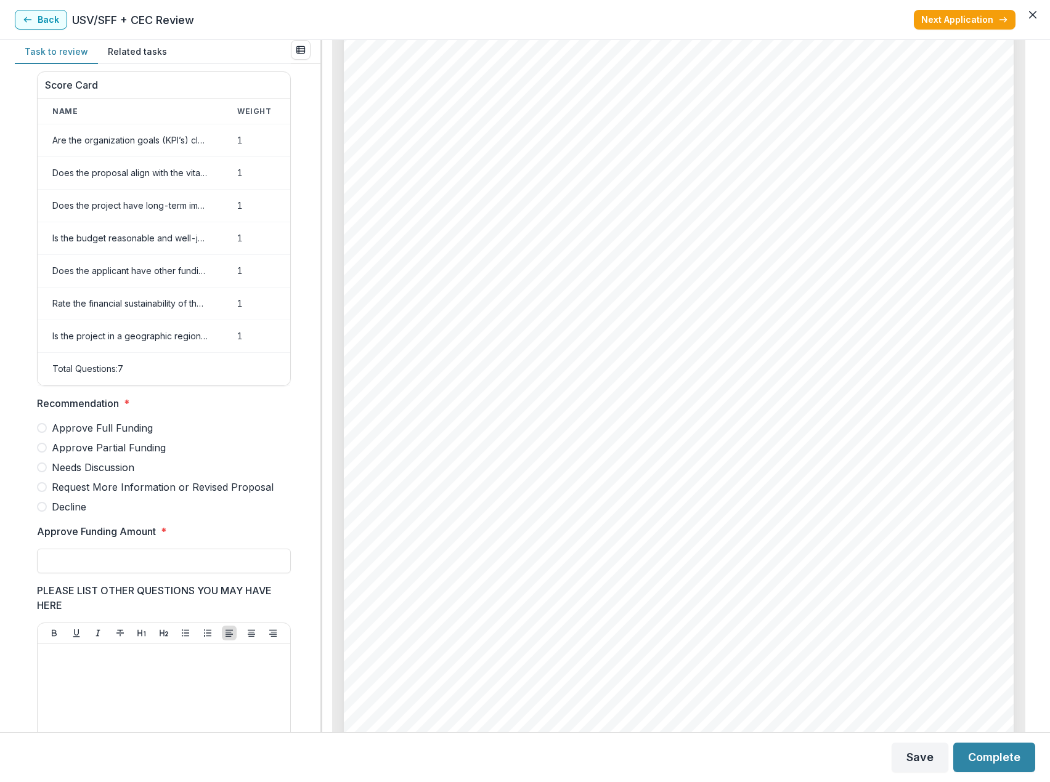
click at [108, 435] on span "Approve Full Funding" at bounding box center [102, 428] width 101 height 15
click at [100, 570] on input "Approve Funding Amount *" at bounding box center [164, 561] width 254 height 25
type input "*******"
click at [235, 524] on div "Score Card Name Weight Score Are the organization goals (KPI’s) clear, attainab…" at bounding box center [164, 473] width 254 height 822
click at [975, 764] on button "Complete" at bounding box center [994, 758] width 82 height 30
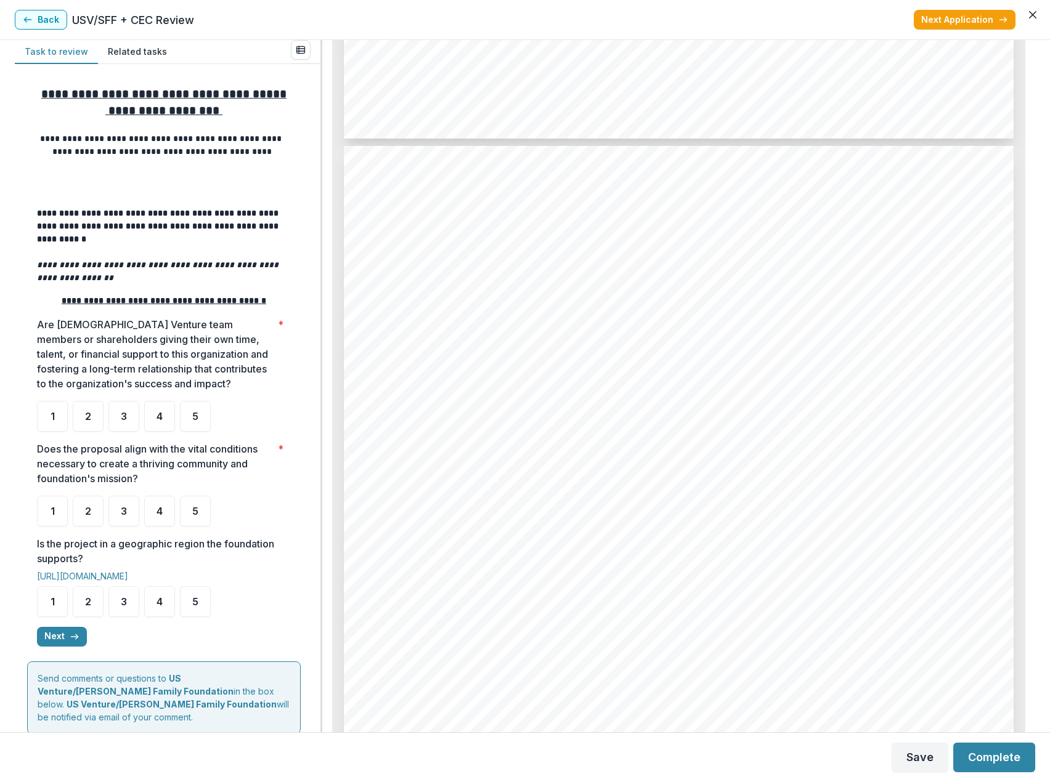
scroll to position [1910, 0]
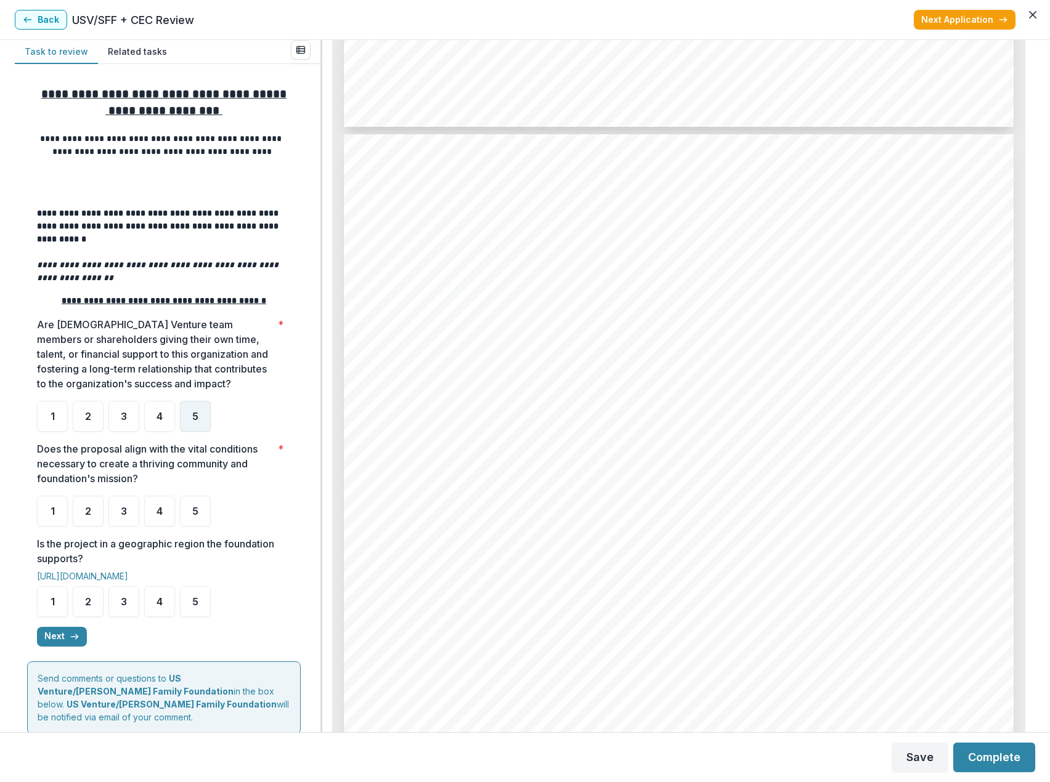
click at [192, 419] on span "5" at bounding box center [195, 417] width 6 height 10
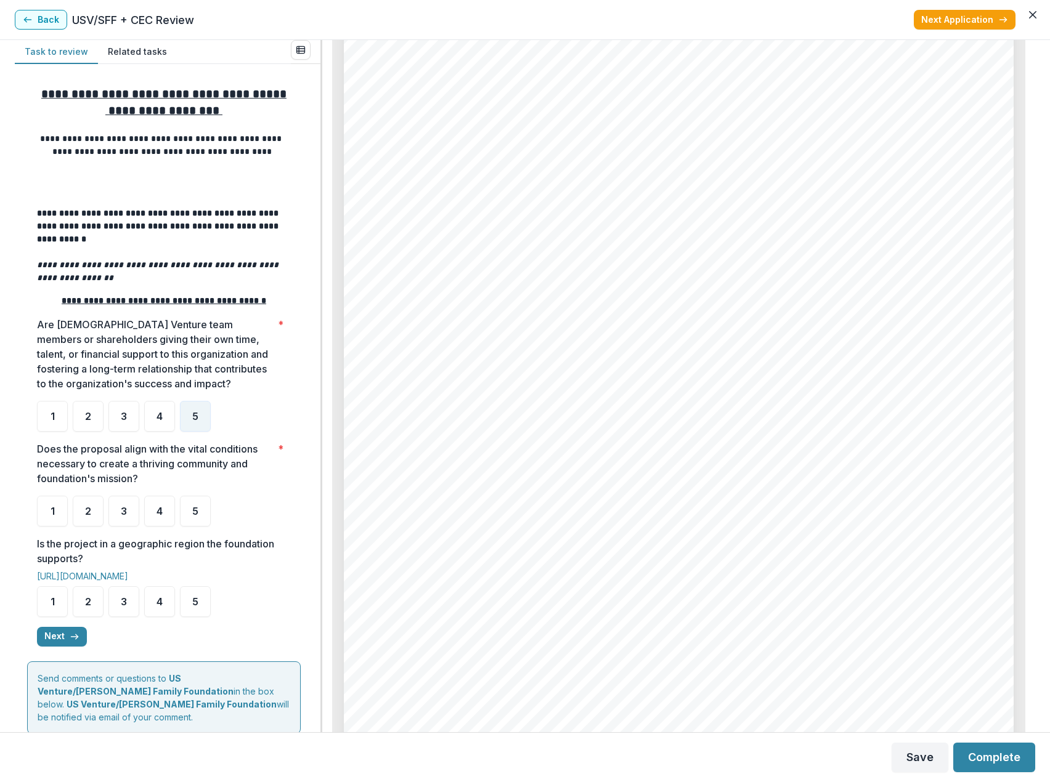
scroll to position [2156, 0]
click at [195, 512] on span "5" at bounding box center [195, 511] width 6 height 10
click at [189, 609] on div "5" at bounding box center [195, 601] width 31 height 31
click at [80, 646] on button "Next" at bounding box center [62, 637] width 50 height 20
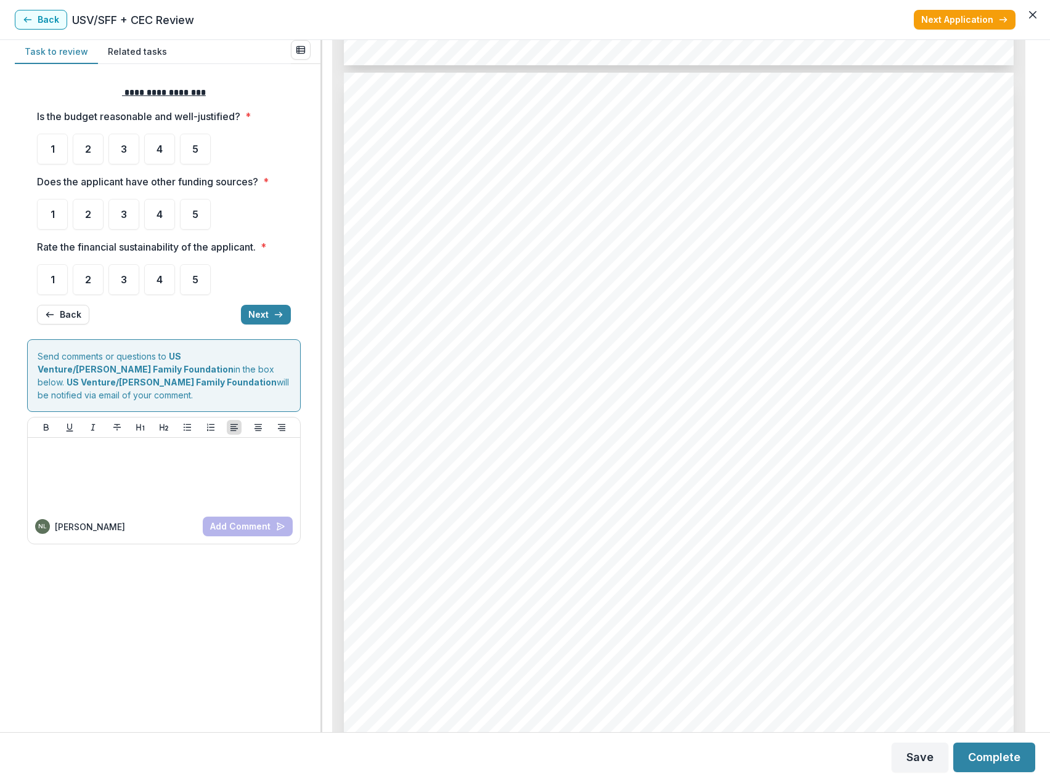
scroll to position [3819, 0]
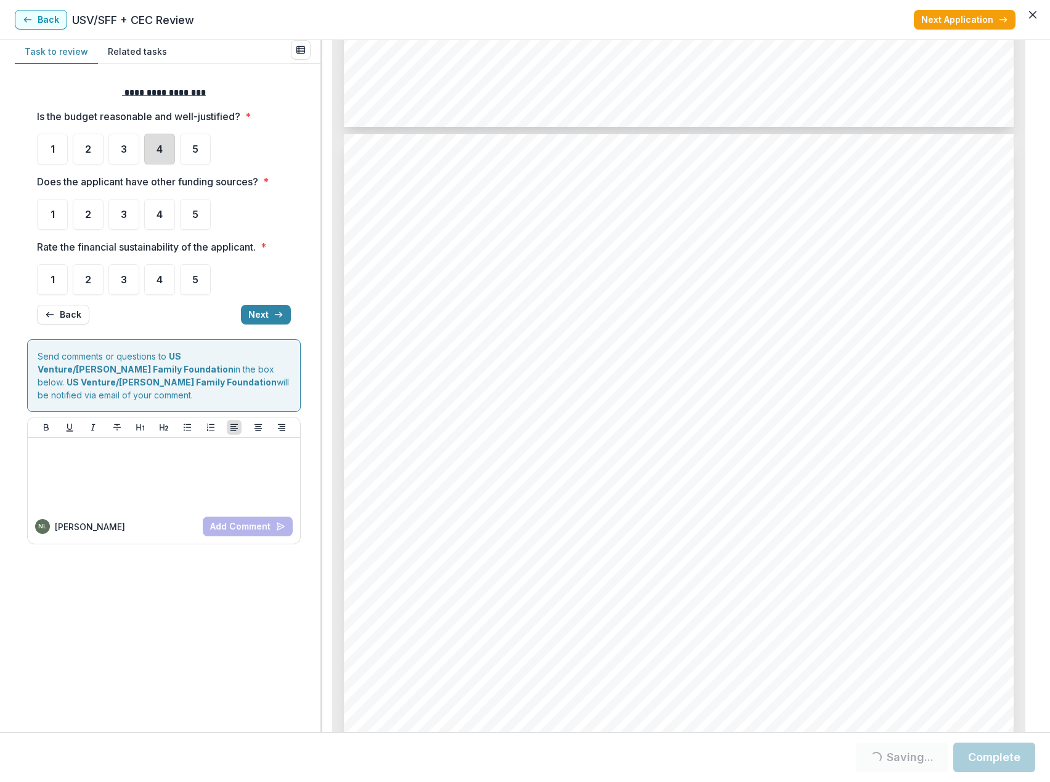
click at [164, 149] on div "4" at bounding box center [159, 149] width 31 height 31
click at [161, 157] on div "4" at bounding box center [159, 149] width 31 height 31
click at [158, 157] on div "4" at bounding box center [159, 149] width 31 height 31
click at [159, 216] on span "4" at bounding box center [159, 214] width 6 height 10
click at [153, 155] on div "4" at bounding box center [159, 149] width 31 height 31
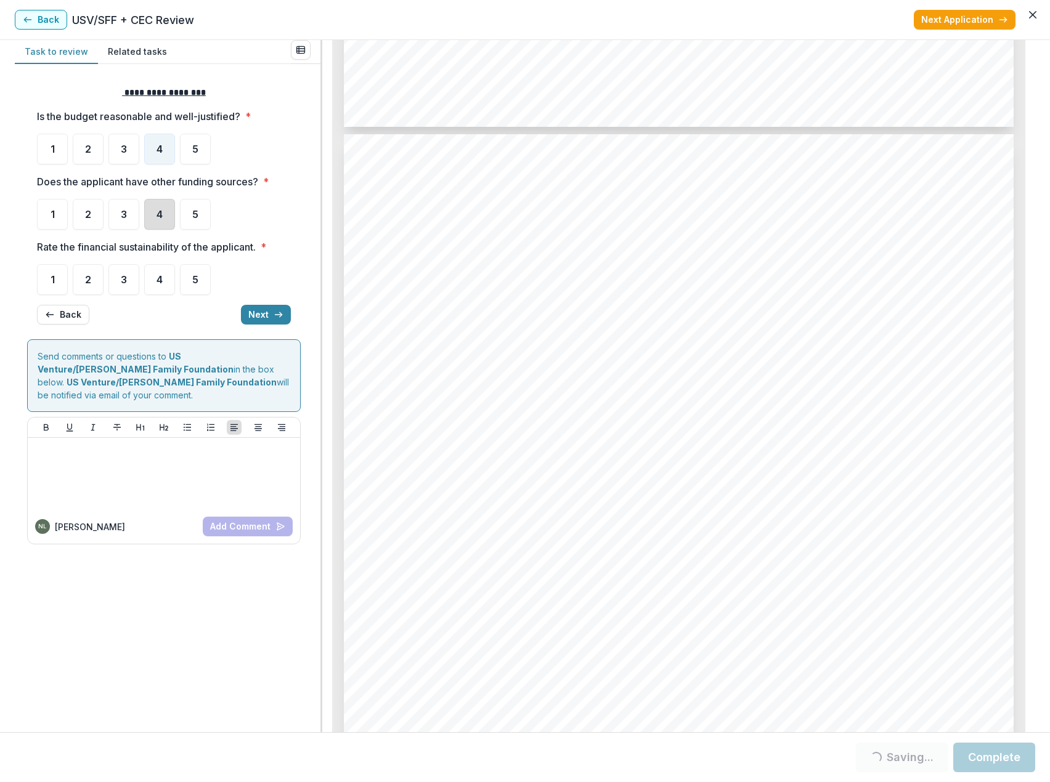
click at [154, 216] on div "4" at bounding box center [159, 214] width 31 height 31
click at [155, 279] on div "4" at bounding box center [159, 279] width 31 height 31
click at [155, 221] on div "4" at bounding box center [159, 214] width 31 height 31
click at [257, 320] on button "Next" at bounding box center [266, 315] width 50 height 20
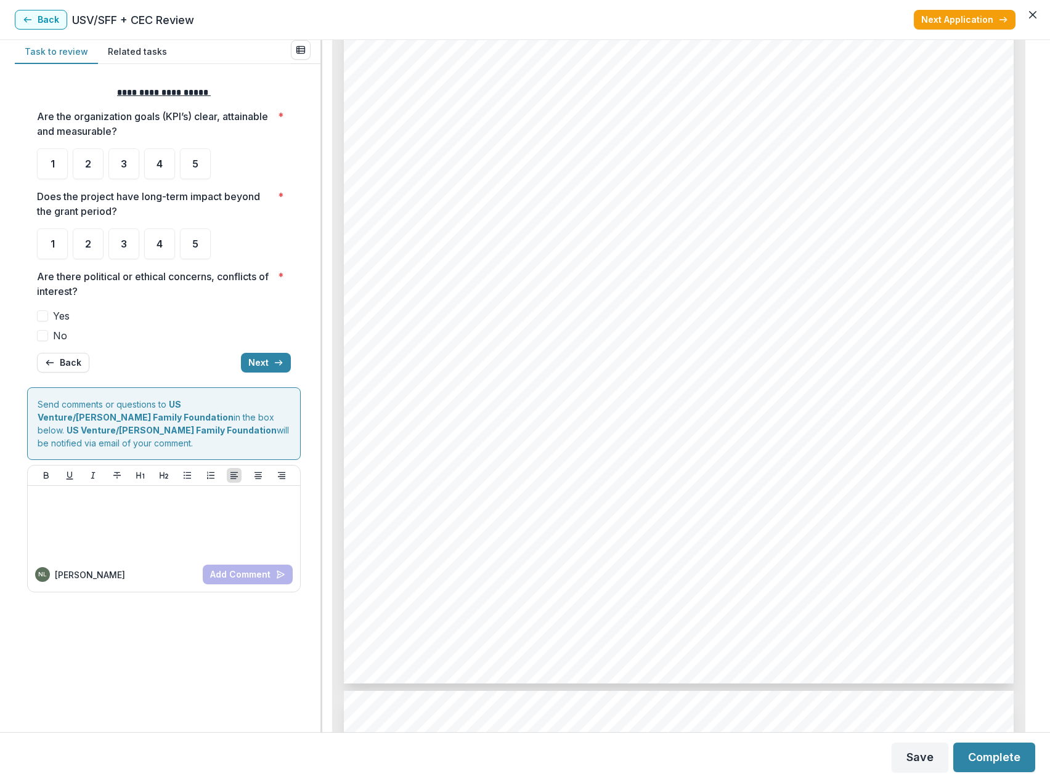
scroll to position [4251, 0]
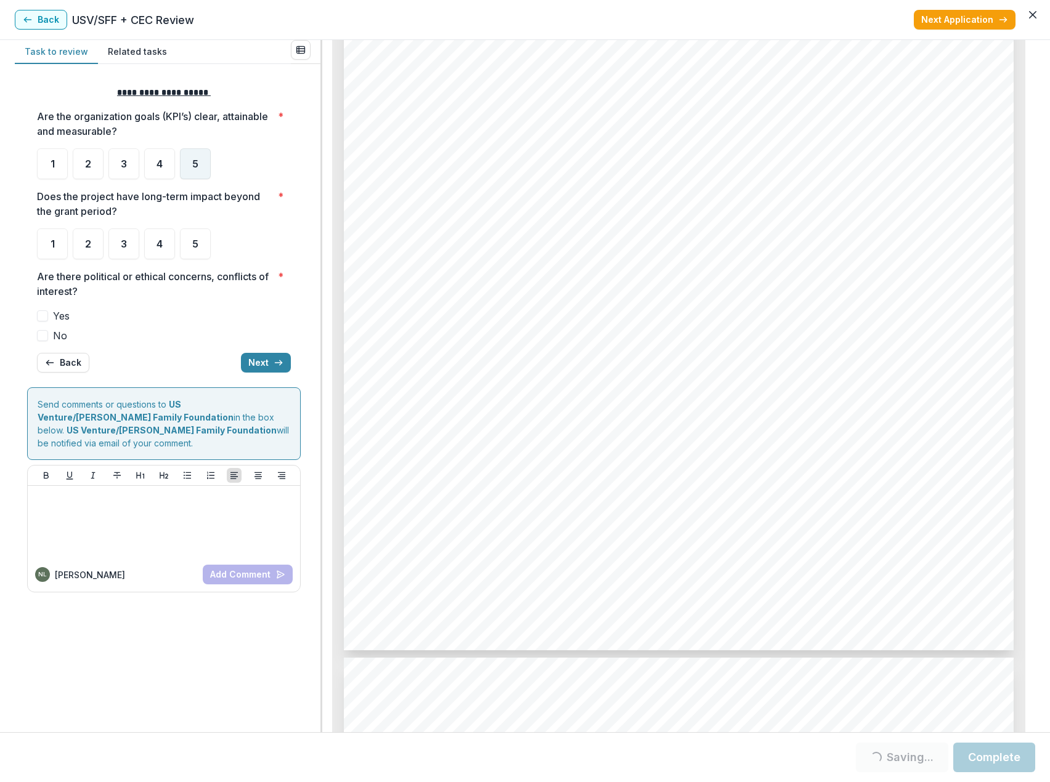
click at [195, 169] on span "5" at bounding box center [195, 164] width 6 height 10
click at [198, 246] on div "5" at bounding box center [195, 244] width 31 height 31
click at [59, 335] on span "No" at bounding box center [60, 335] width 14 height 15
click at [271, 360] on button "Next" at bounding box center [266, 363] width 50 height 20
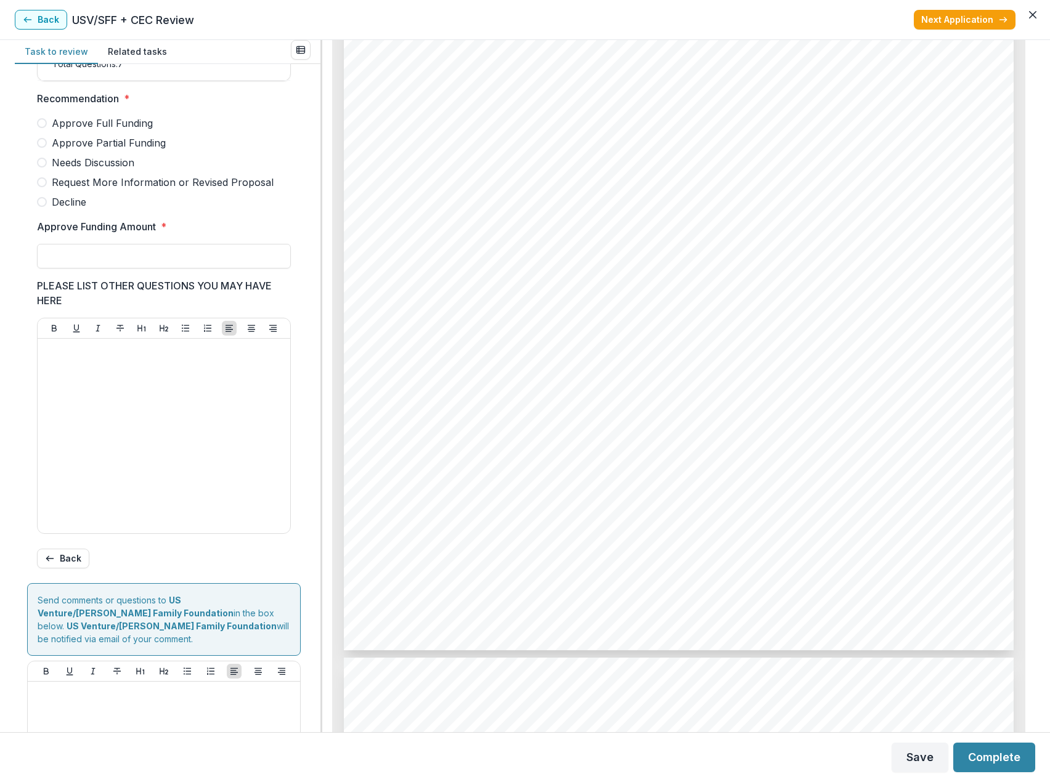
scroll to position [261, 0]
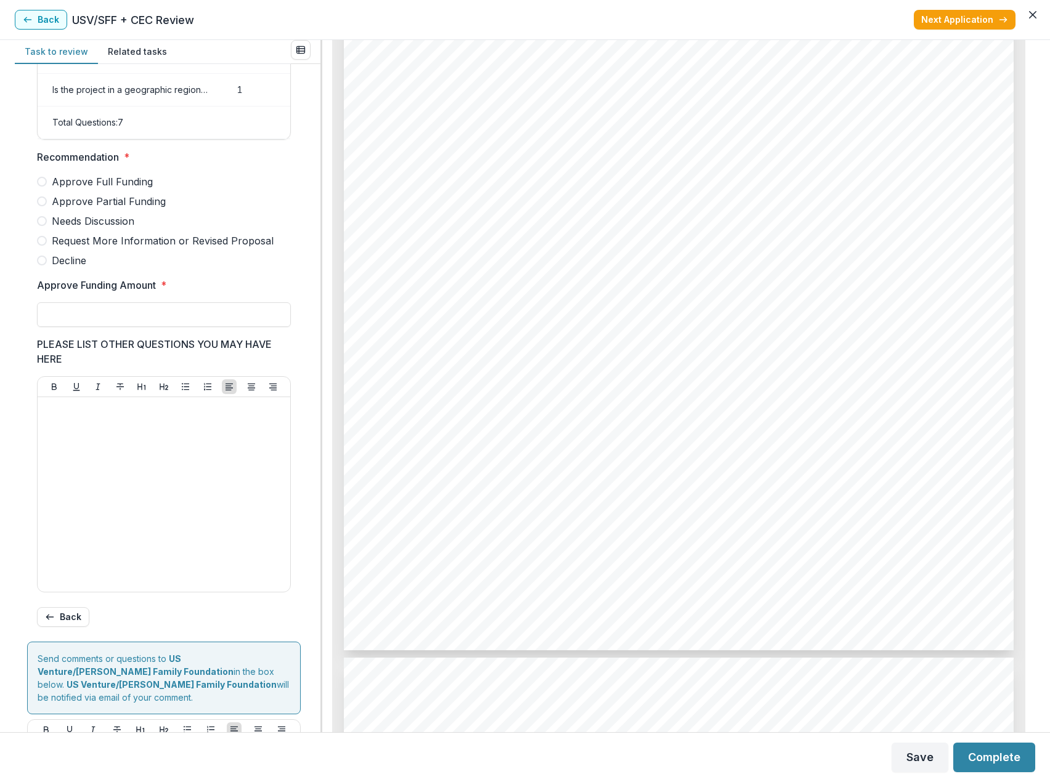
click at [122, 209] on span "Approve Partial Funding" at bounding box center [109, 201] width 114 height 15
click at [83, 325] on input "Approve Funding Amount *" at bounding box center [164, 314] width 254 height 25
type input "*******"
click at [992, 760] on button "Complete" at bounding box center [994, 758] width 82 height 30
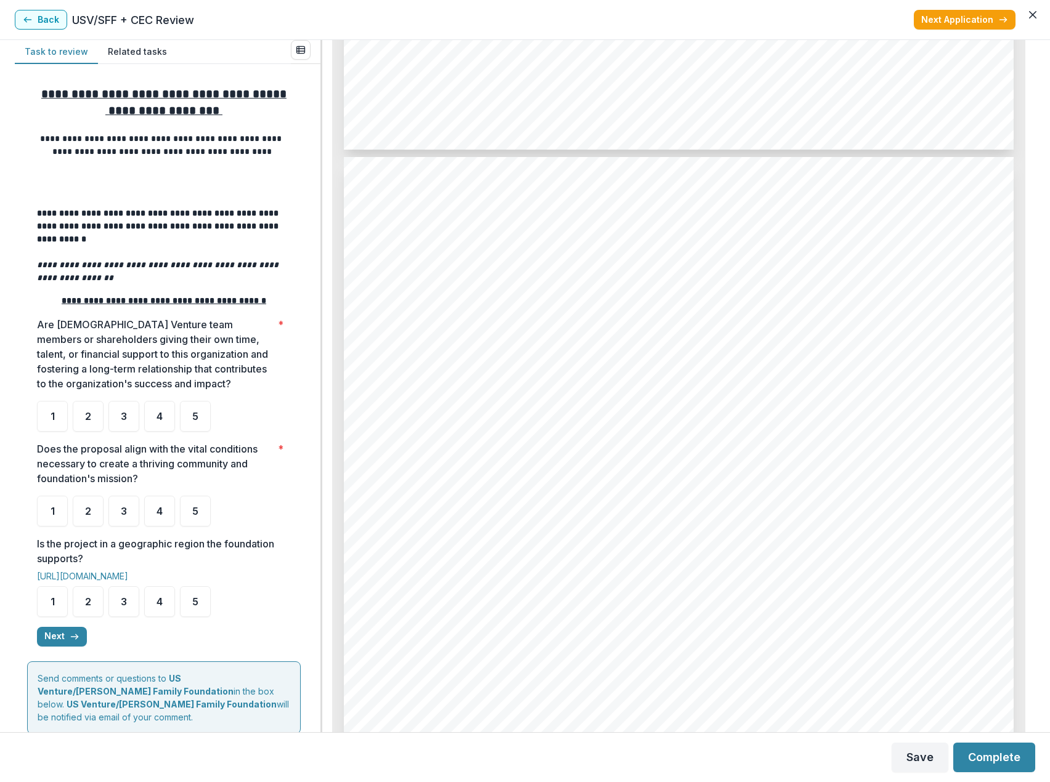
scroll to position [1910, 0]
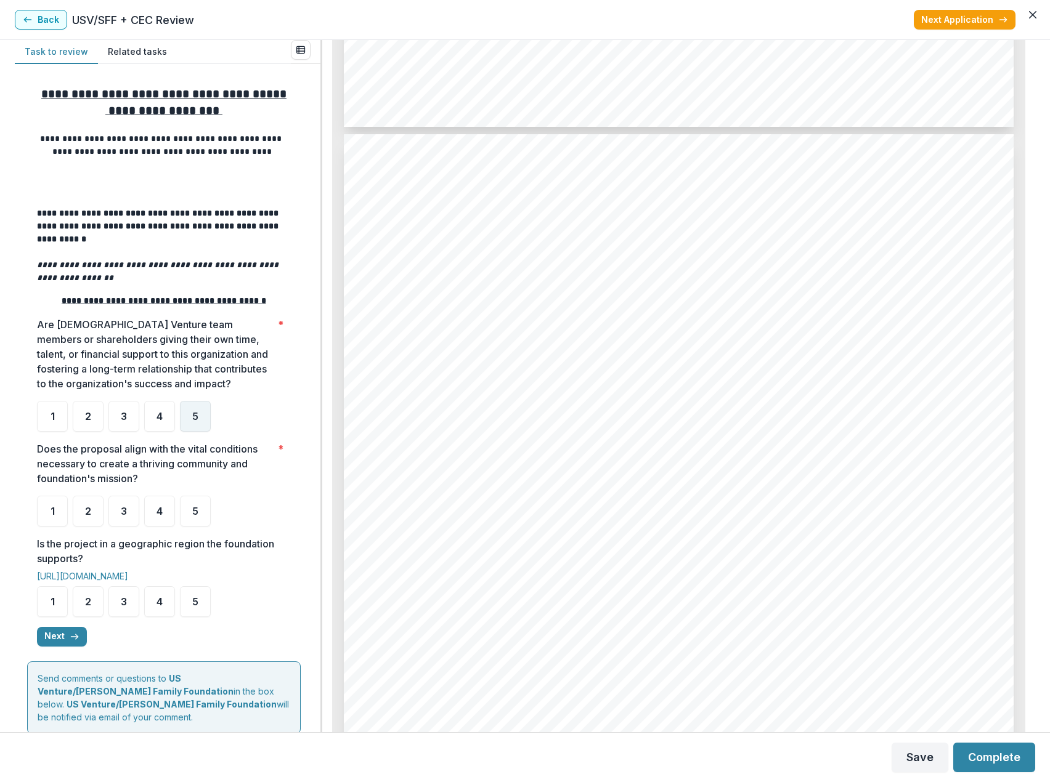
click at [199, 417] on div "5" at bounding box center [195, 416] width 31 height 31
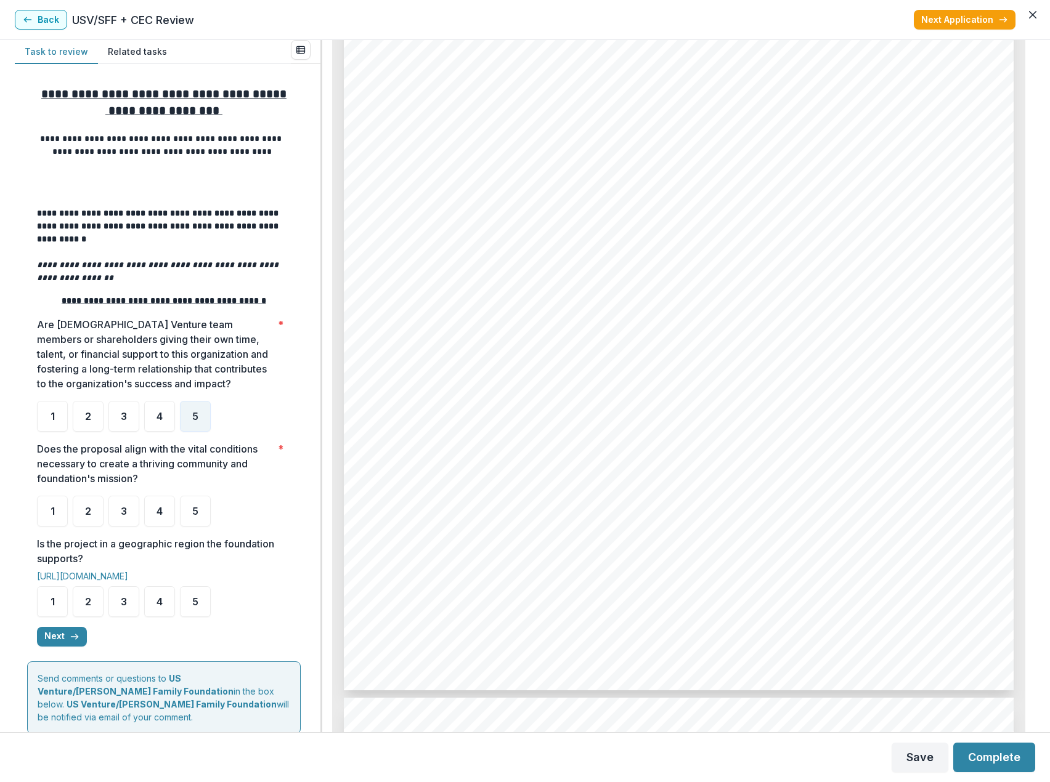
scroll to position [3327, 0]
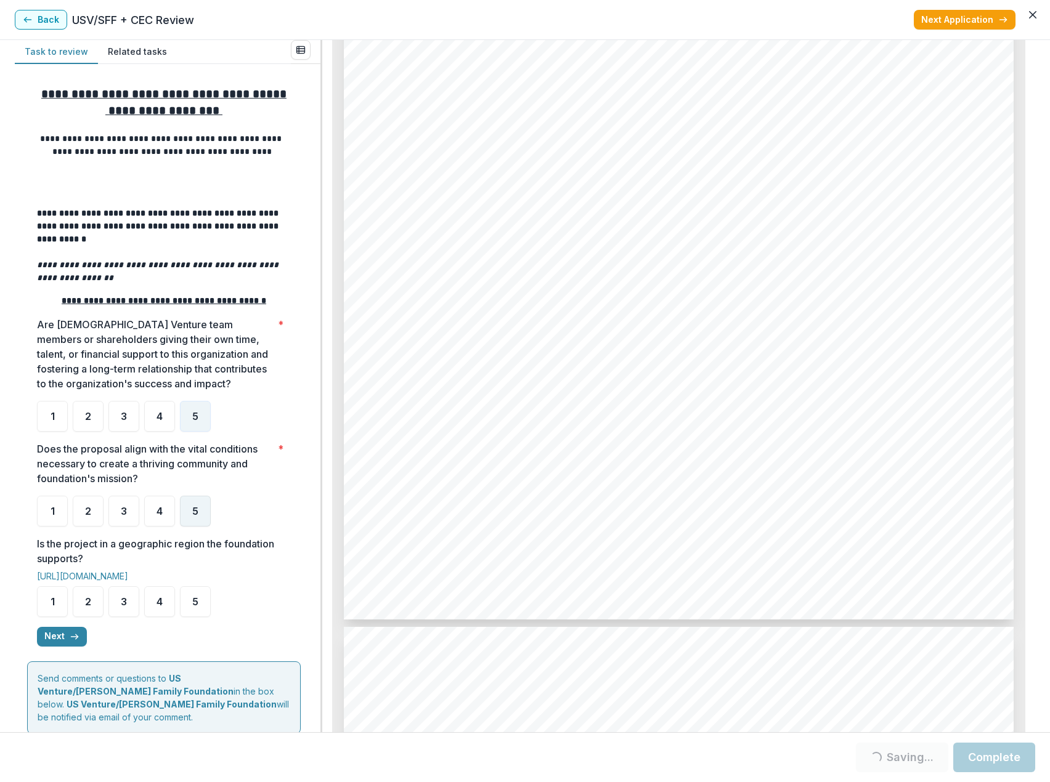
click at [205, 516] on div "5" at bounding box center [195, 511] width 31 height 31
click at [191, 524] on div "5" at bounding box center [195, 511] width 31 height 31
click at [189, 605] on div "5" at bounding box center [195, 601] width 31 height 31
click at [55, 641] on button "Next" at bounding box center [62, 637] width 50 height 20
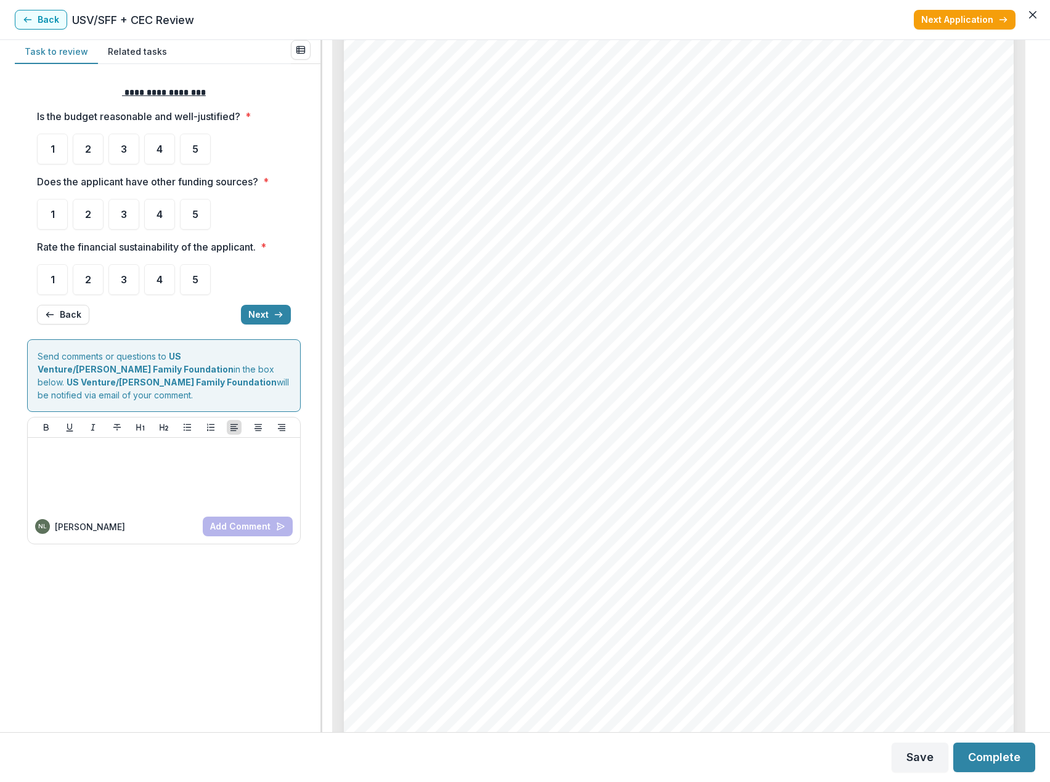
scroll to position [4127, 0]
click at [161, 145] on span "4" at bounding box center [159, 149] width 6 height 10
click at [151, 153] on div "4" at bounding box center [159, 149] width 31 height 31
click at [158, 216] on span "4" at bounding box center [159, 214] width 6 height 10
click at [148, 277] on div "4" at bounding box center [159, 279] width 31 height 31
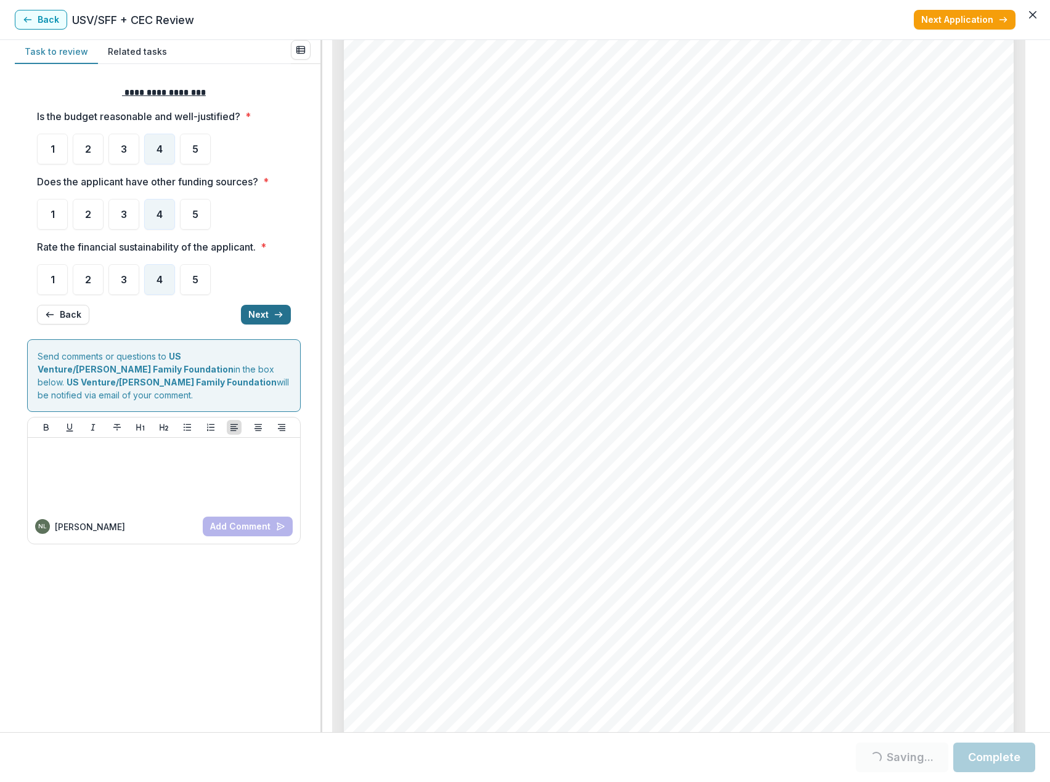
click at [262, 313] on button "Next" at bounding box center [266, 315] width 50 height 20
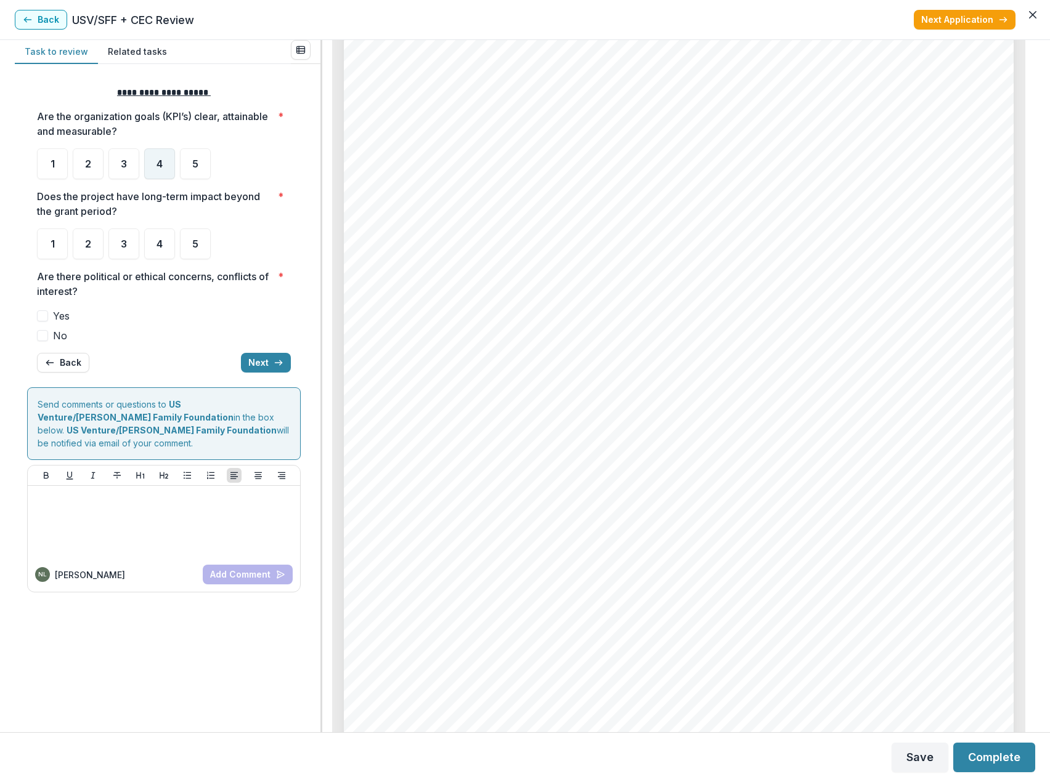
click at [158, 165] on span "4" at bounding box center [159, 164] width 6 height 10
click at [158, 240] on span "4" at bounding box center [159, 244] width 6 height 10
click at [57, 338] on span "No" at bounding box center [60, 335] width 14 height 15
click at [151, 246] on div "4" at bounding box center [159, 244] width 31 height 31
click at [58, 336] on span "No" at bounding box center [60, 335] width 14 height 15
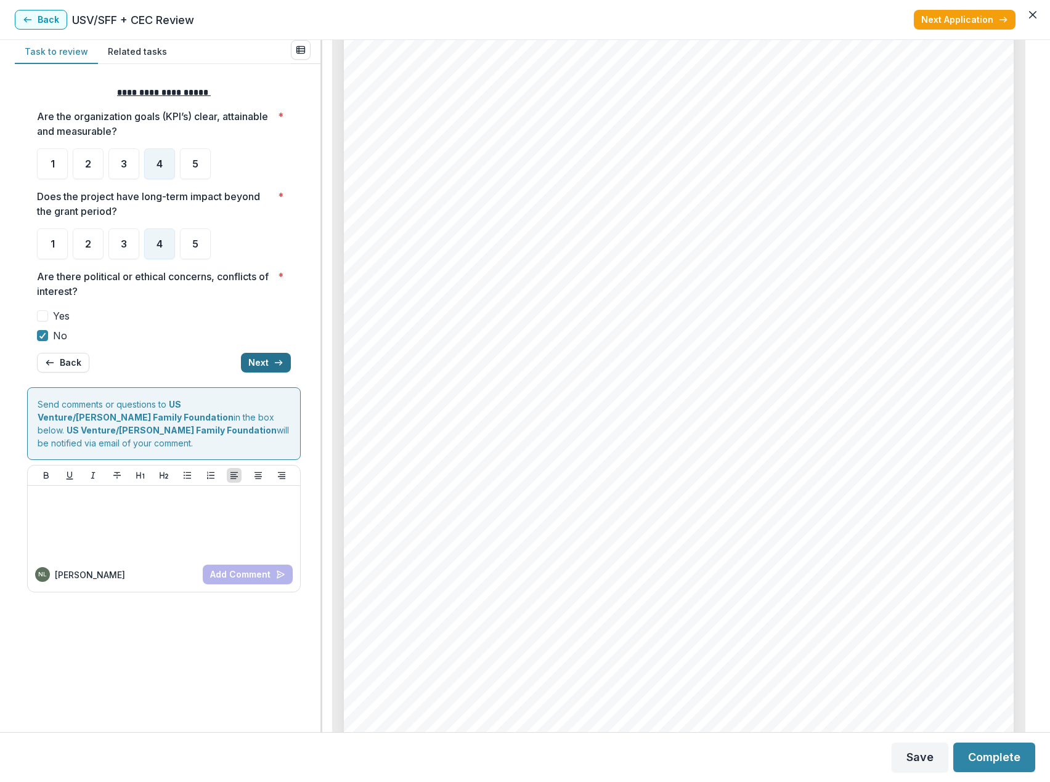
click at [260, 365] on button "Next" at bounding box center [266, 363] width 50 height 20
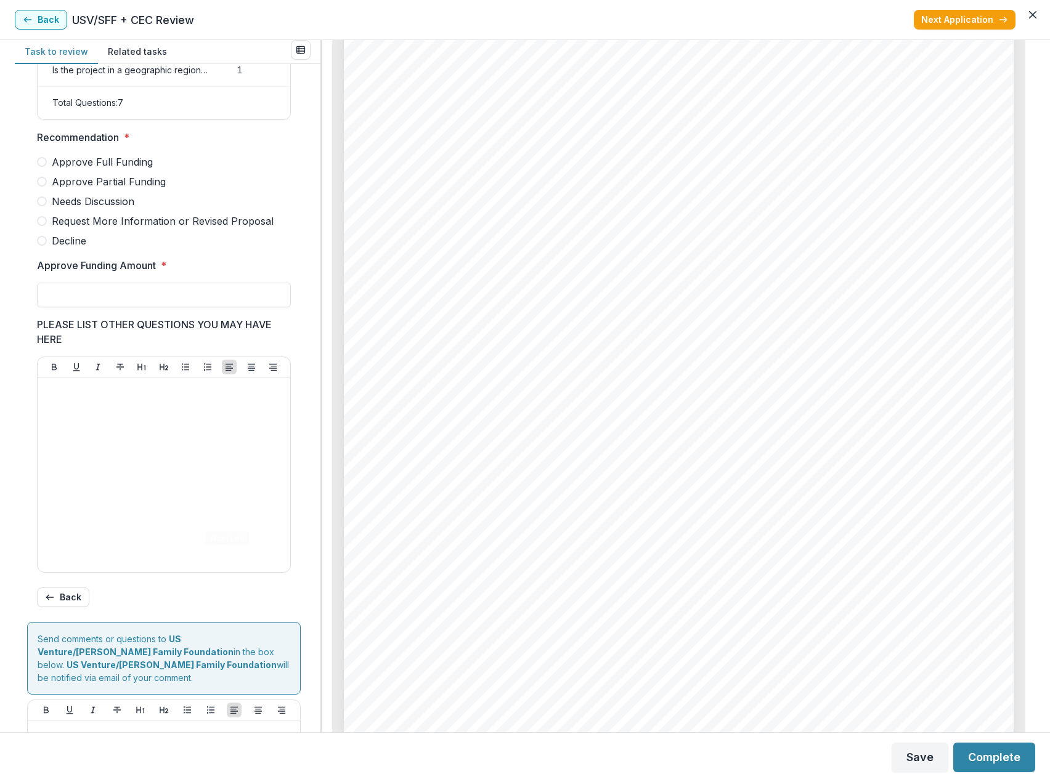
scroll to position [138, 0]
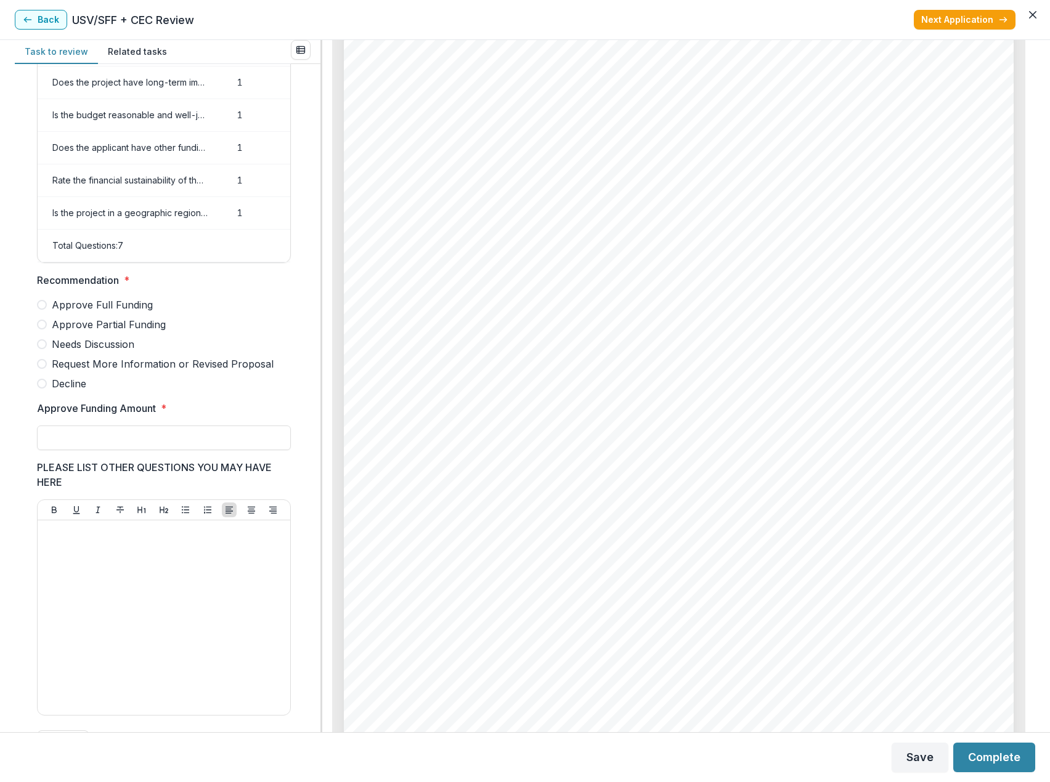
click at [148, 332] on span "Approve Partial Funding" at bounding box center [109, 324] width 114 height 15
click at [137, 445] on input "Approve Funding Amount *" at bounding box center [164, 438] width 254 height 25
type input "******"
click at [991, 756] on button "Complete" at bounding box center [994, 758] width 82 height 30
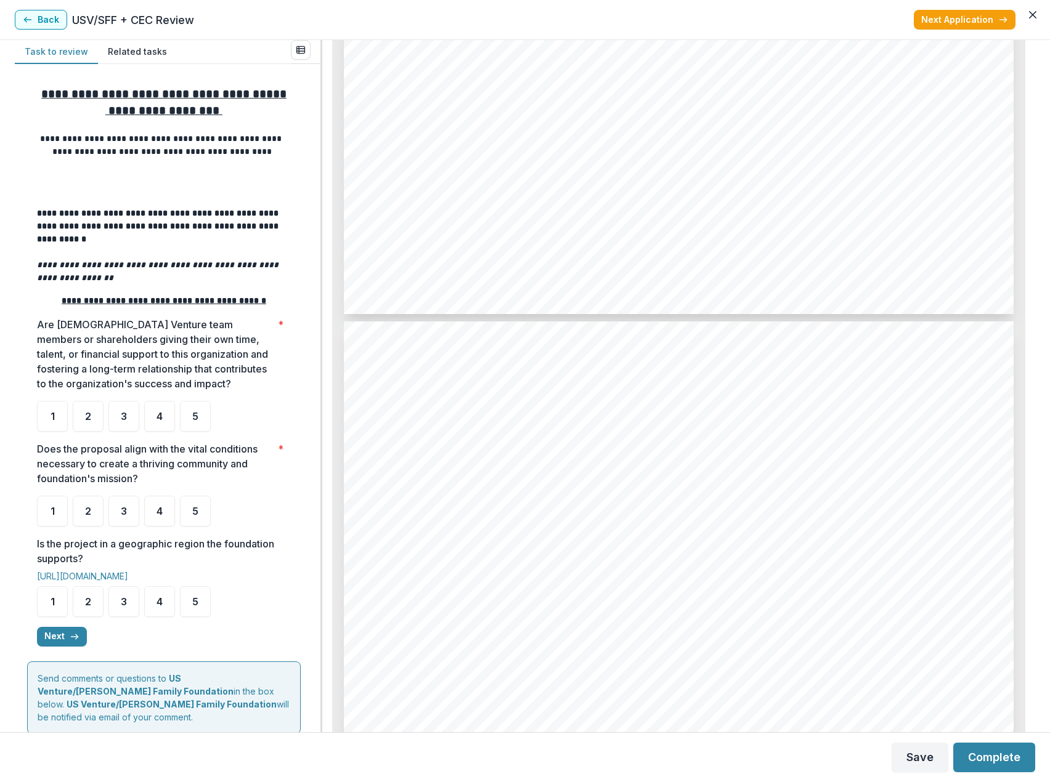
scroll to position [1786, 0]
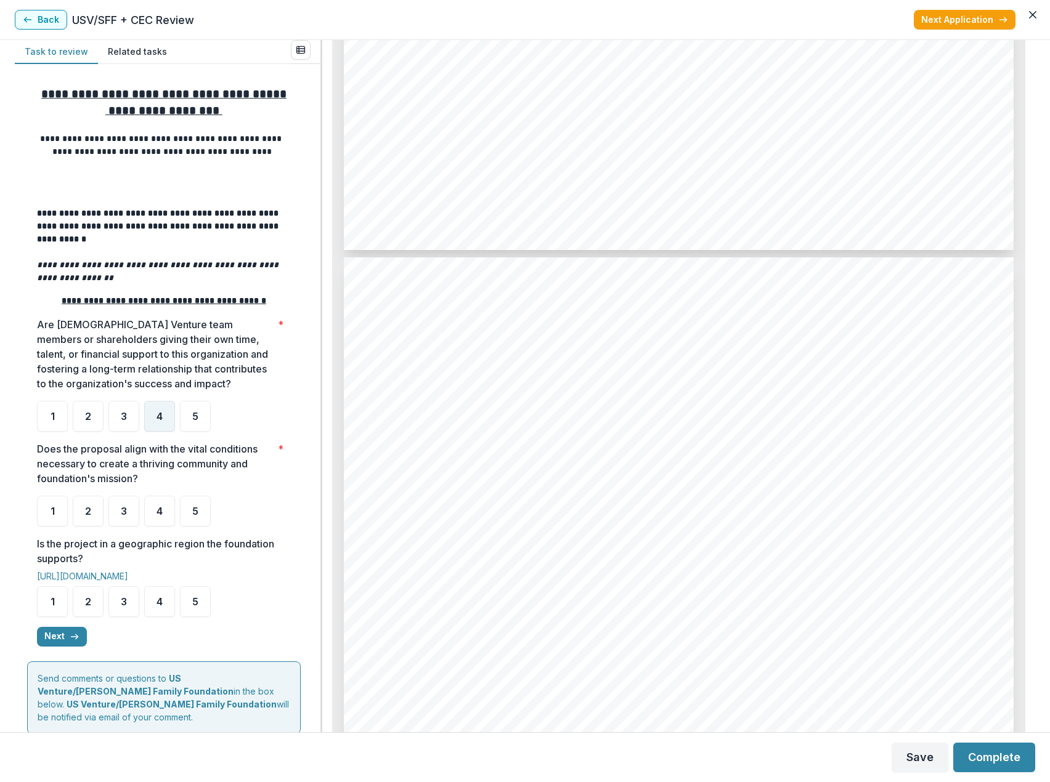
click at [153, 421] on div "4" at bounding box center [159, 416] width 31 height 31
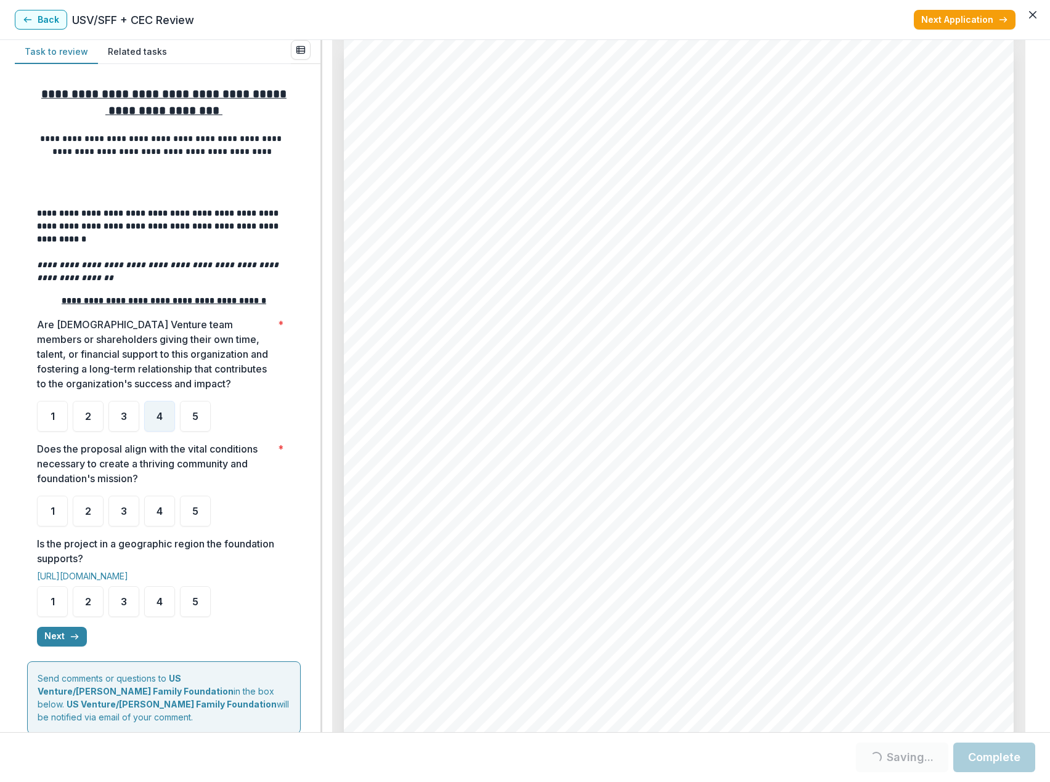
scroll to position [4004, 0]
click at [193, 612] on div "5" at bounding box center [195, 601] width 31 height 31
click at [201, 517] on div "5" at bounding box center [195, 511] width 31 height 31
click at [74, 642] on icon "button" at bounding box center [75, 637] width 10 height 10
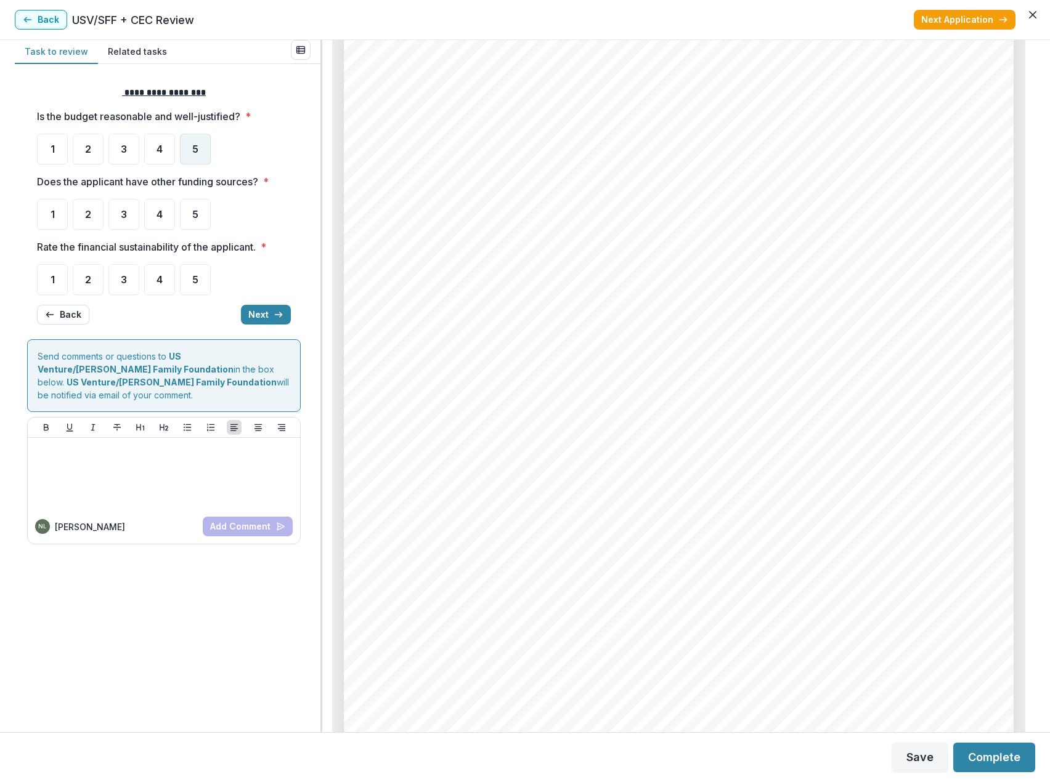
click at [198, 145] on span "5" at bounding box center [195, 149] width 6 height 10
click at [198, 213] on div "5" at bounding box center [195, 214] width 31 height 31
click at [195, 282] on span "5" at bounding box center [195, 280] width 6 height 10
click at [198, 219] on span "5" at bounding box center [195, 214] width 6 height 10
click at [264, 317] on button "Next" at bounding box center [266, 315] width 50 height 20
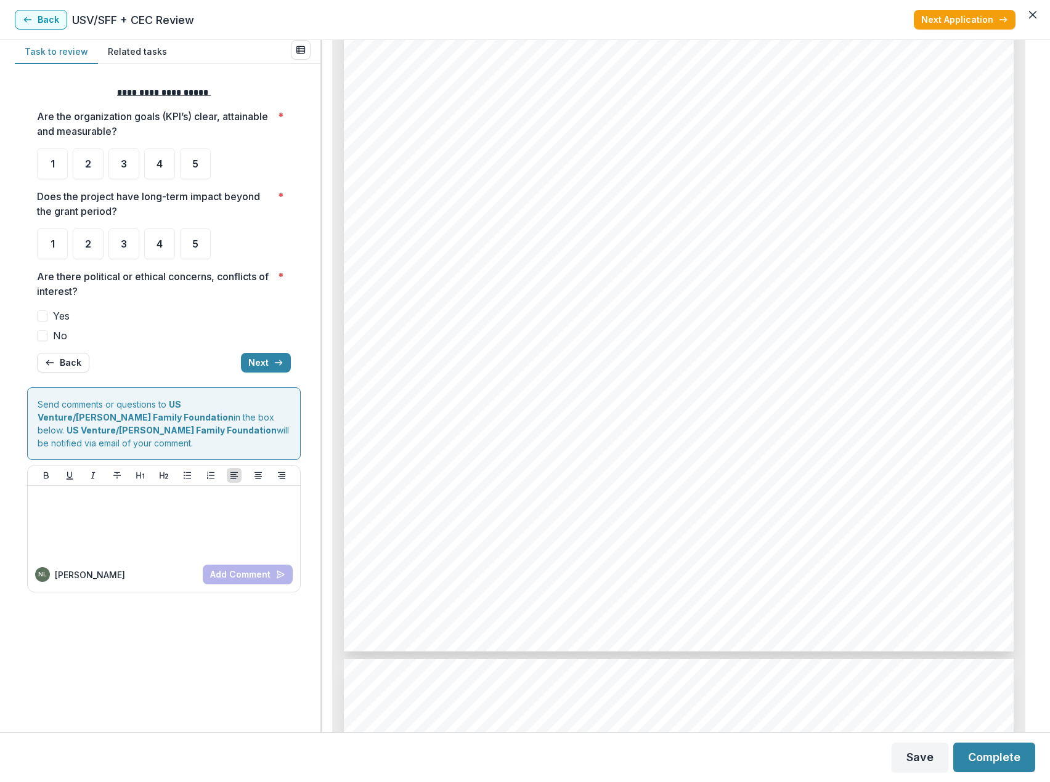
scroll to position [6160, 0]
click at [191, 165] on div "5" at bounding box center [195, 163] width 31 height 31
click at [199, 234] on div "5" at bounding box center [195, 244] width 31 height 31
click at [202, 173] on div "5" at bounding box center [195, 163] width 31 height 31
click at [200, 242] on div "5" at bounding box center [195, 244] width 31 height 31
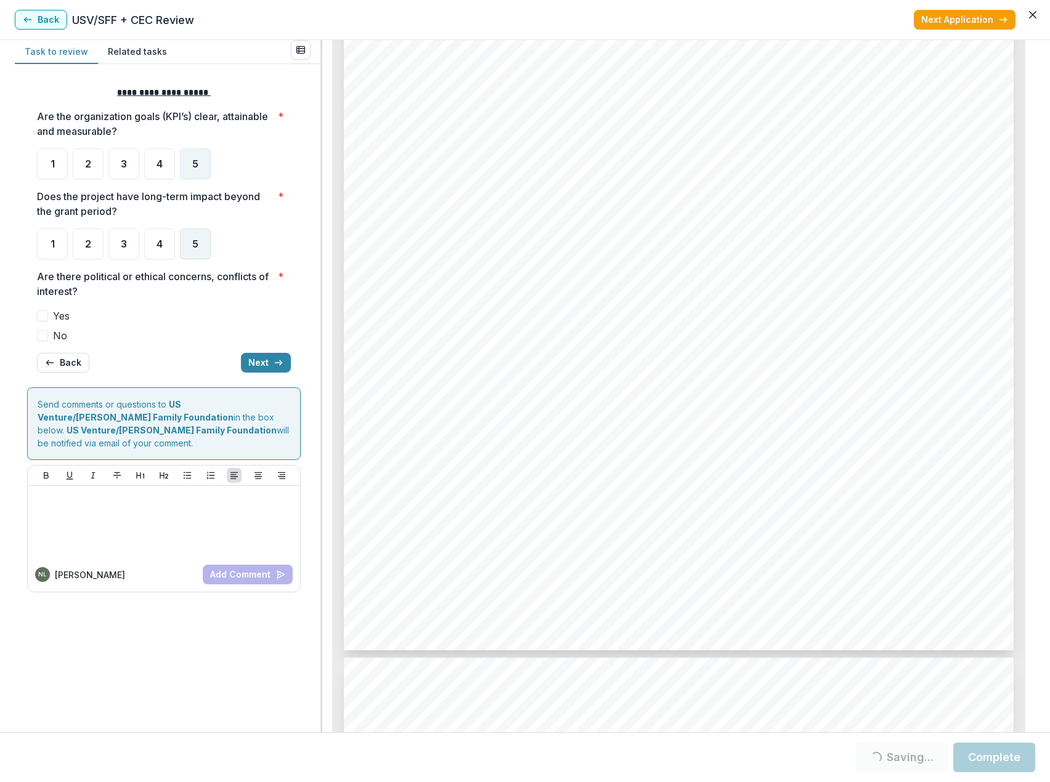
click at [196, 253] on div "5" at bounding box center [195, 244] width 31 height 31
click at [55, 336] on span "No" at bounding box center [60, 335] width 14 height 15
click at [263, 367] on button "Next" at bounding box center [266, 363] width 50 height 20
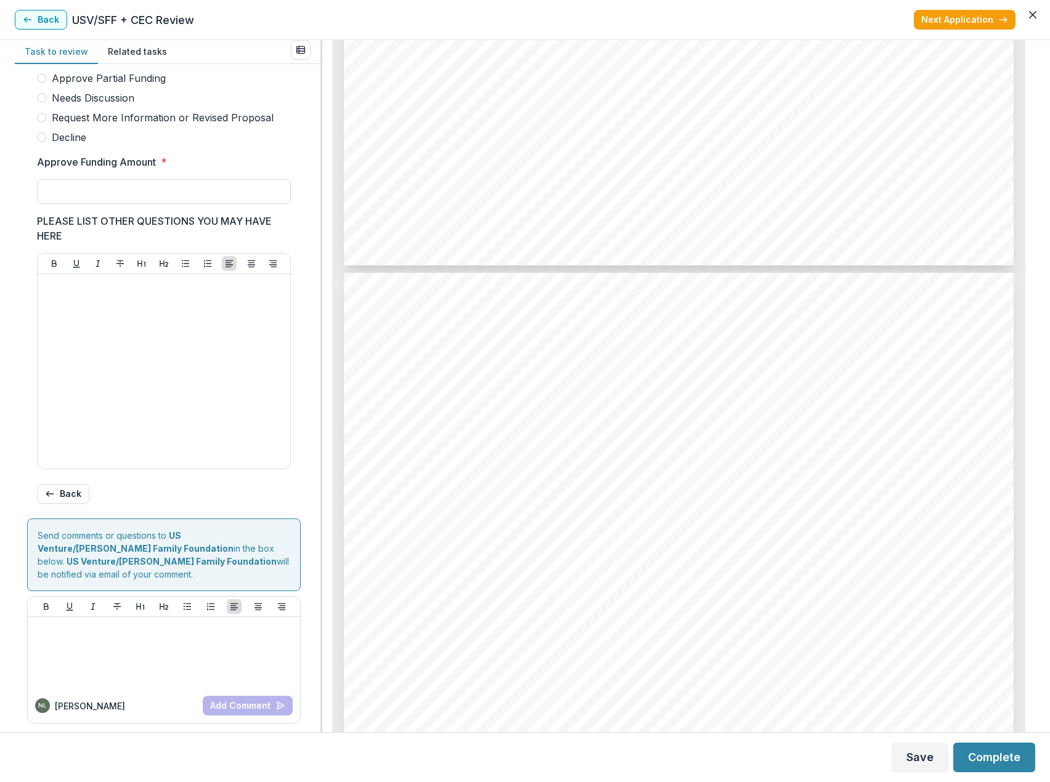
scroll to position [3573, 0]
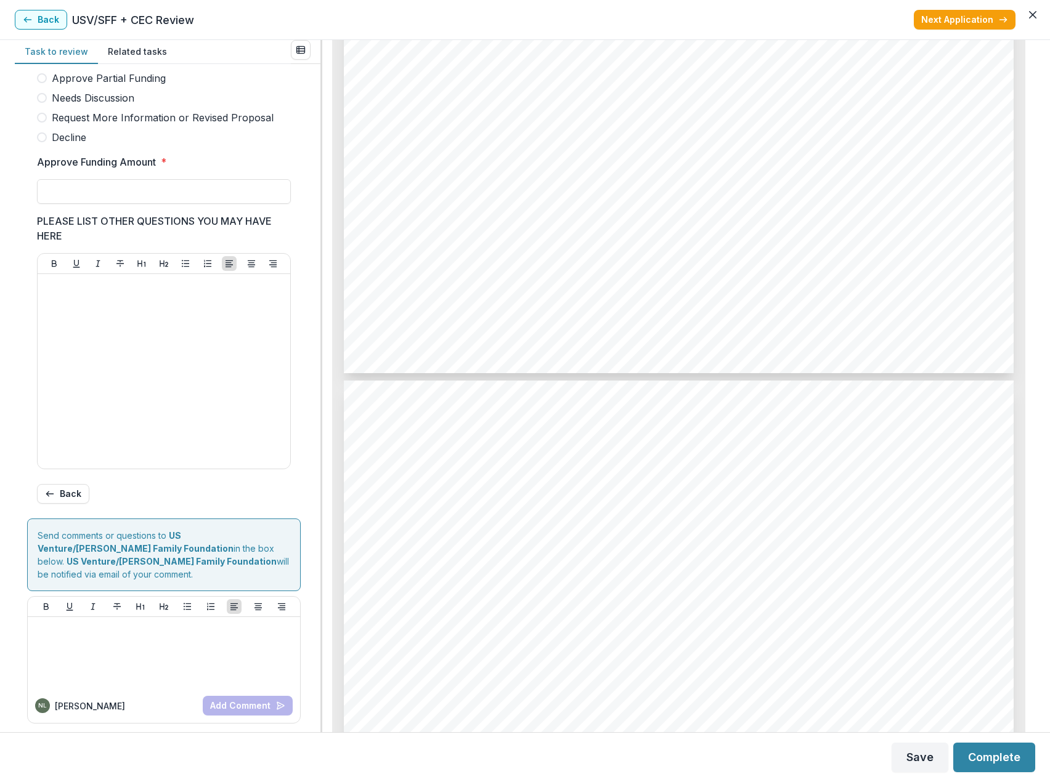
click at [79, 84] on span "Approve Partial Funding" at bounding box center [109, 78] width 114 height 15
click at [81, 203] on input "Approve Funding Amount *" at bounding box center [164, 191] width 254 height 25
type input "*******"
click at [292, 260] on div "Score Card Name Weight Score Are the organization goals (KPI’s) clear, attainab…" at bounding box center [164, 103] width 274 height 822
click at [987, 755] on button "Complete" at bounding box center [994, 758] width 82 height 30
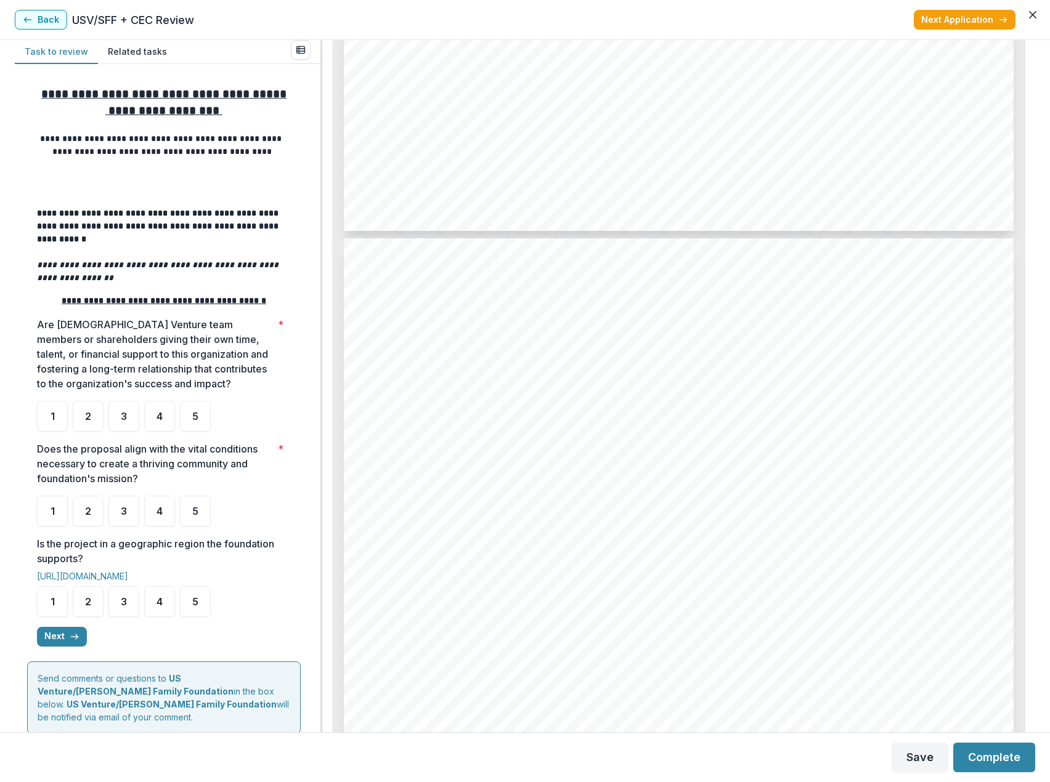
scroll to position [1848, 0]
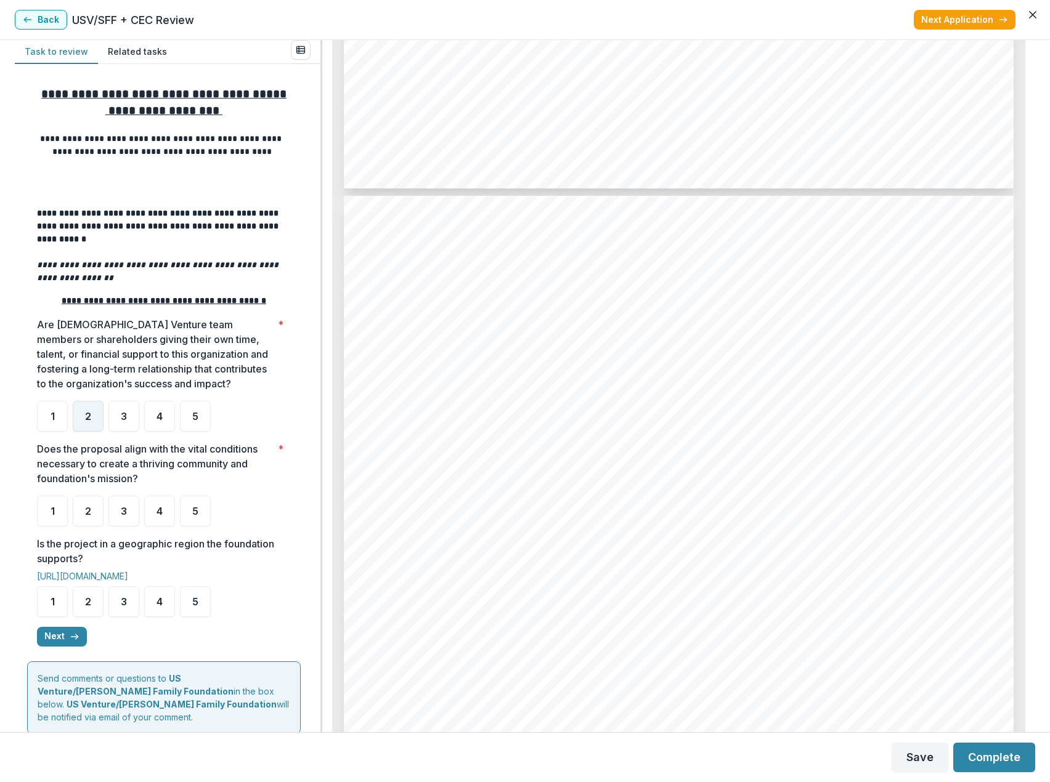
click at [91, 427] on div "2" at bounding box center [88, 416] width 31 height 31
click at [158, 525] on div "4" at bounding box center [159, 511] width 31 height 31
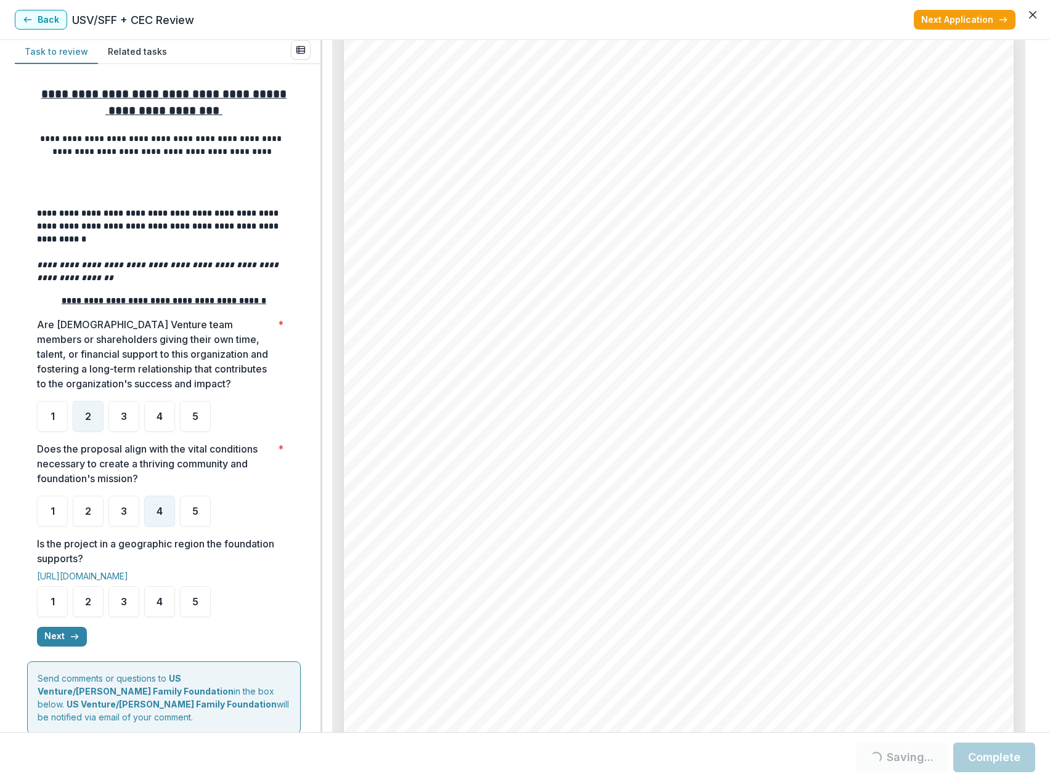
scroll to position [2033, 0]
click at [159, 605] on span "4" at bounding box center [159, 602] width 6 height 10
click at [70, 640] on icon "button" at bounding box center [75, 637] width 10 height 10
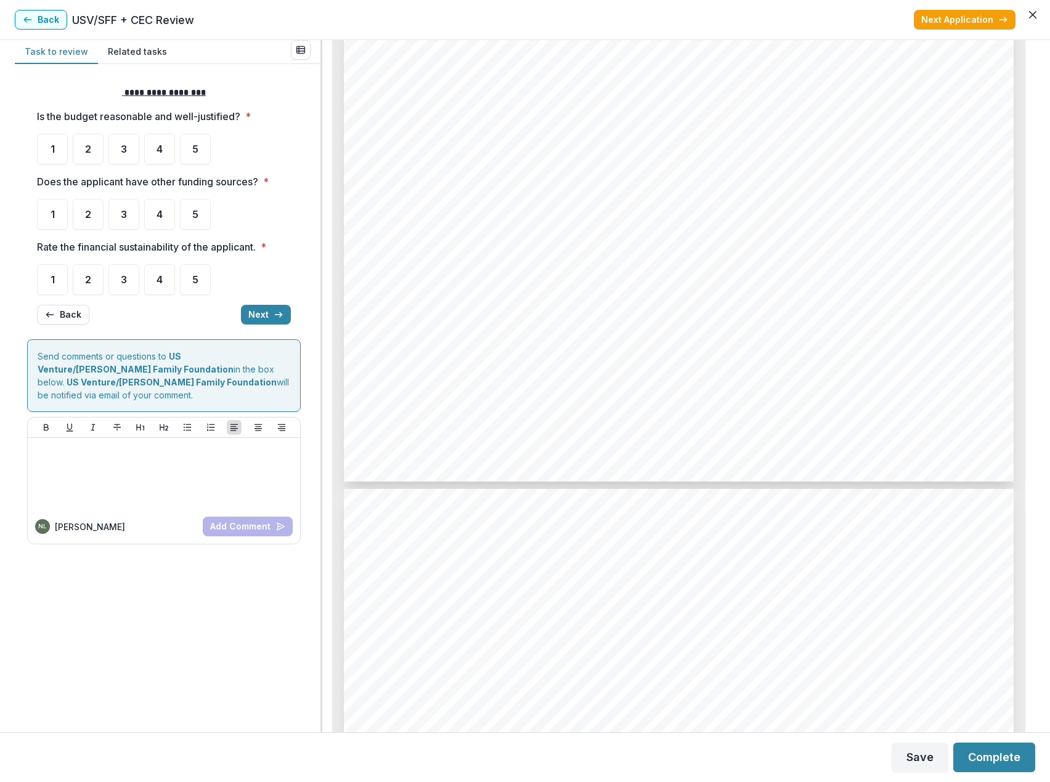
scroll to position [3450, 0]
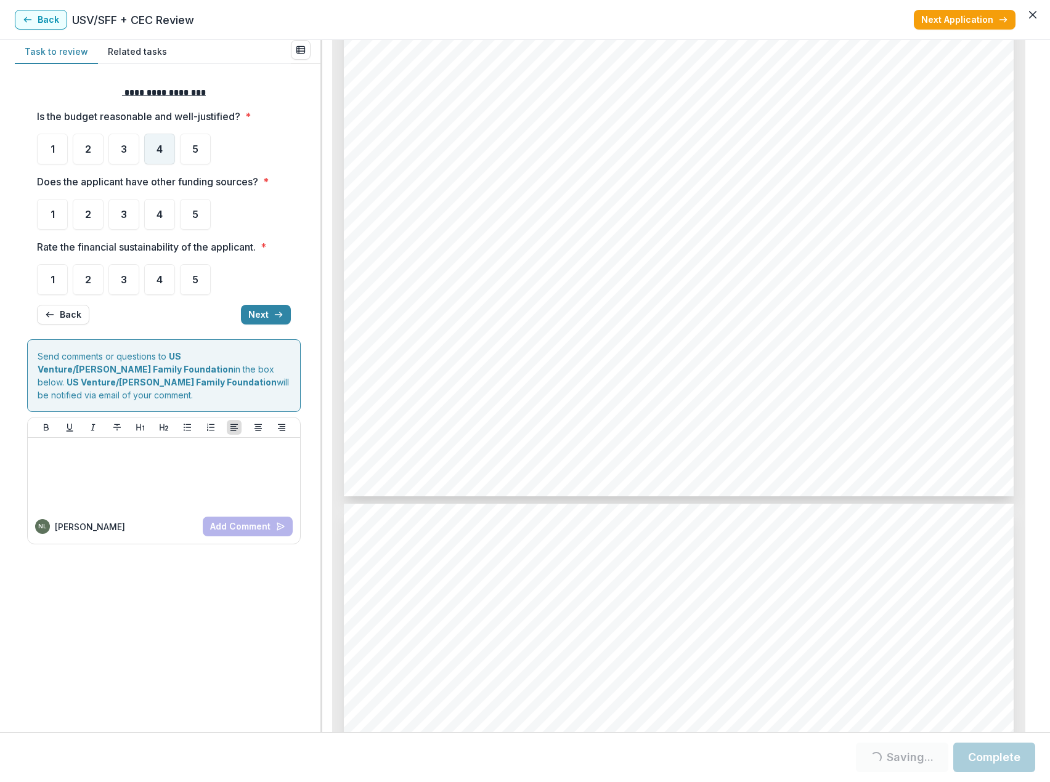
click at [161, 151] on span "4" at bounding box center [159, 149] width 6 height 10
click at [163, 216] on div "4" at bounding box center [159, 214] width 31 height 31
click at [148, 216] on div "4" at bounding box center [159, 214] width 31 height 31
click at [151, 286] on div "4" at bounding box center [159, 279] width 31 height 31
click at [168, 288] on div "4" at bounding box center [159, 279] width 31 height 31
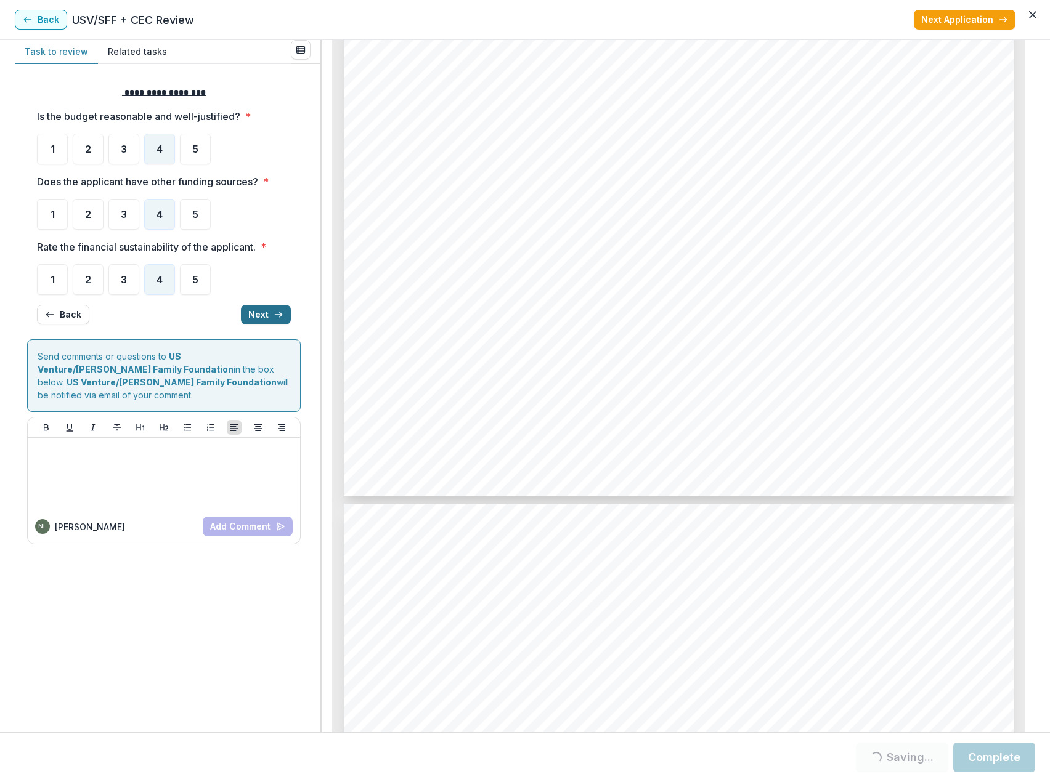
click at [263, 312] on button "Next" at bounding box center [266, 315] width 50 height 20
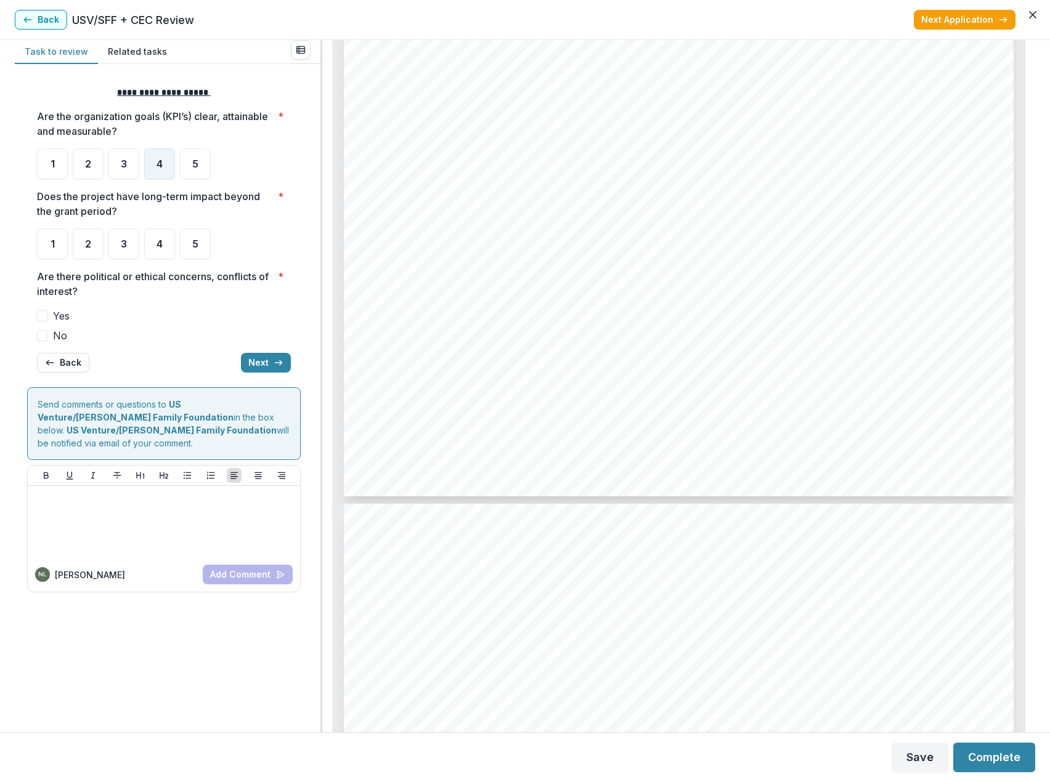
click at [162, 168] on span "4" at bounding box center [159, 164] width 6 height 10
click at [126, 248] on span "3" at bounding box center [124, 244] width 6 height 10
click at [123, 242] on span "3" at bounding box center [124, 244] width 6 height 10
click at [56, 334] on span "No" at bounding box center [60, 335] width 14 height 15
click at [261, 361] on button "Next" at bounding box center [266, 363] width 50 height 20
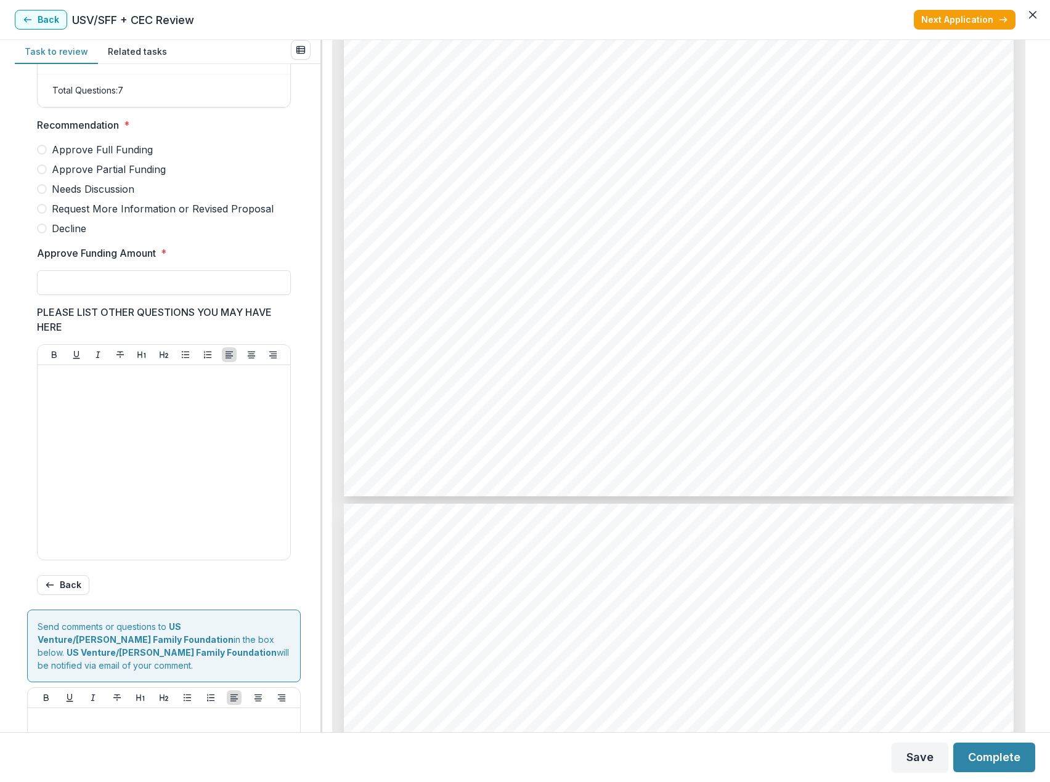
scroll to position [138, 0]
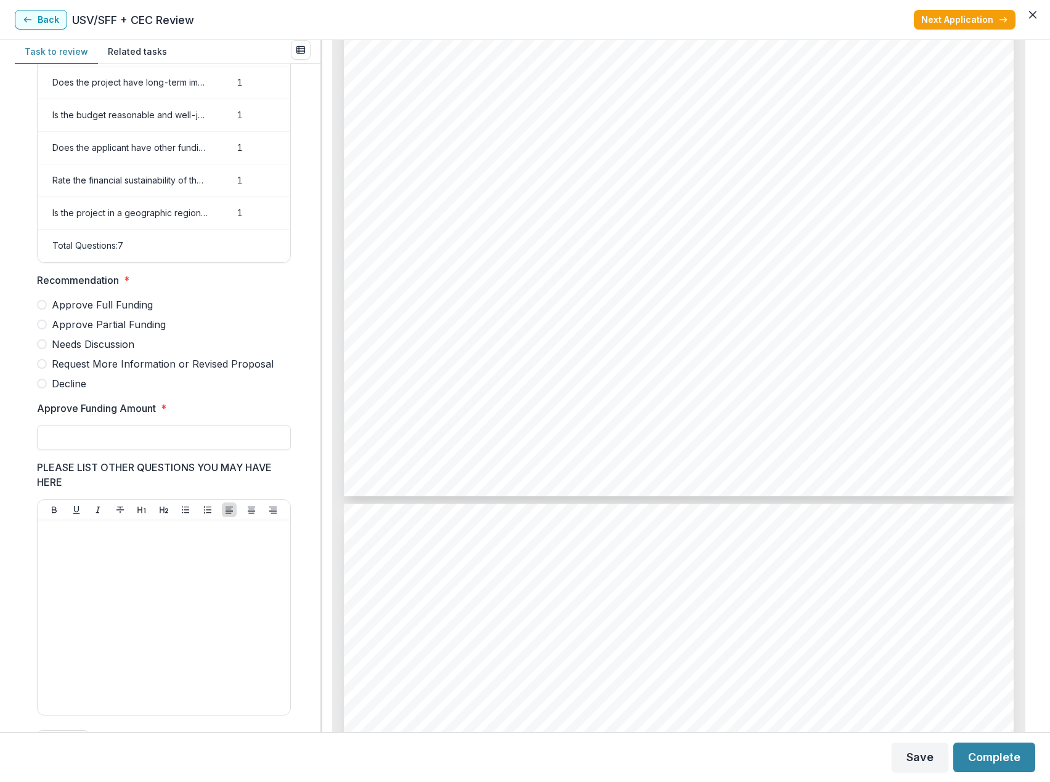
click at [65, 391] on span "Decline" at bounding box center [69, 383] width 34 height 15
click at [122, 450] on input "Approve Funding Amount *" at bounding box center [164, 438] width 254 height 25
type input "**"
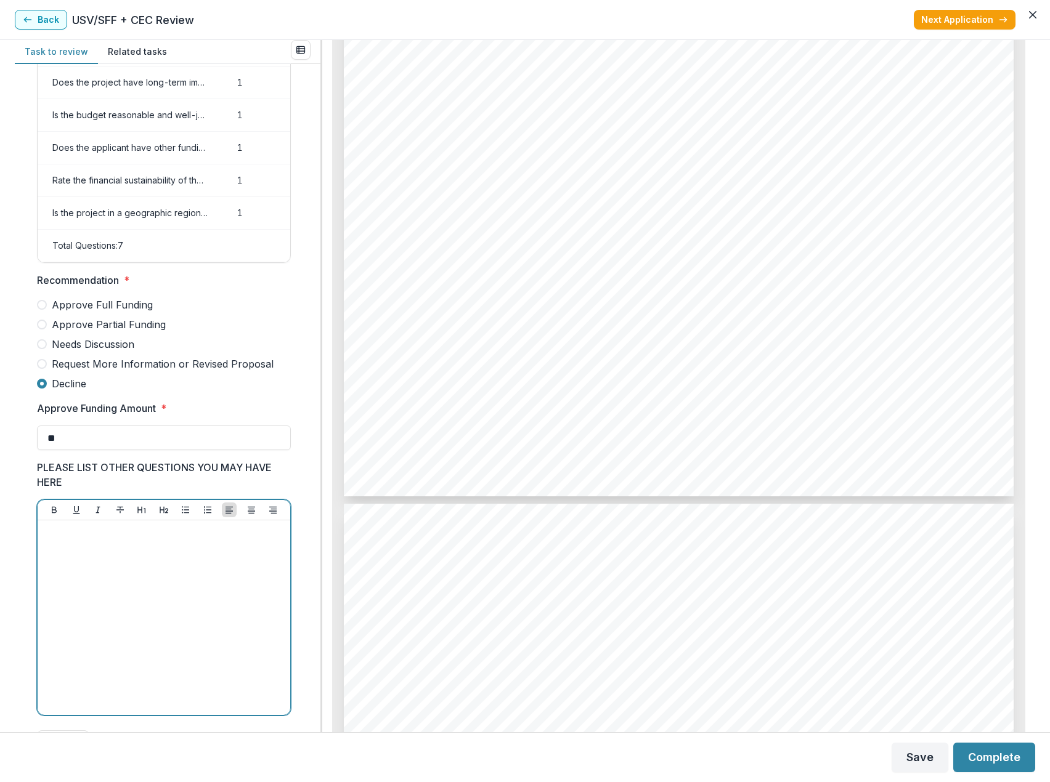
click at [142, 549] on div at bounding box center [164, 617] width 243 height 185
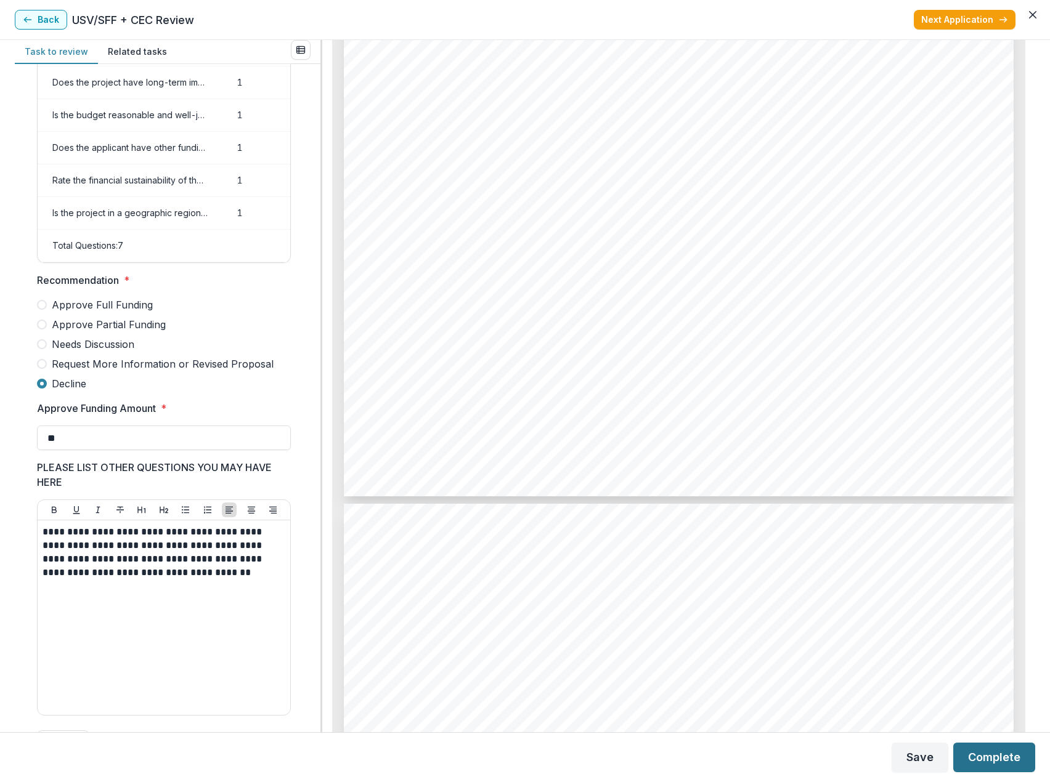
click at [984, 758] on button "Complete" at bounding box center [994, 758] width 82 height 30
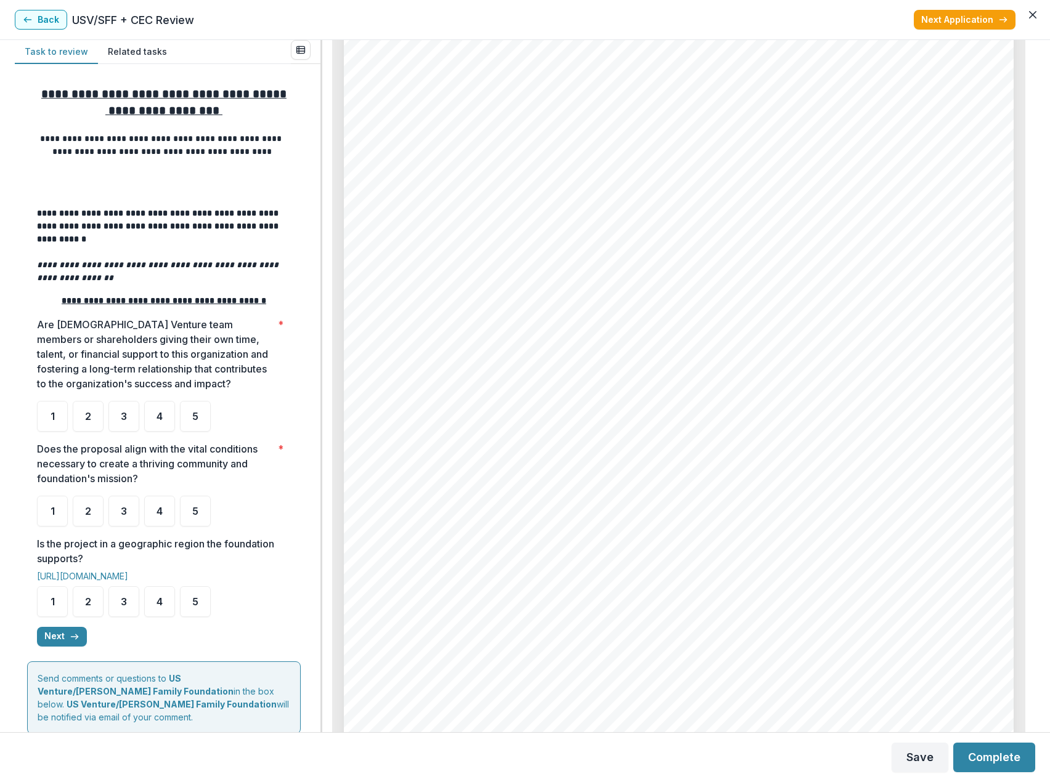
scroll to position [3142, 0]
click at [124, 421] on span "3" at bounding box center [124, 417] width 6 height 10
click at [156, 516] on span "4" at bounding box center [159, 511] width 6 height 10
click at [161, 513] on span "4" at bounding box center [159, 511] width 6 height 10
click at [89, 607] on span "2" at bounding box center [88, 602] width 6 height 10
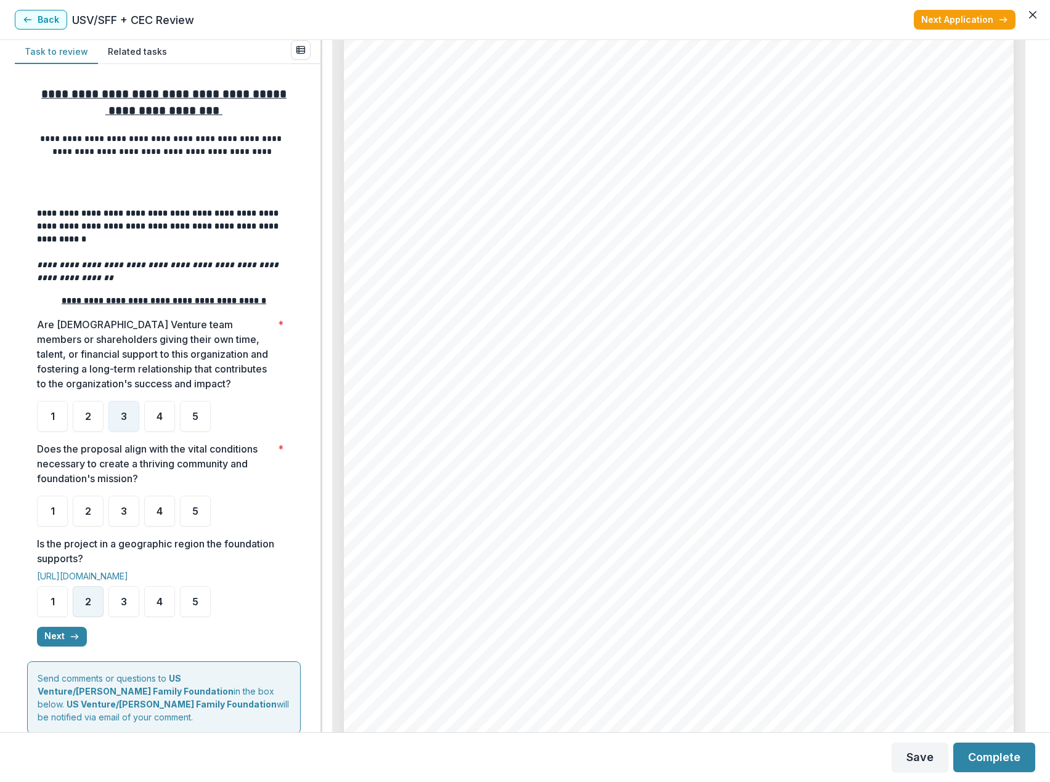
click at [88, 601] on span "2" at bounding box center [88, 602] width 6 height 10
click at [155, 506] on div "4" at bounding box center [159, 511] width 31 height 31
click at [67, 646] on button "Next" at bounding box center [62, 637] width 50 height 20
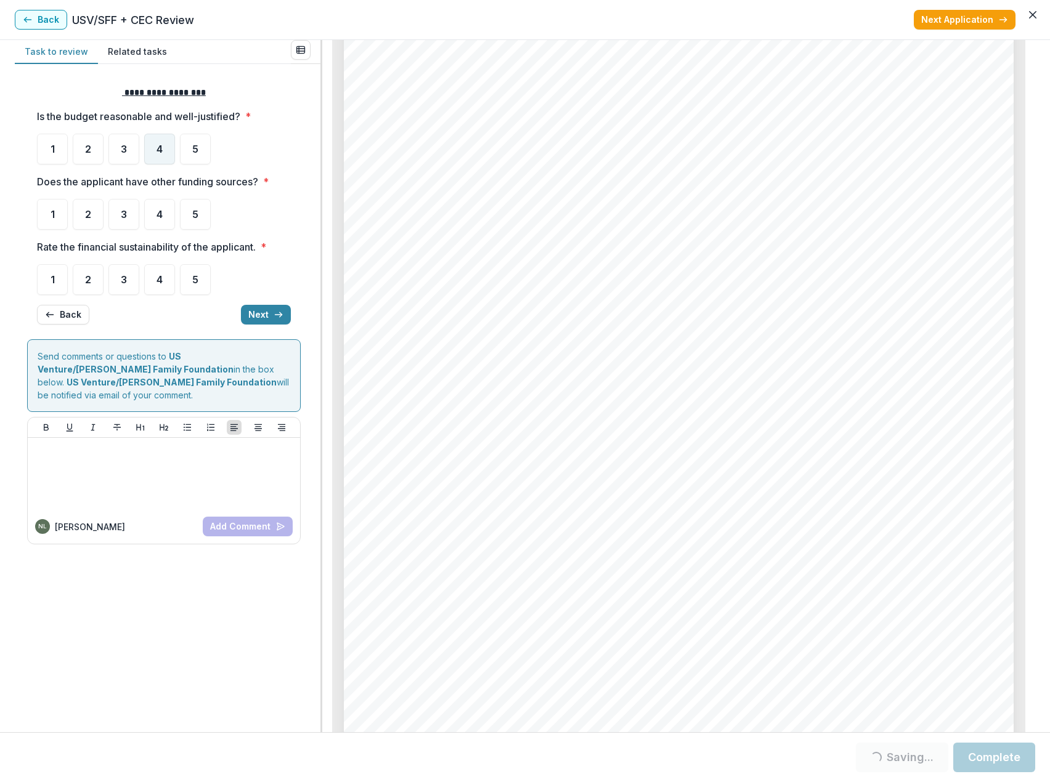
click at [158, 148] on span "4" at bounding box center [159, 149] width 6 height 10
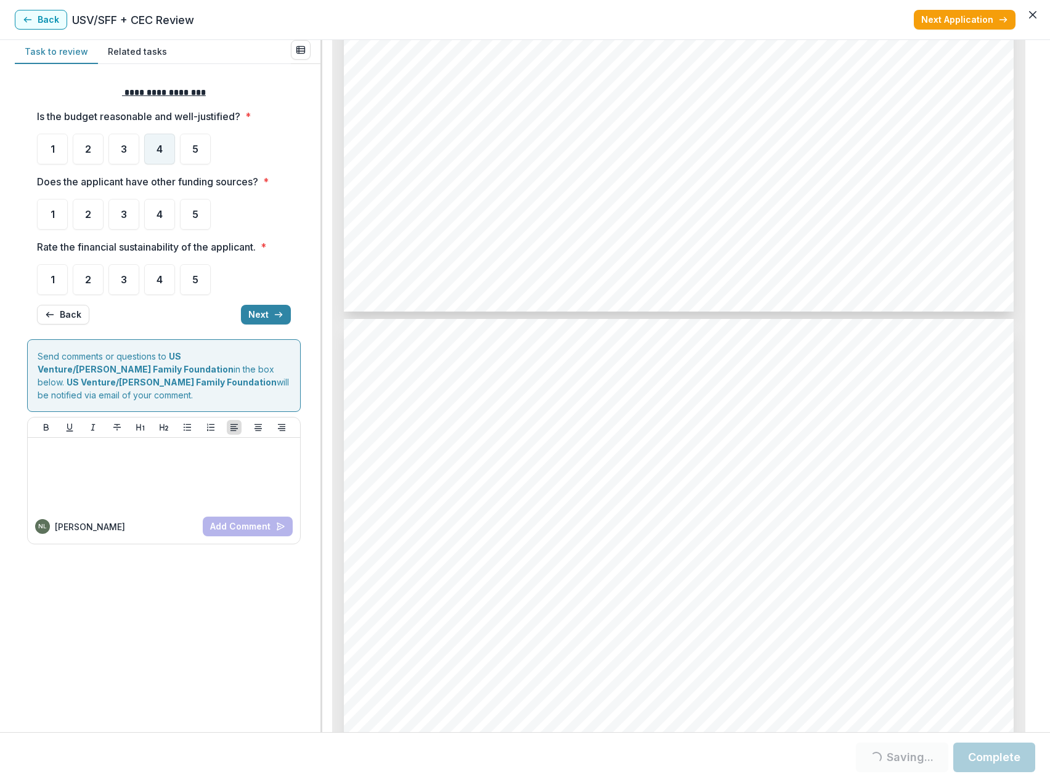
click at [150, 148] on div "4" at bounding box center [159, 149] width 31 height 31
click at [153, 155] on div "4" at bounding box center [159, 149] width 31 height 31
click at [155, 211] on div "4" at bounding box center [159, 214] width 31 height 31
click at [157, 282] on span "4" at bounding box center [159, 280] width 6 height 10
click at [166, 289] on div "4" at bounding box center [159, 279] width 31 height 31
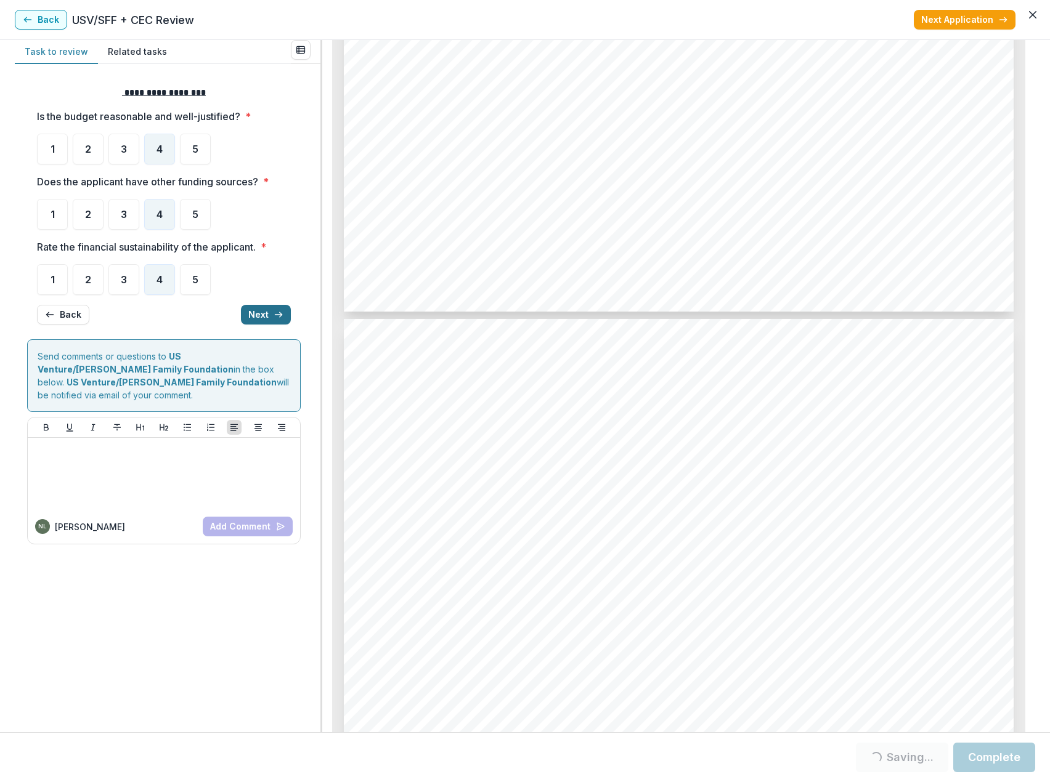
click at [255, 312] on button "Next" at bounding box center [266, 315] width 50 height 20
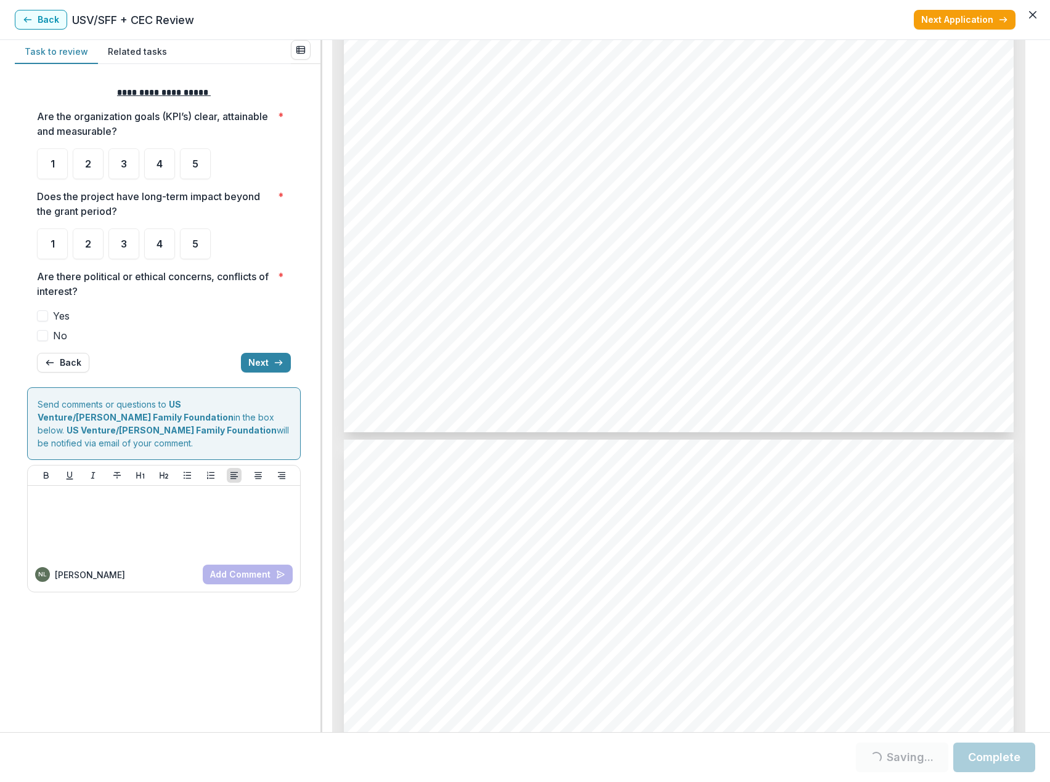
scroll to position [4497, 0]
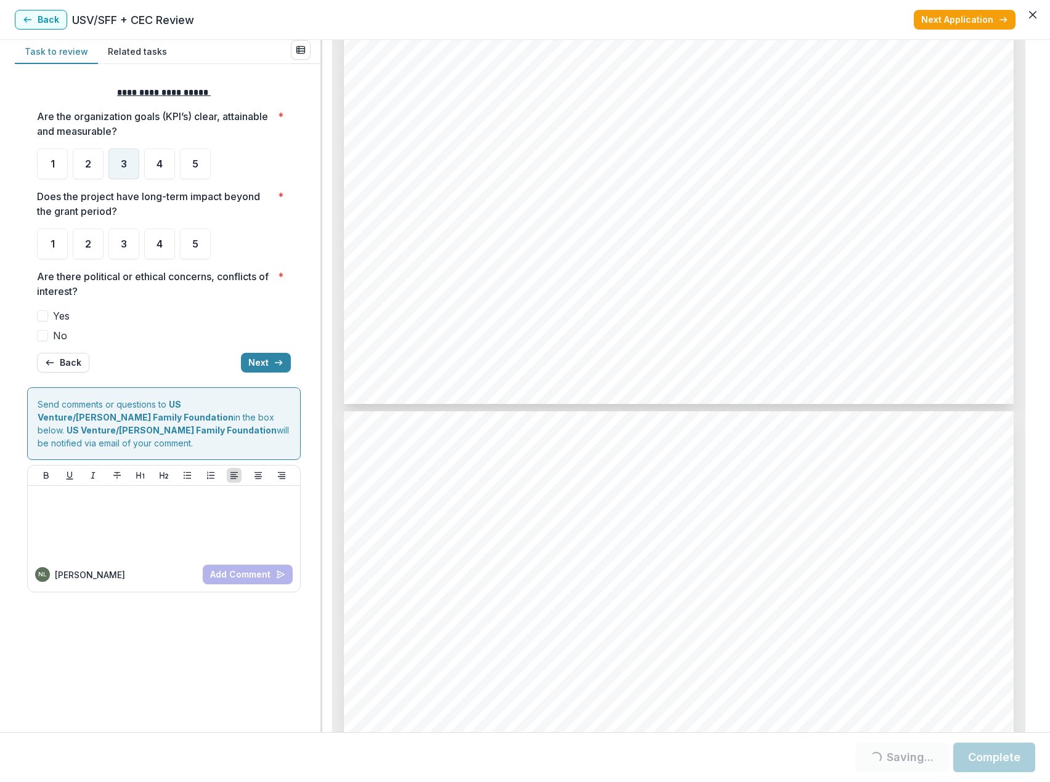
click at [119, 166] on div "3" at bounding box center [123, 163] width 31 height 31
click at [121, 173] on div "3" at bounding box center [123, 163] width 31 height 31
click at [166, 246] on div "4" at bounding box center [159, 244] width 31 height 31
click at [57, 336] on span "No" at bounding box center [60, 335] width 14 height 15
click at [262, 363] on button "Next" at bounding box center [266, 363] width 50 height 20
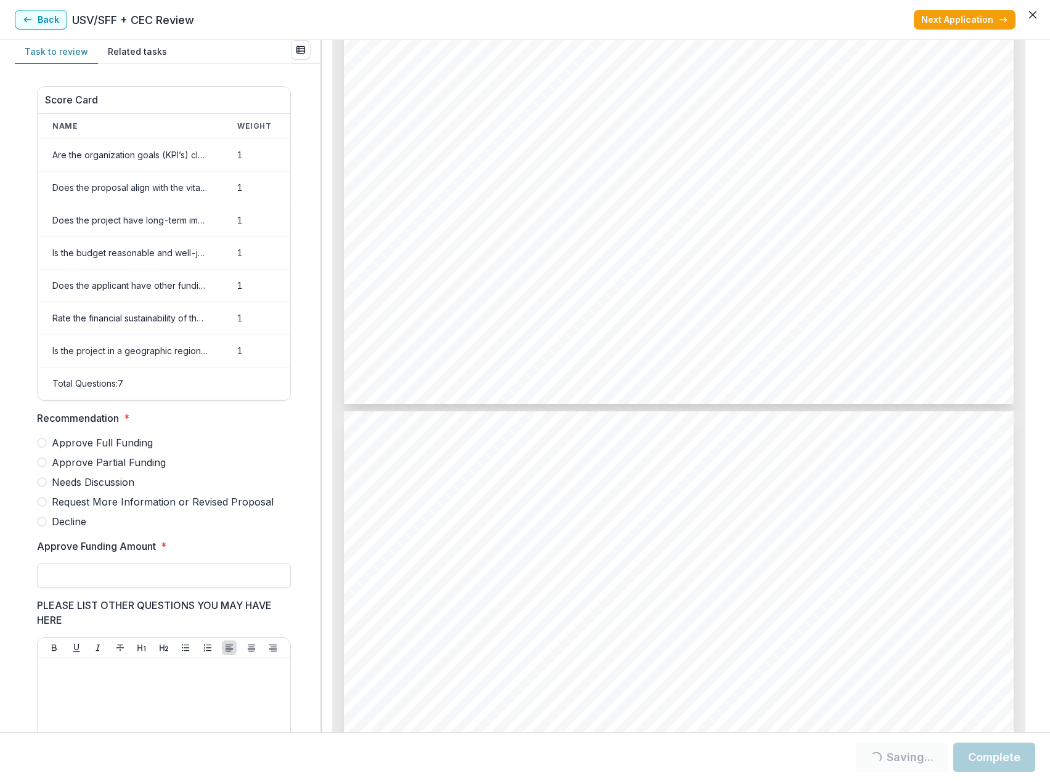
scroll to position [384, 0]
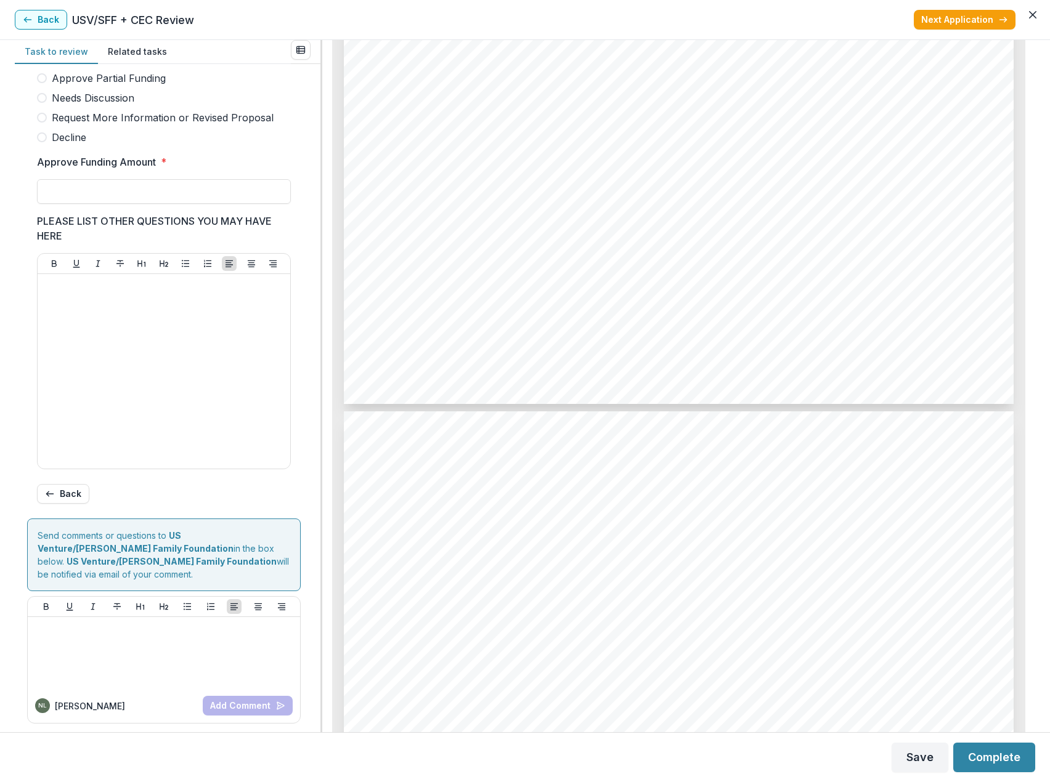
click at [76, 145] on span "Decline" at bounding box center [69, 137] width 34 height 15
click at [89, 203] on input "Approve Funding Amount *" at bounding box center [164, 191] width 254 height 25
type input "**"
click at [109, 304] on div at bounding box center [164, 371] width 243 height 185
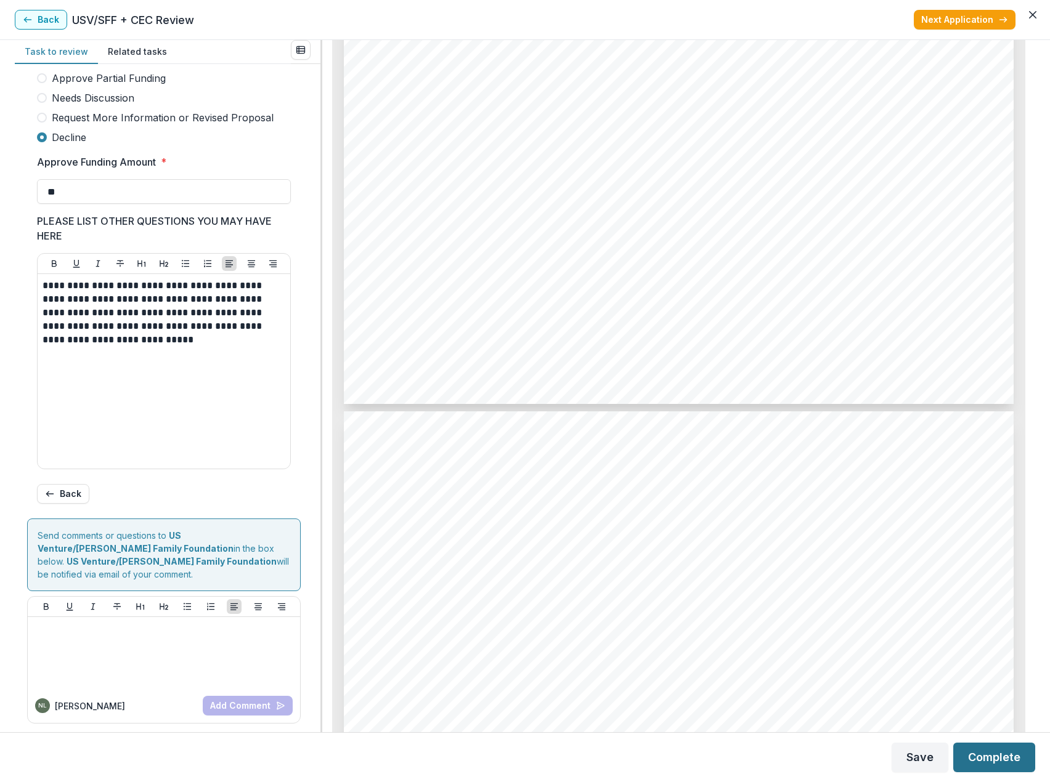
click at [1007, 759] on button "Complete" at bounding box center [994, 758] width 82 height 30
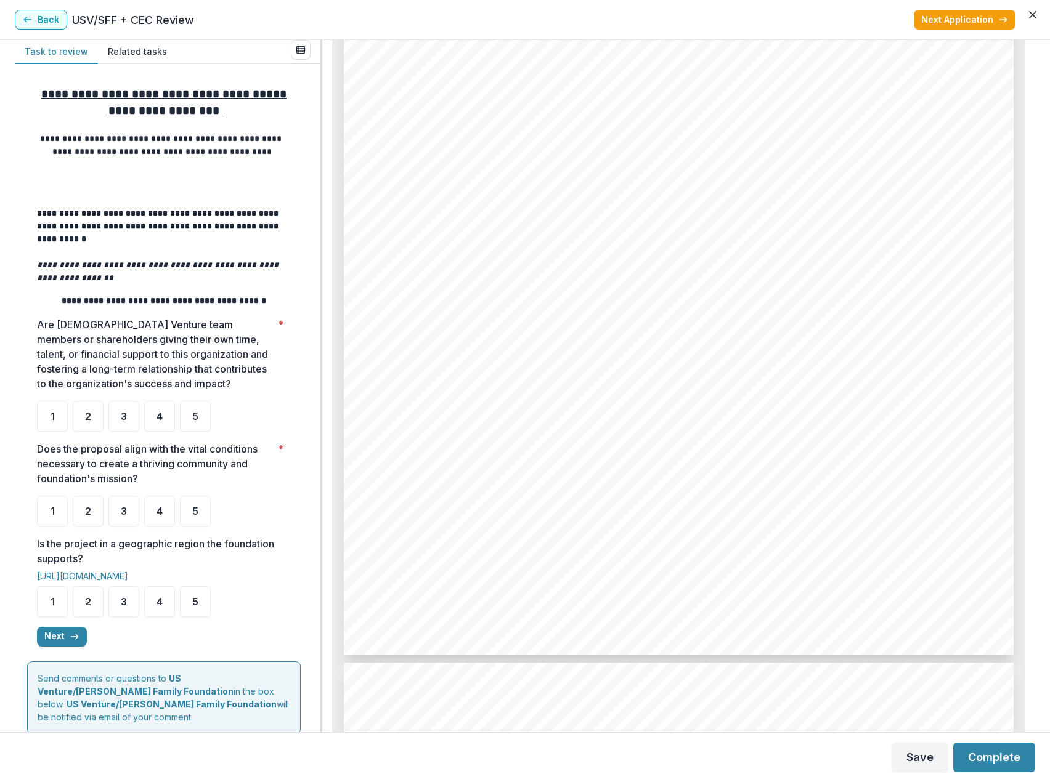
scroll to position [3327, 0]
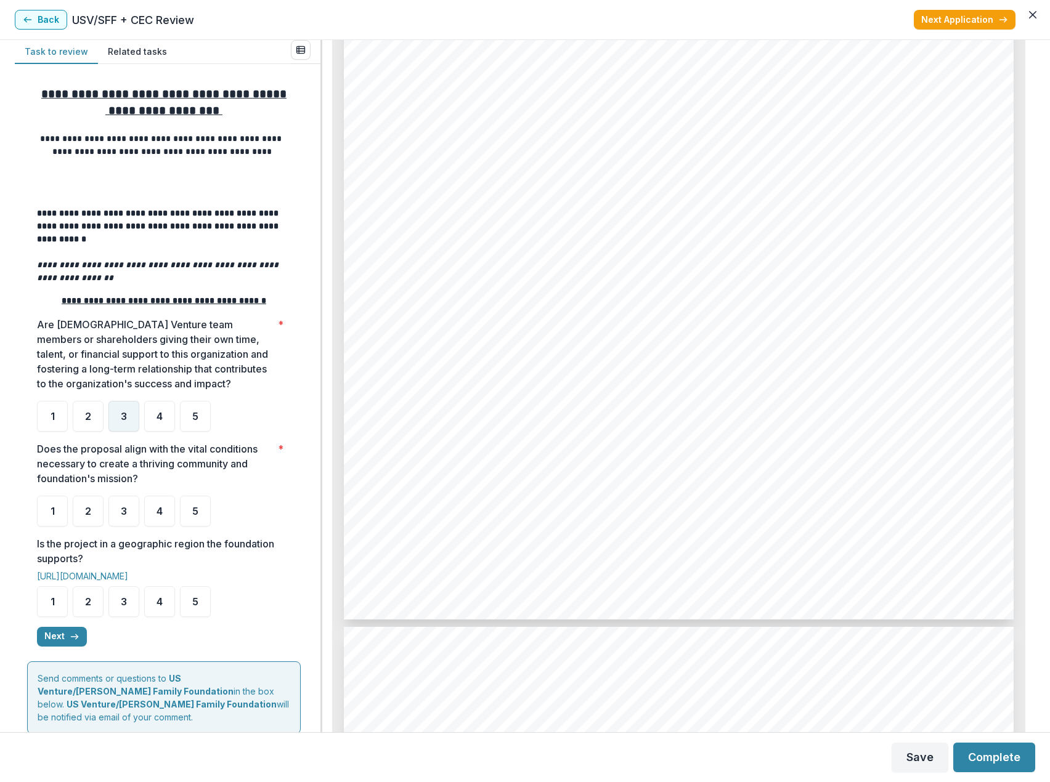
click at [117, 421] on div "3" at bounding box center [123, 416] width 31 height 31
click at [129, 522] on div "3" at bounding box center [123, 511] width 31 height 31
click at [155, 607] on div "4" at bounding box center [159, 601] width 31 height 31
click at [160, 622] on div "**********" at bounding box center [164, 366] width 254 height 580
click at [161, 607] on span "4" at bounding box center [159, 602] width 6 height 10
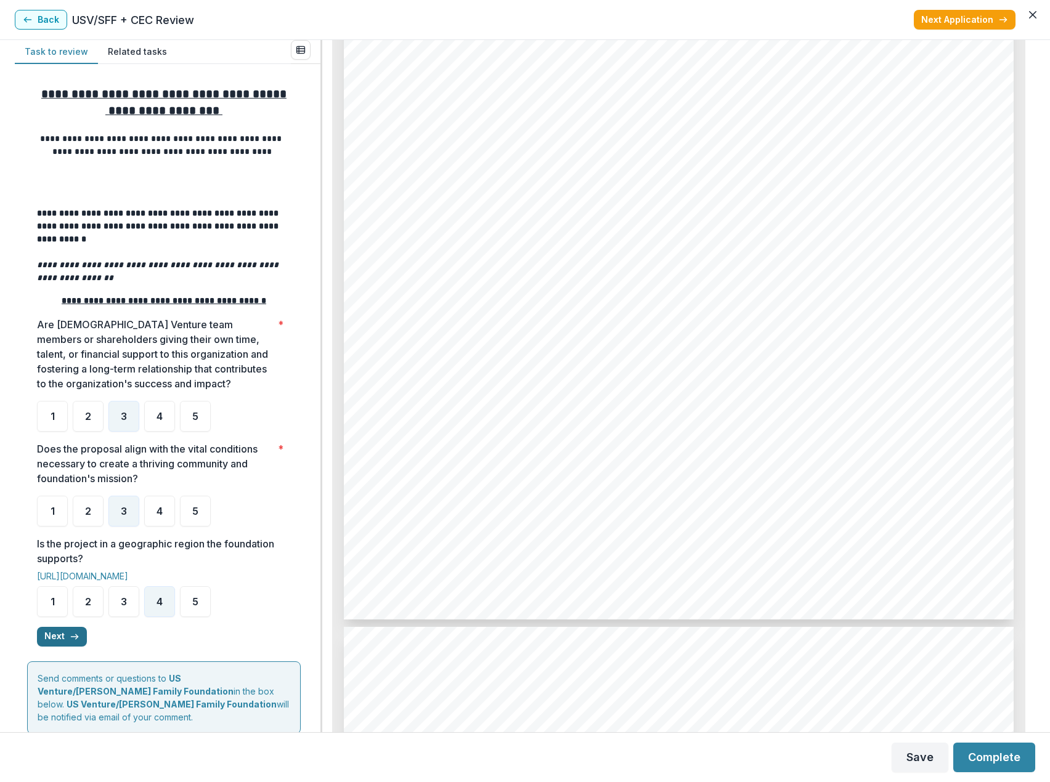
click at [71, 642] on icon "button" at bounding box center [75, 637] width 10 height 10
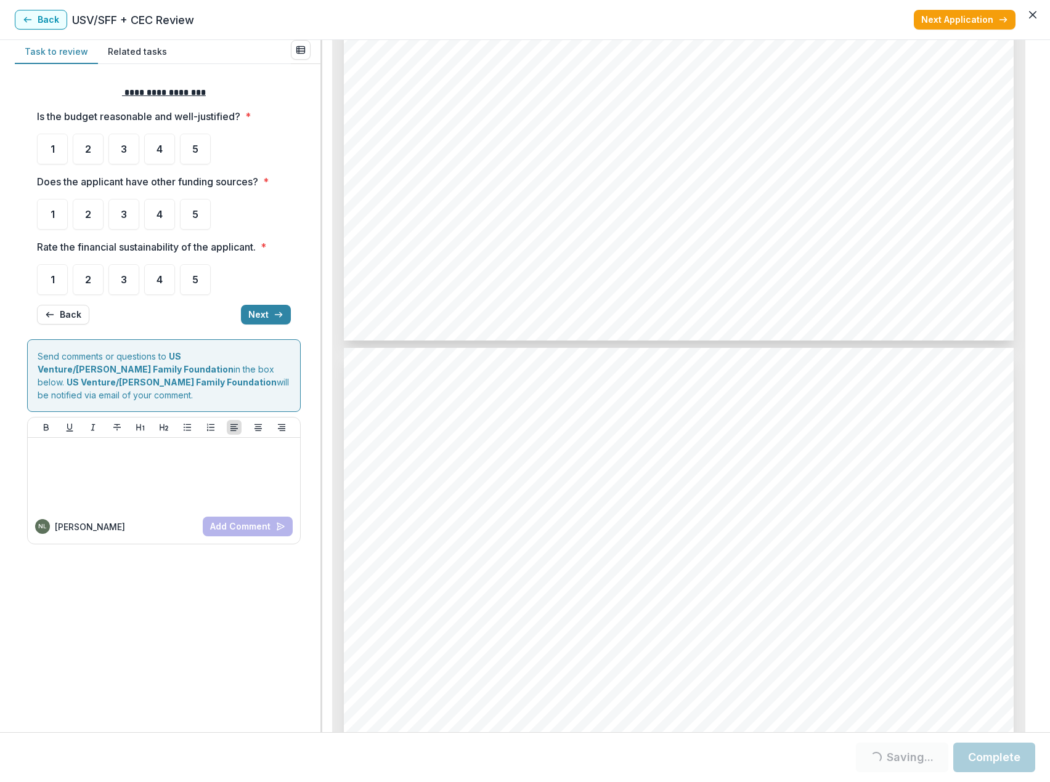
scroll to position [3635, 0]
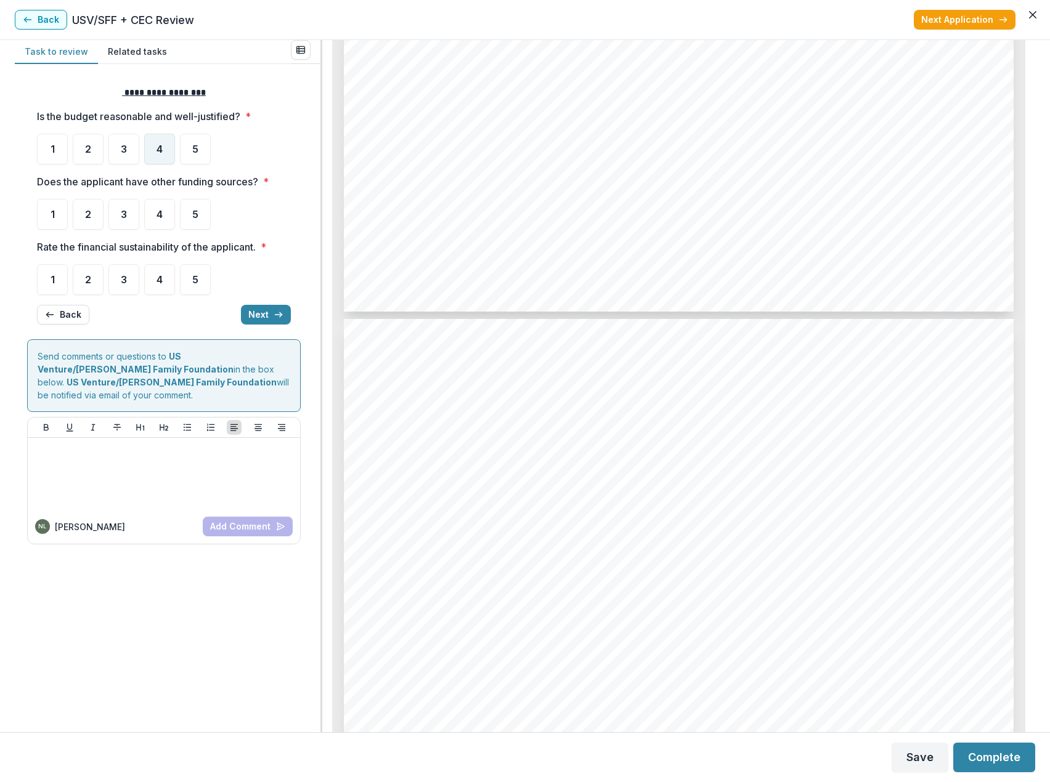
click at [158, 149] on span "4" at bounding box center [159, 149] width 6 height 10
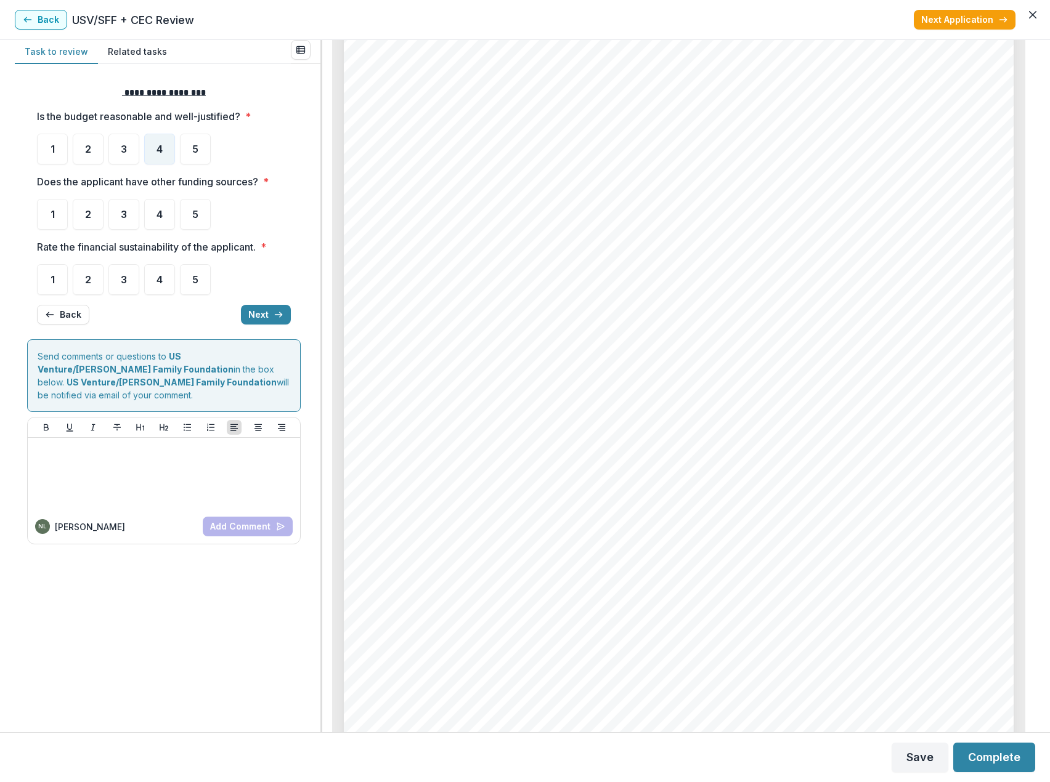
scroll to position [4004, 0]
click at [192, 212] on div "5" at bounding box center [195, 214] width 31 height 31
click at [192, 283] on span "5" at bounding box center [195, 280] width 6 height 10
click at [196, 285] on span "5" at bounding box center [195, 280] width 6 height 10
click at [274, 312] on icon "button" at bounding box center [279, 315] width 10 height 10
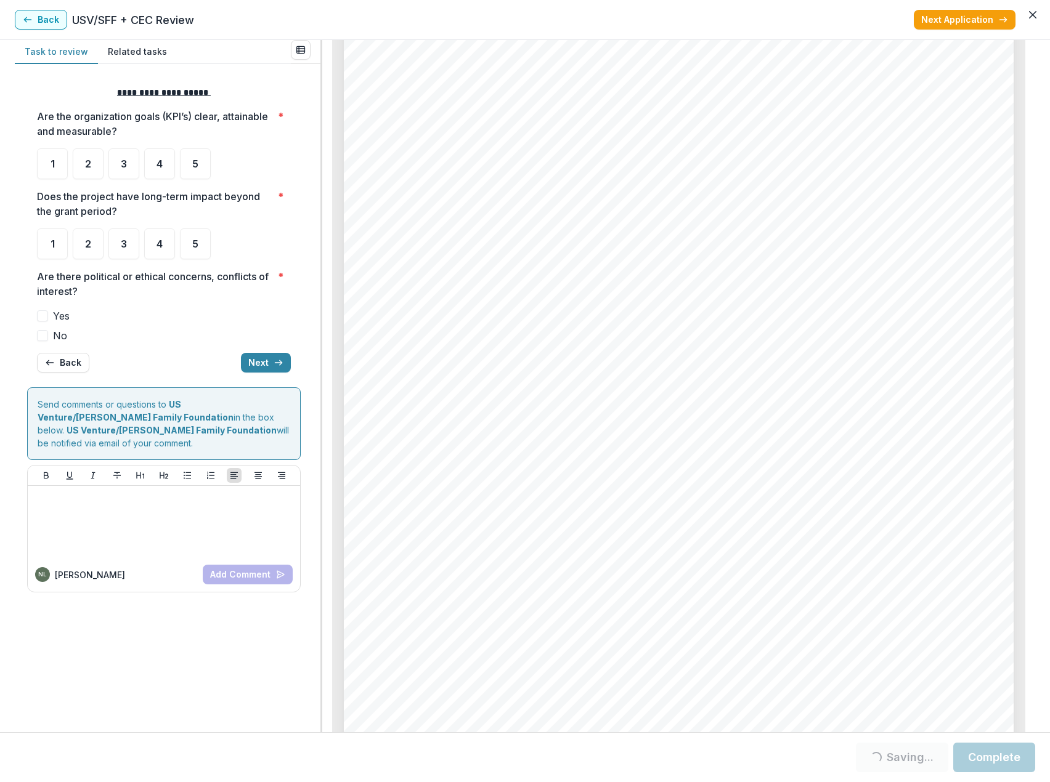
scroll to position [4127, 0]
click at [191, 166] on div "5" at bounding box center [195, 163] width 31 height 31
click at [192, 245] on div "5" at bounding box center [195, 244] width 31 height 31
click at [56, 337] on span "No" at bounding box center [60, 335] width 14 height 15
click at [262, 365] on button "Next" at bounding box center [266, 363] width 50 height 20
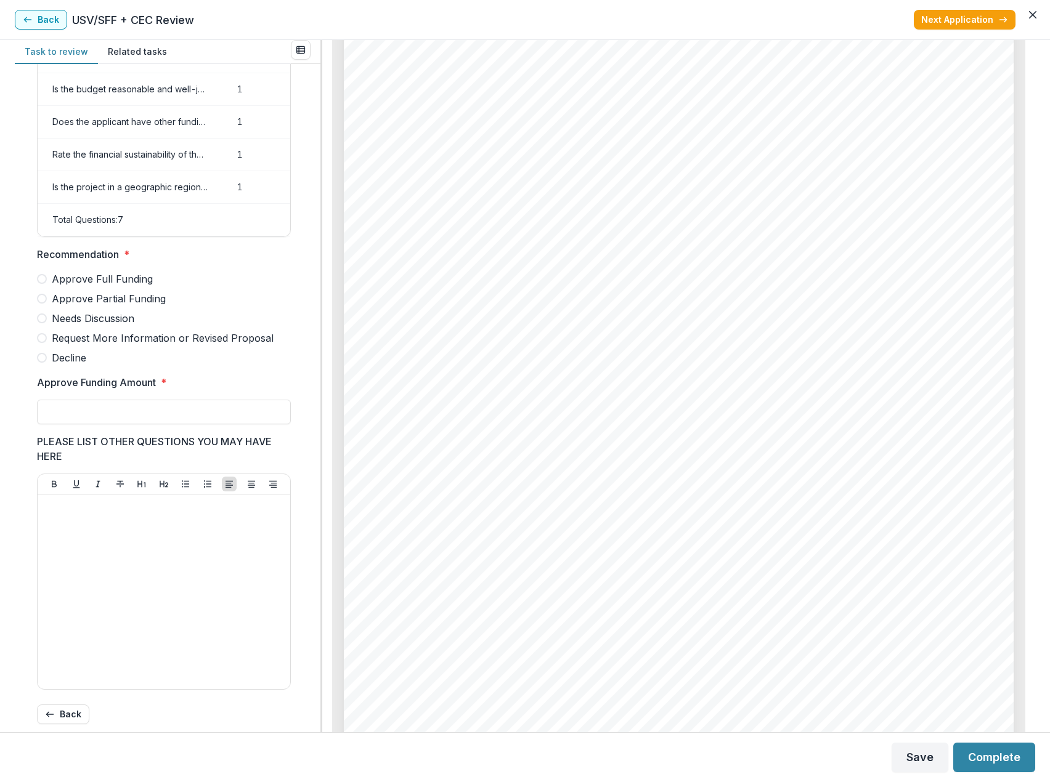
scroll to position [76, 0]
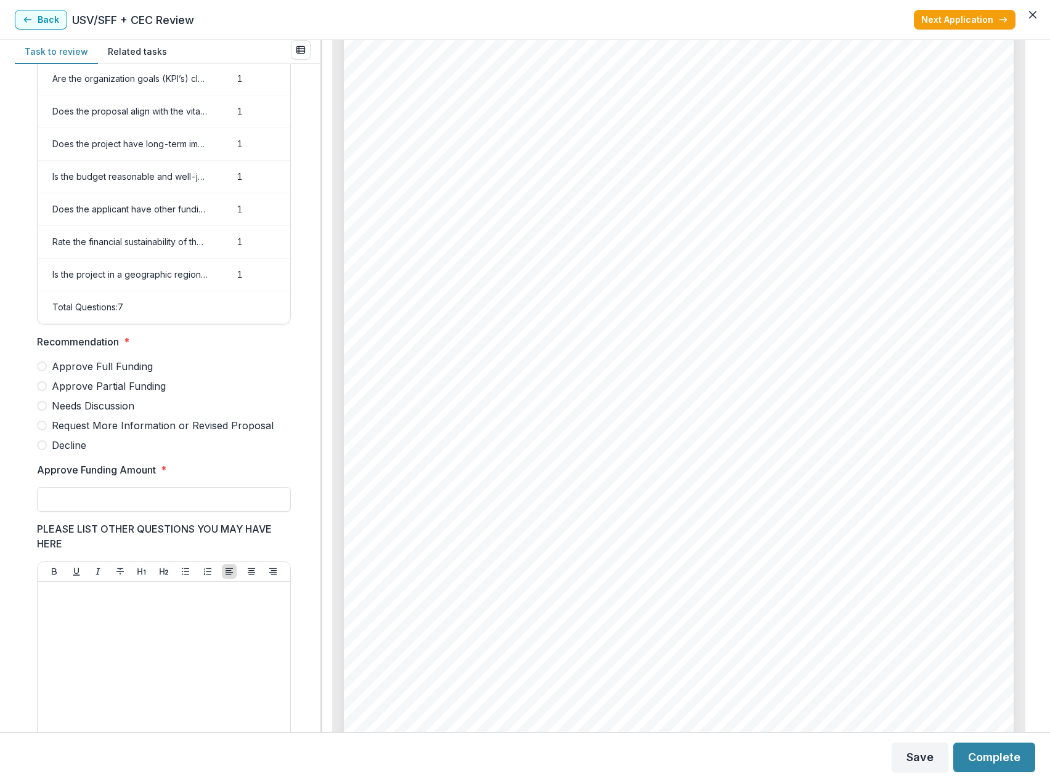
click at [131, 394] on span "Approve Partial Funding" at bounding box center [109, 386] width 114 height 15
click at [119, 508] on input "Approve Funding Amount *" at bounding box center [164, 499] width 254 height 25
type input "*******"
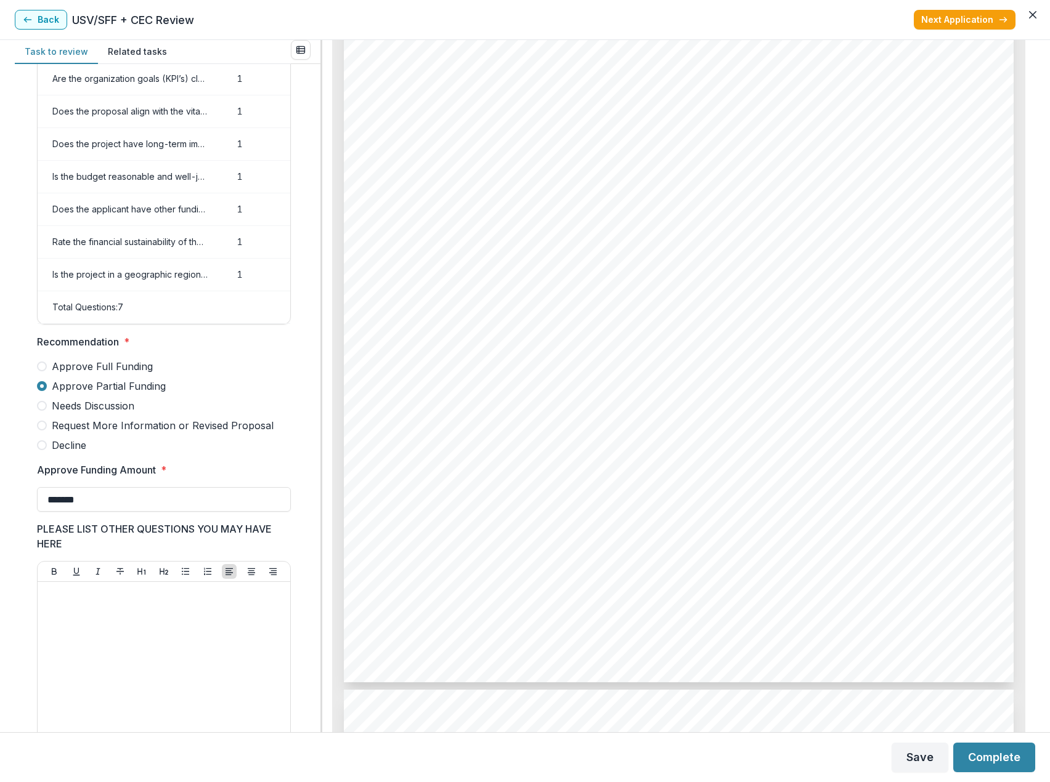
scroll to position [4312, 0]
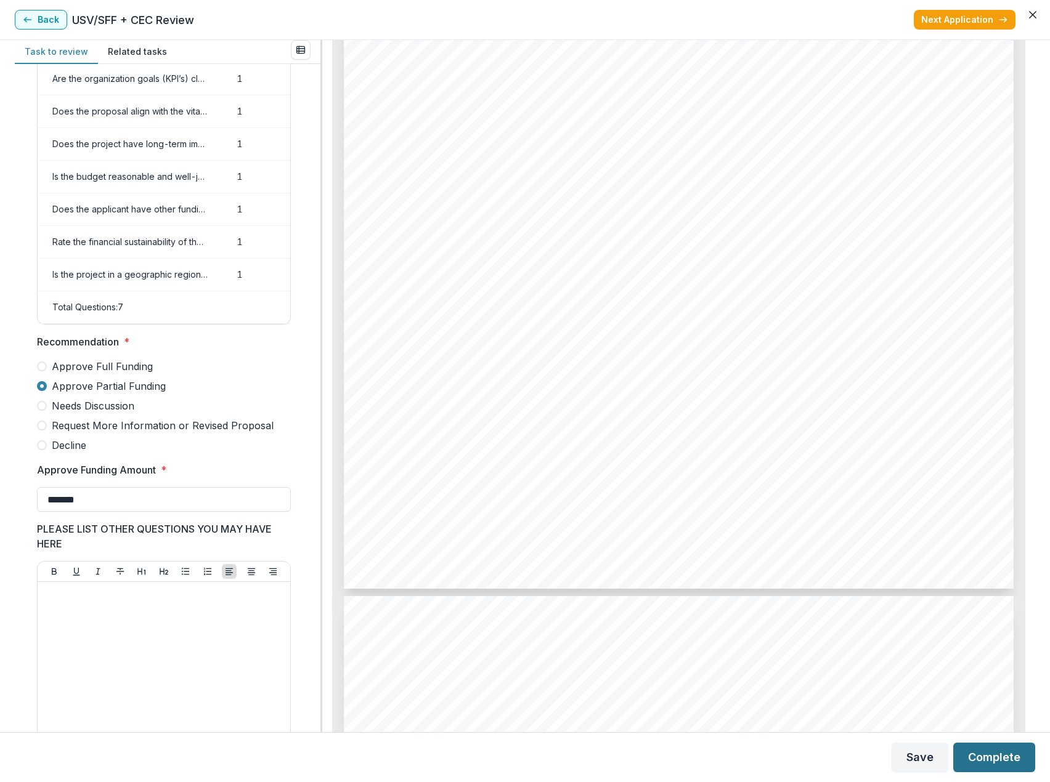
click at [994, 756] on button "Complete" at bounding box center [994, 758] width 82 height 30
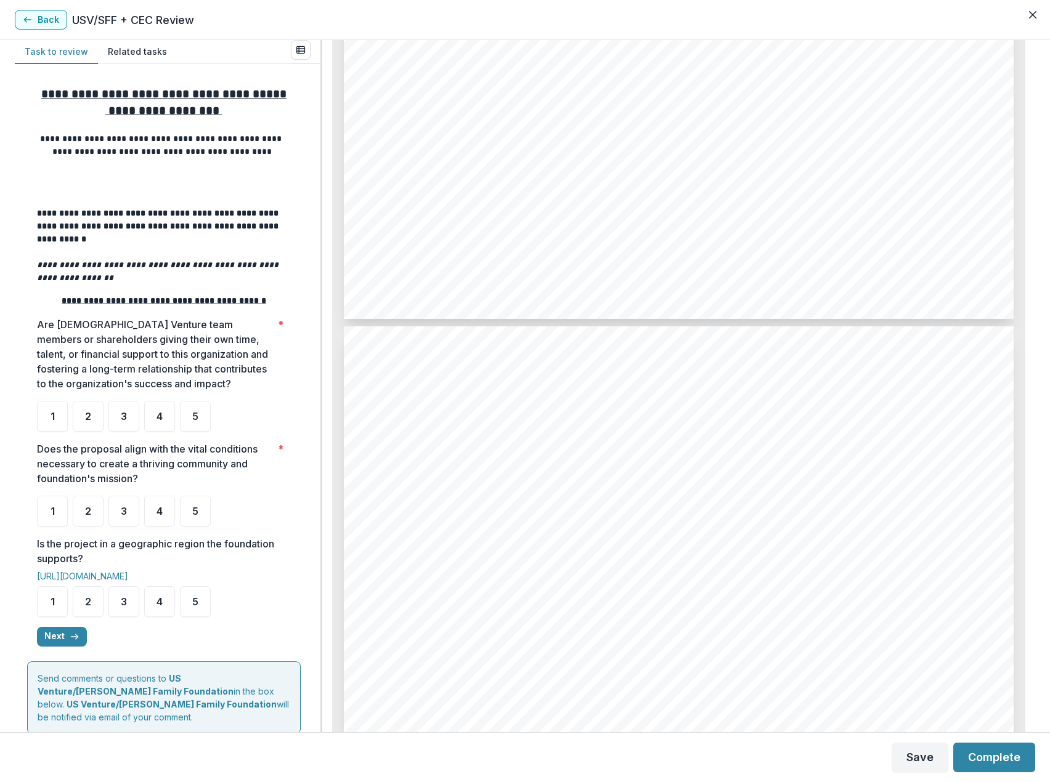
scroll to position [1725, 0]
click at [209, 427] on div "5" at bounding box center [195, 416] width 31 height 31
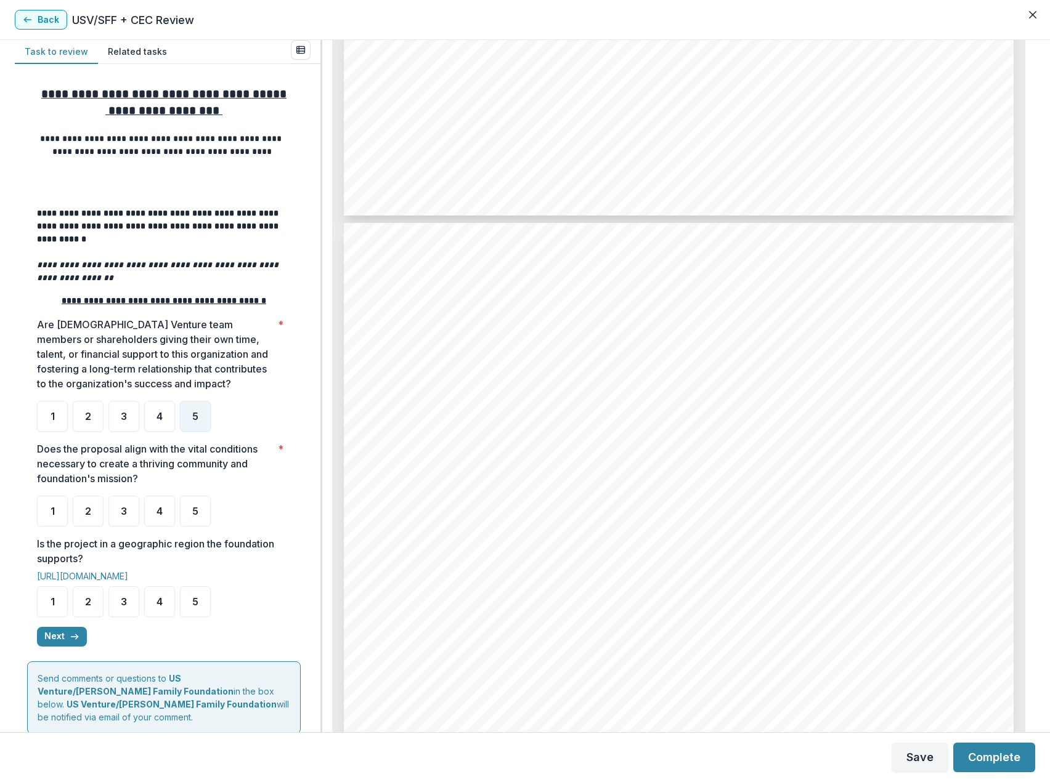
scroll to position [3019, 0]
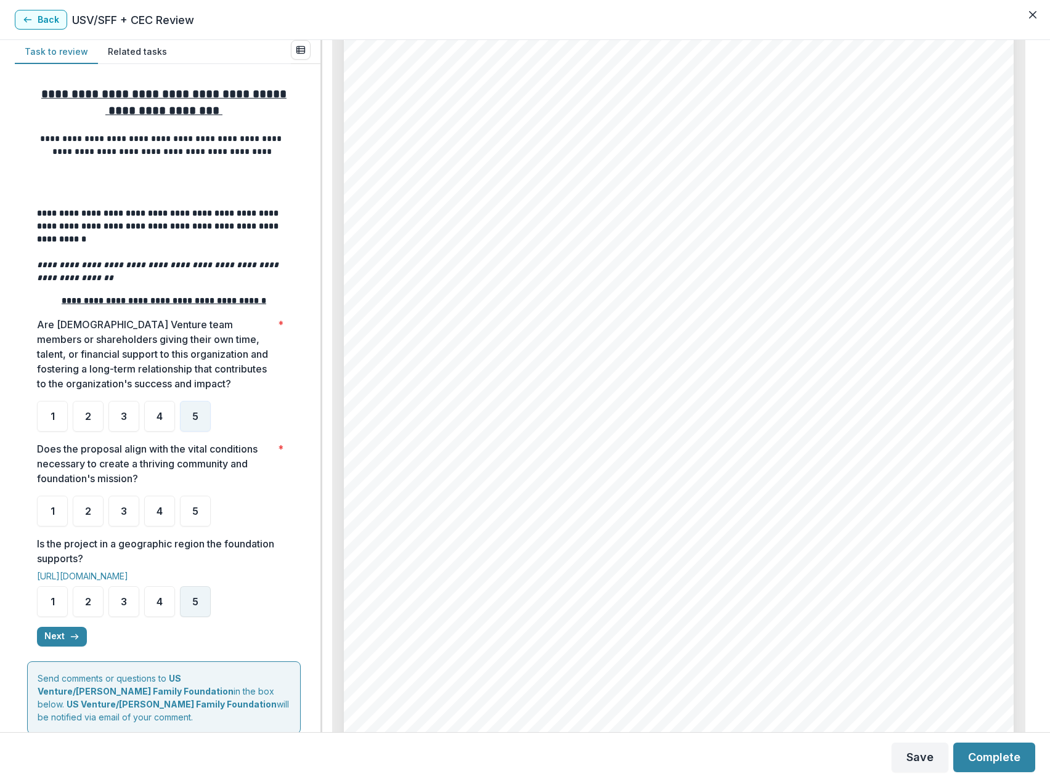
click at [199, 606] on div "5" at bounding box center [195, 601] width 31 height 31
click at [194, 516] on span "5" at bounding box center [195, 511] width 6 height 10
click at [195, 516] on span "5" at bounding box center [195, 511] width 6 height 10
click at [73, 640] on icon "button" at bounding box center [75, 637] width 10 height 10
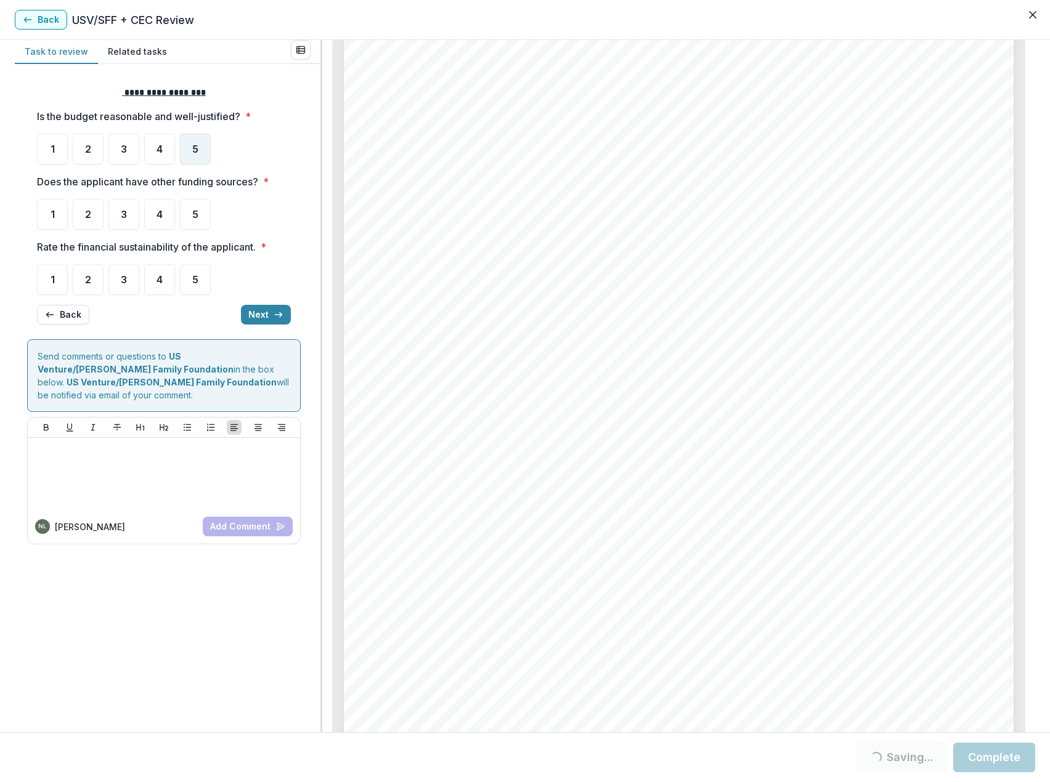
click at [197, 149] on span "5" at bounding box center [195, 149] width 6 height 10
click at [192, 216] on div "5" at bounding box center [195, 214] width 31 height 31
click at [197, 262] on div at bounding box center [164, 261] width 254 height 5
click at [200, 214] on div "5" at bounding box center [195, 214] width 31 height 31
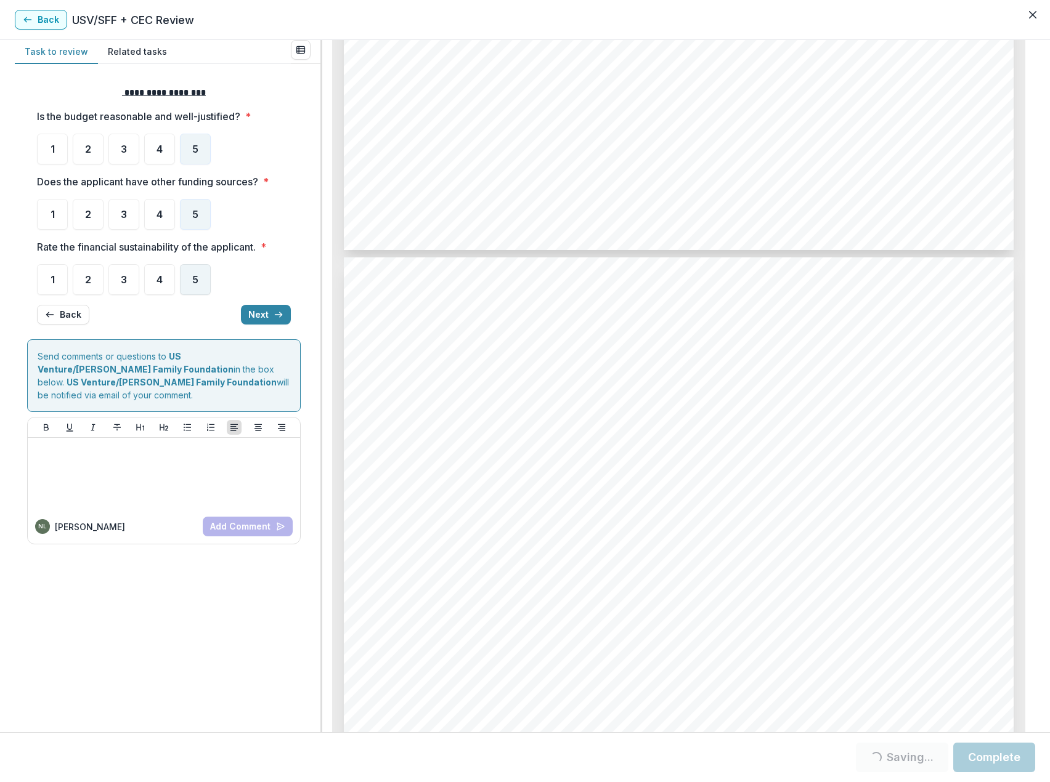
click at [198, 280] on div "5" at bounding box center [195, 279] width 31 height 31
click at [272, 317] on button "Next" at bounding box center [266, 315] width 50 height 20
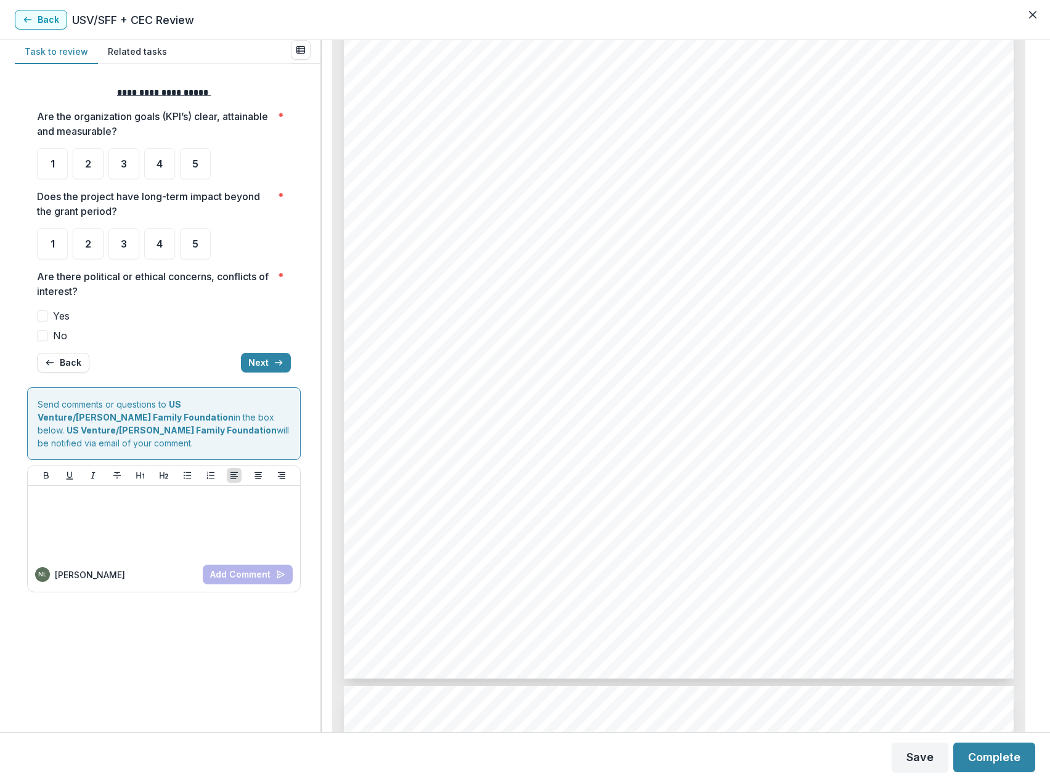
scroll to position [4251, 0]
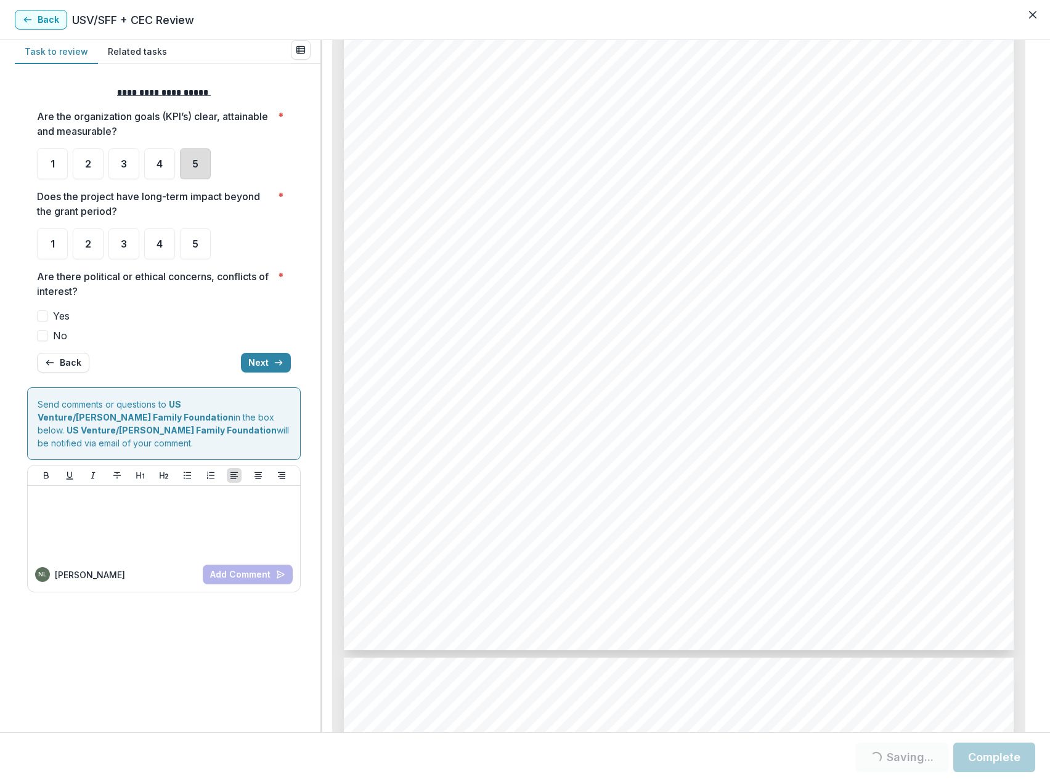
click at [201, 163] on div "5" at bounding box center [195, 163] width 31 height 31
click at [197, 248] on span "5" at bounding box center [195, 244] width 6 height 10
click at [61, 336] on span "No" at bounding box center [60, 335] width 14 height 15
click at [261, 362] on button "Next" at bounding box center [266, 363] width 50 height 20
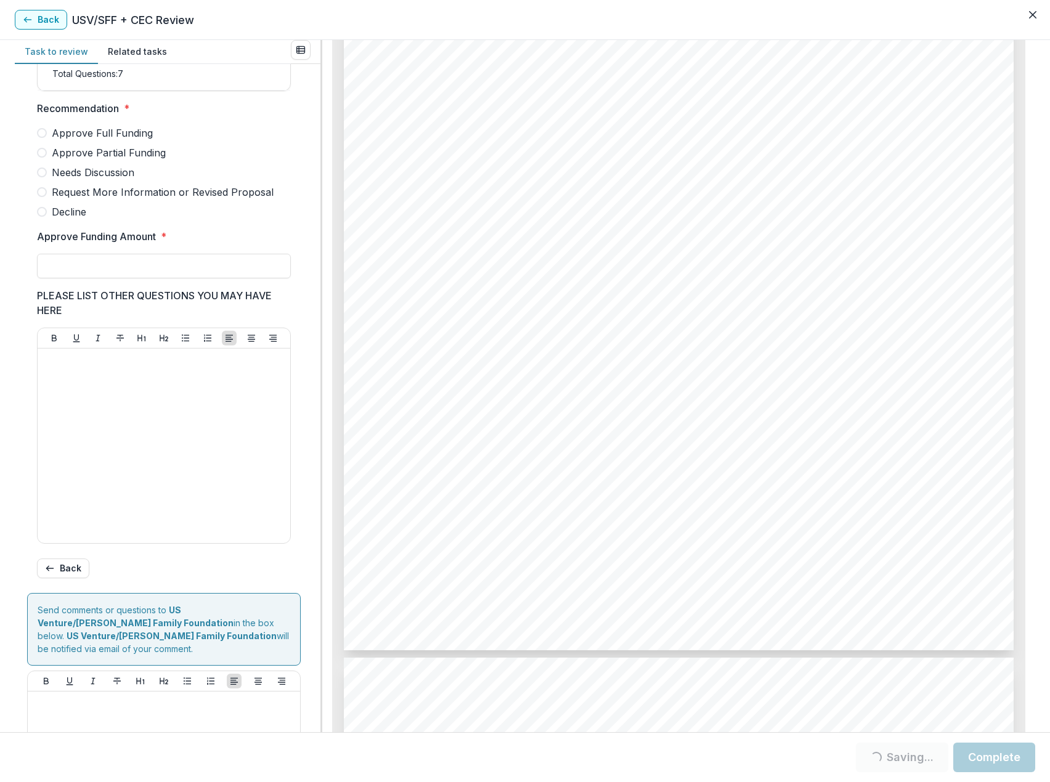
scroll to position [261, 0]
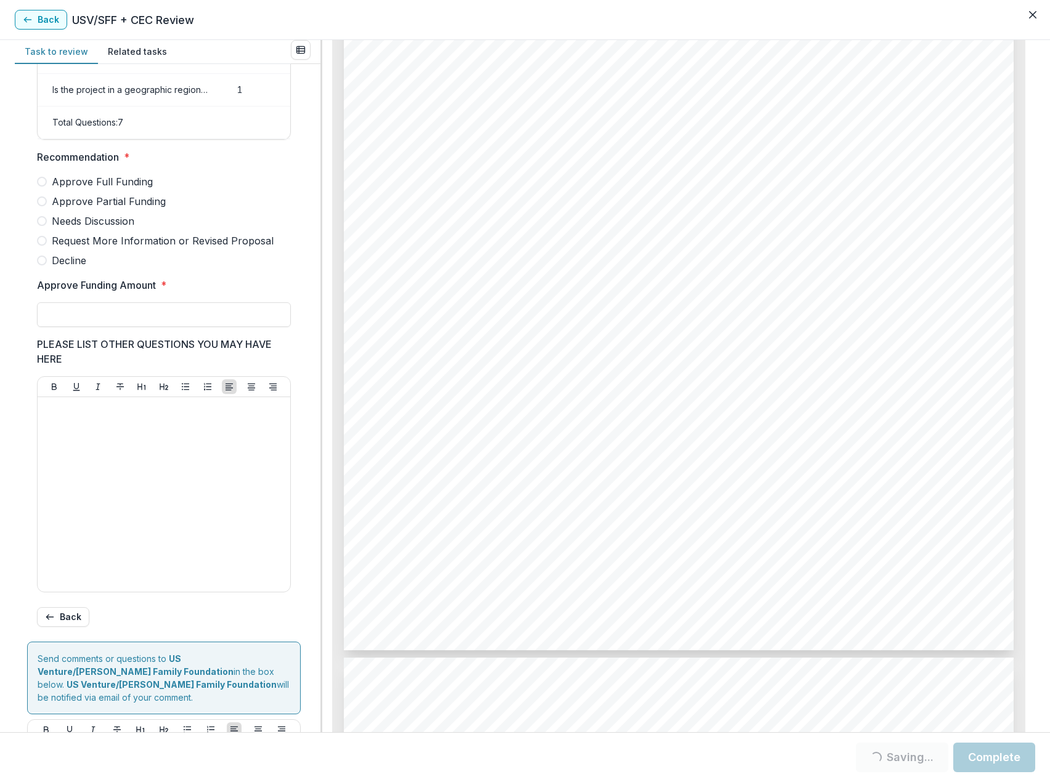
click at [123, 188] on span "Approve Full Funding" at bounding box center [102, 181] width 101 height 15
click at [166, 323] on input "Approve Funding Amount *" at bounding box center [164, 314] width 254 height 25
click at [102, 188] on span "Approve Full Funding" at bounding box center [102, 181] width 101 height 15
click at [45, 187] on span at bounding box center [42, 182] width 10 height 10
click at [82, 326] on input "****" at bounding box center [164, 314] width 254 height 25
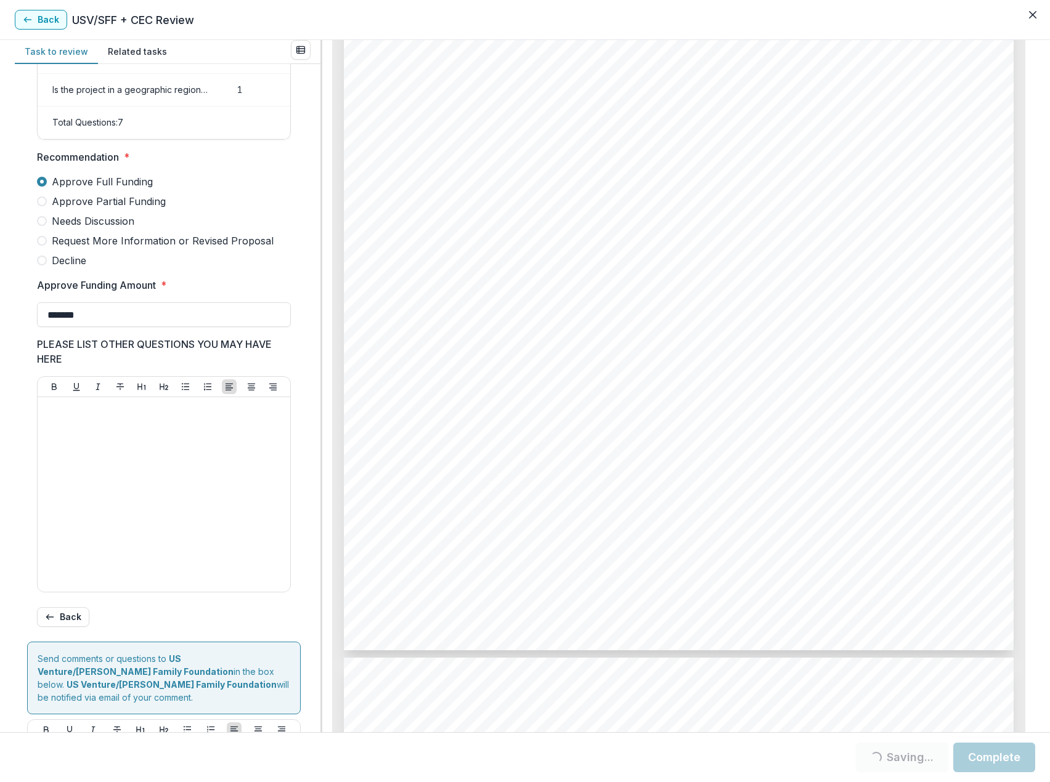
type input "*******"
click at [128, 416] on p at bounding box center [164, 409] width 243 height 14
click at [984, 755] on button "Complete" at bounding box center [994, 758] width 82 height 30
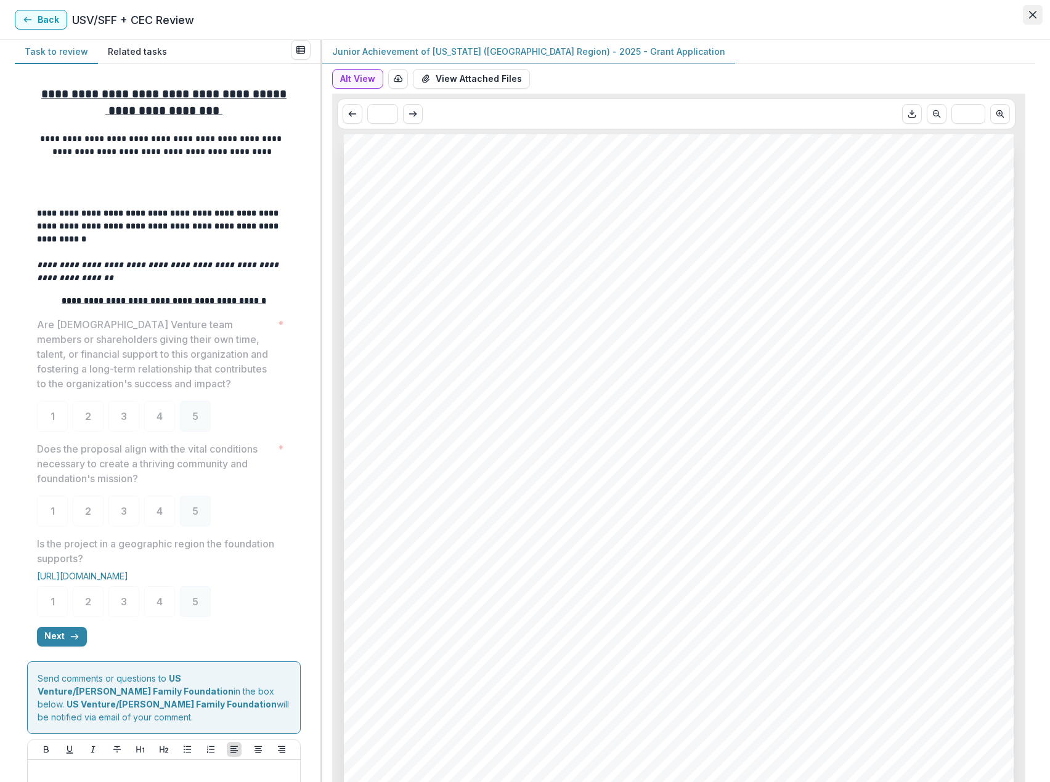
click at [1031, 13] on icon "Close" at bounding box center [1032, 14] width 7 height 7
